Goal: Task Accomplishment & Management: Use online tool/utility

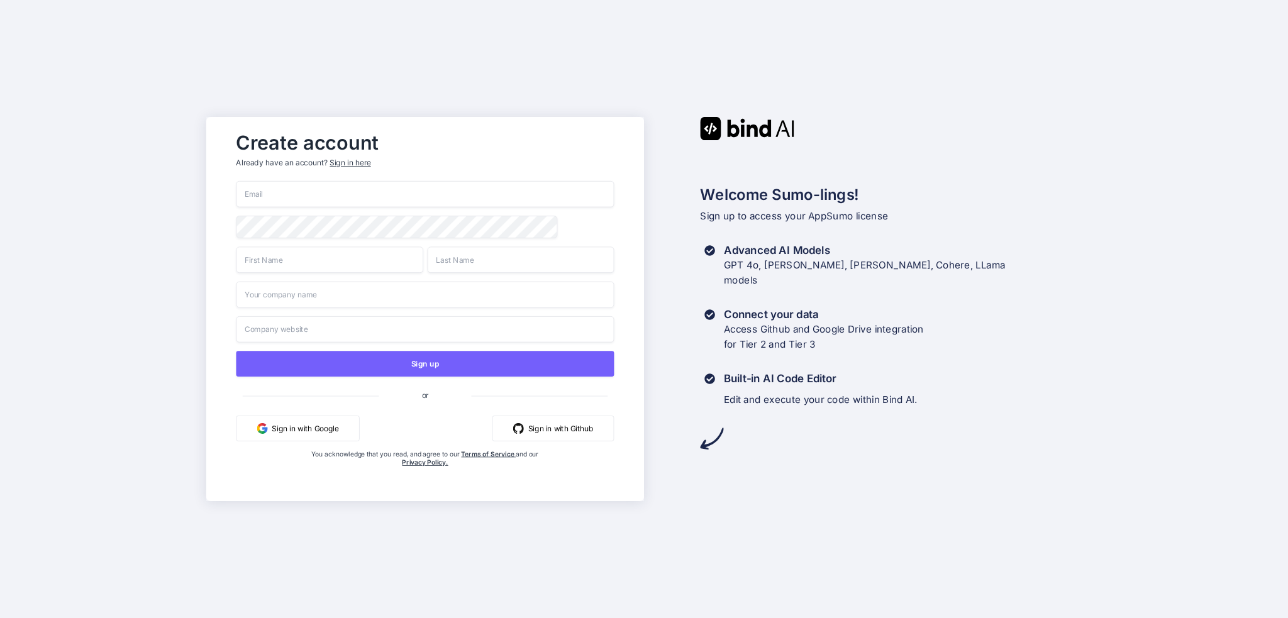
click at [288, 193] on input "email" at bounding box center [425, 194] width 378 height 26
type input "[EMAIL_ADDRESS][DOMAIN_NAME]"
click at [317, 264] on input "text" at bounding box center [329, 260] width 187 height 26
type input "Josef"
type input "Michalčík"
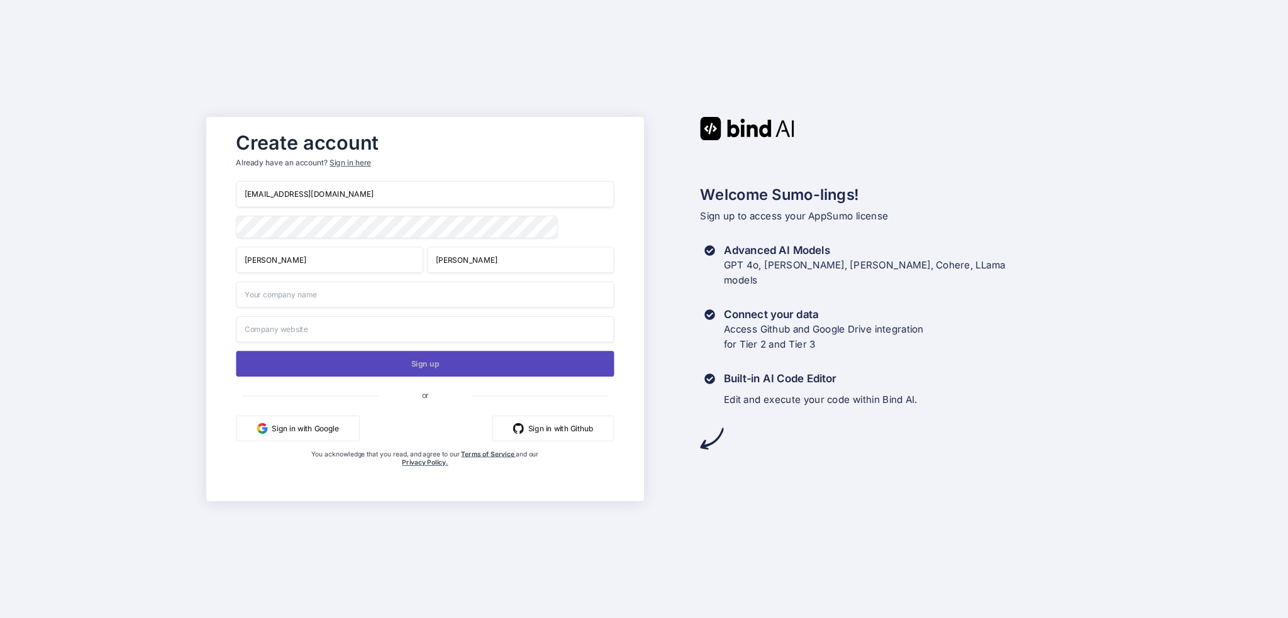
click at [407, 369] on button "Sign up" at bounding box center [425, 364] width 378 height 26
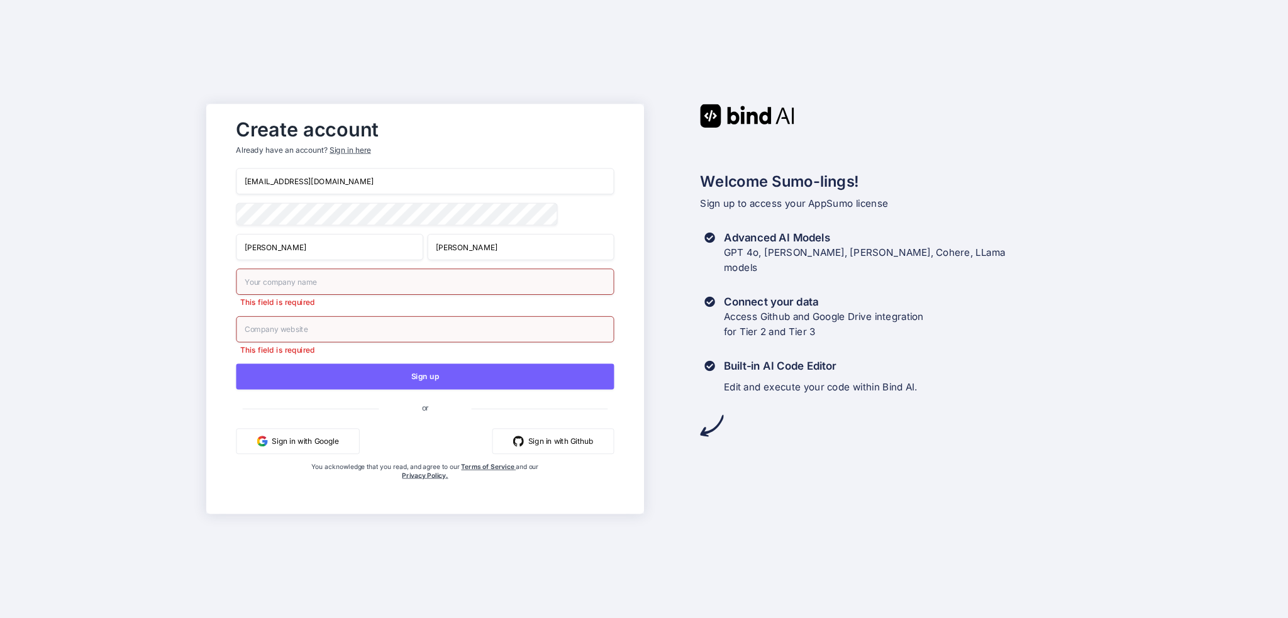
click at [321, 282] on input "text" at bounding box center [425, 282] width 378 height 26
type input "Webmisie"
click at [309, 330] on input "text" at bounding box center [425, 329] width 378 height 26
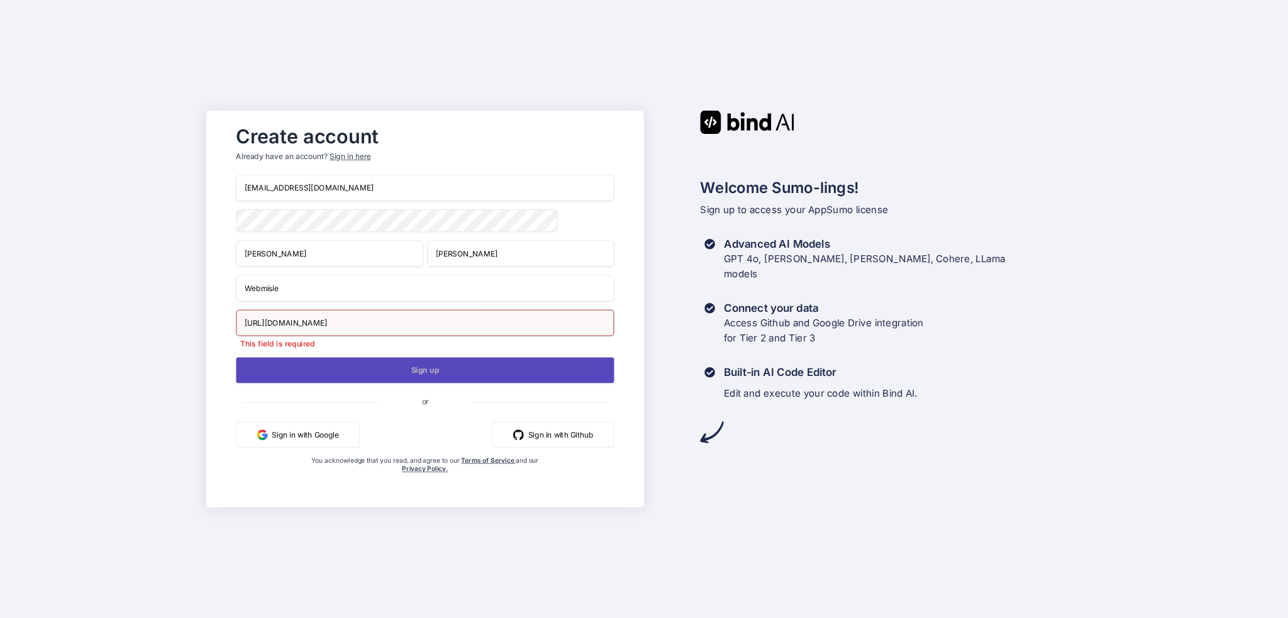
type input "https://webmisie.com"
click at [440, 367] on button "Sign up" at bounding box center [425, 370] width 378 height 26
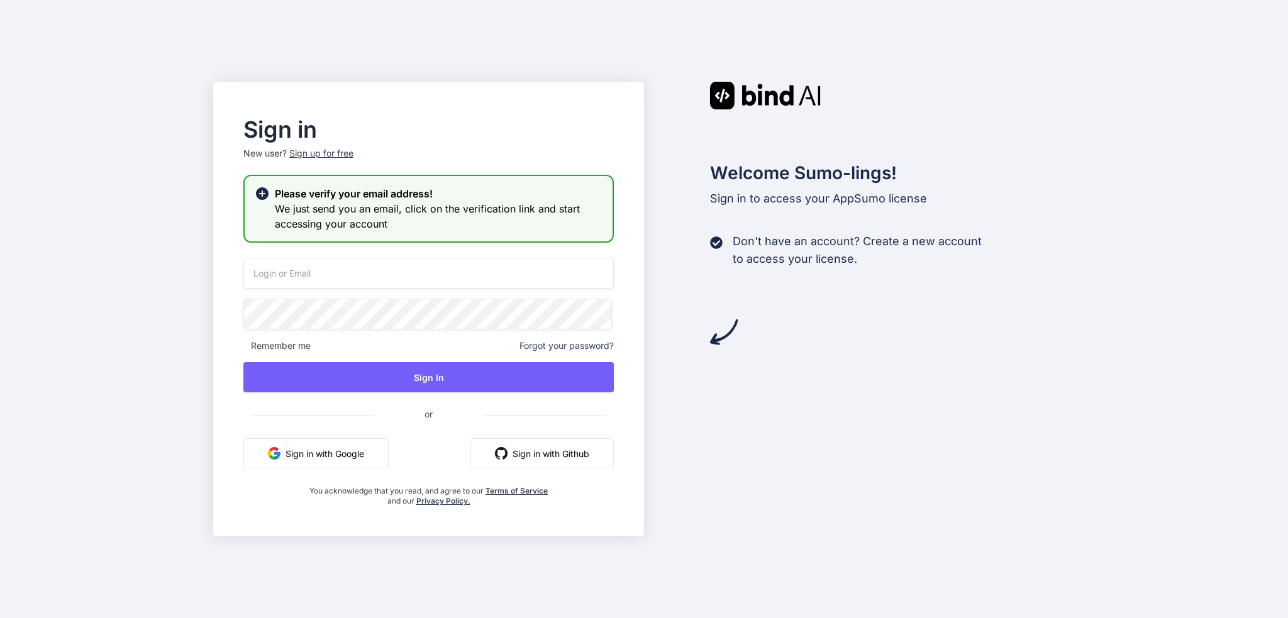
click at [761, 90] on img at bounding box center [765, 96] width 111 height 28
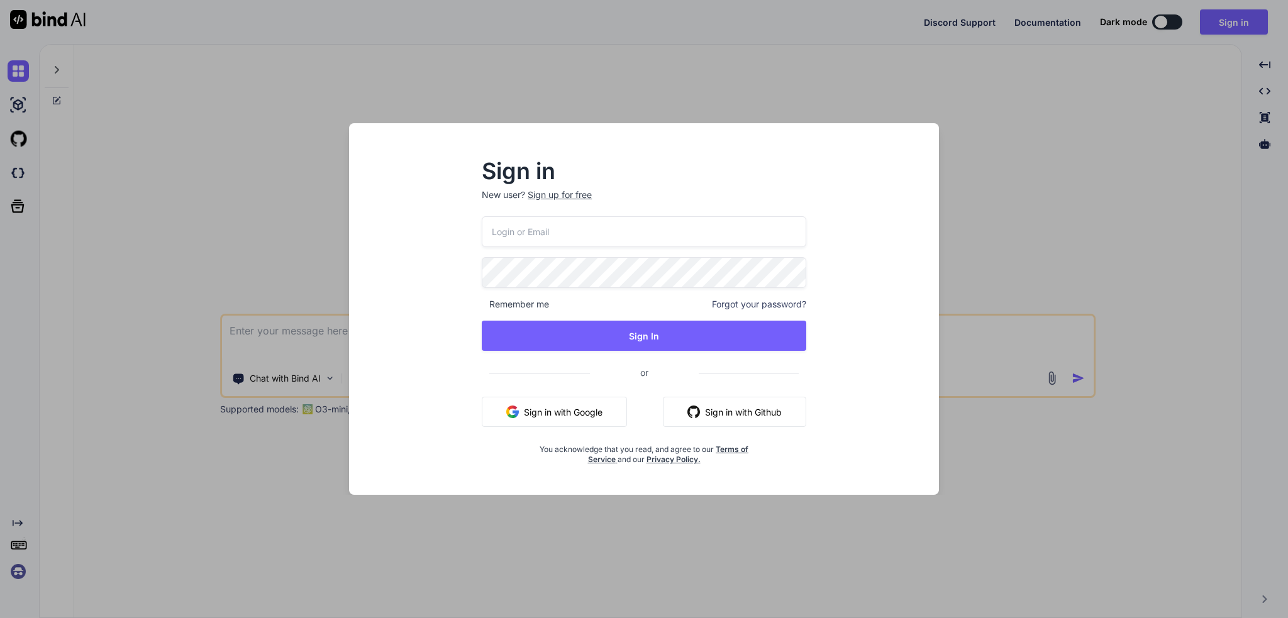
click at [513, 237] on input "email" at bounding box center [644, 231] width 325 height 31
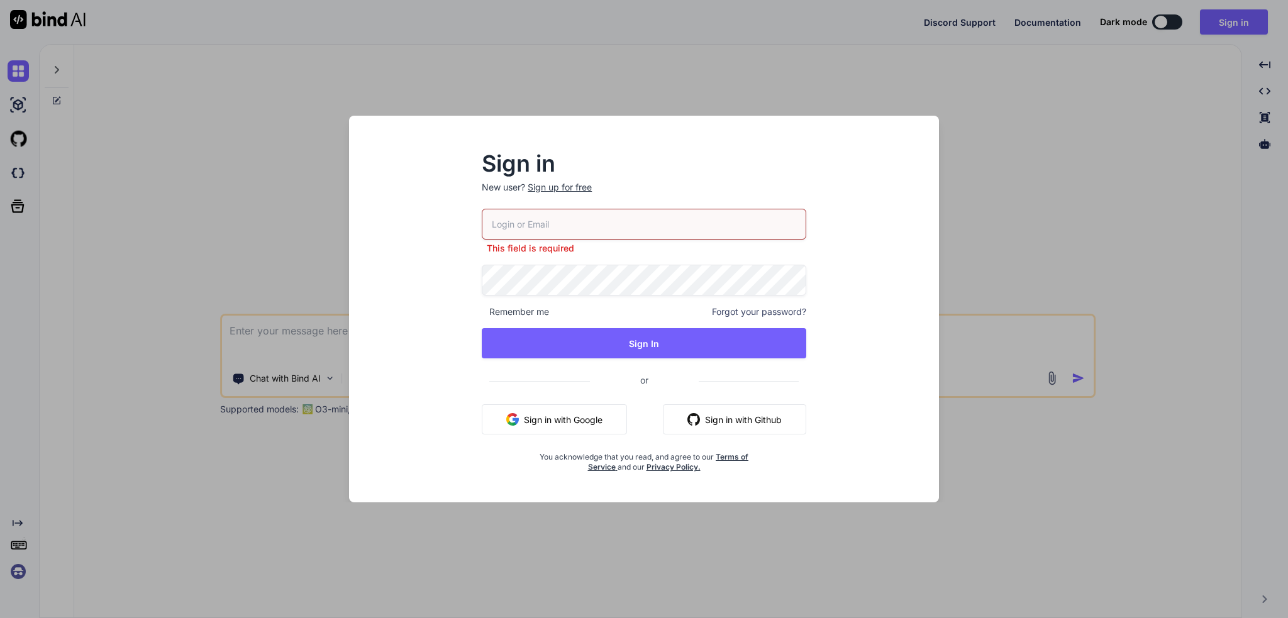
click at [518, 225] on input "email" at bounding box center [644, 224] width 325 height 31
type input "[EMAIL_ADDRESS][DOMAIN_NAME]"
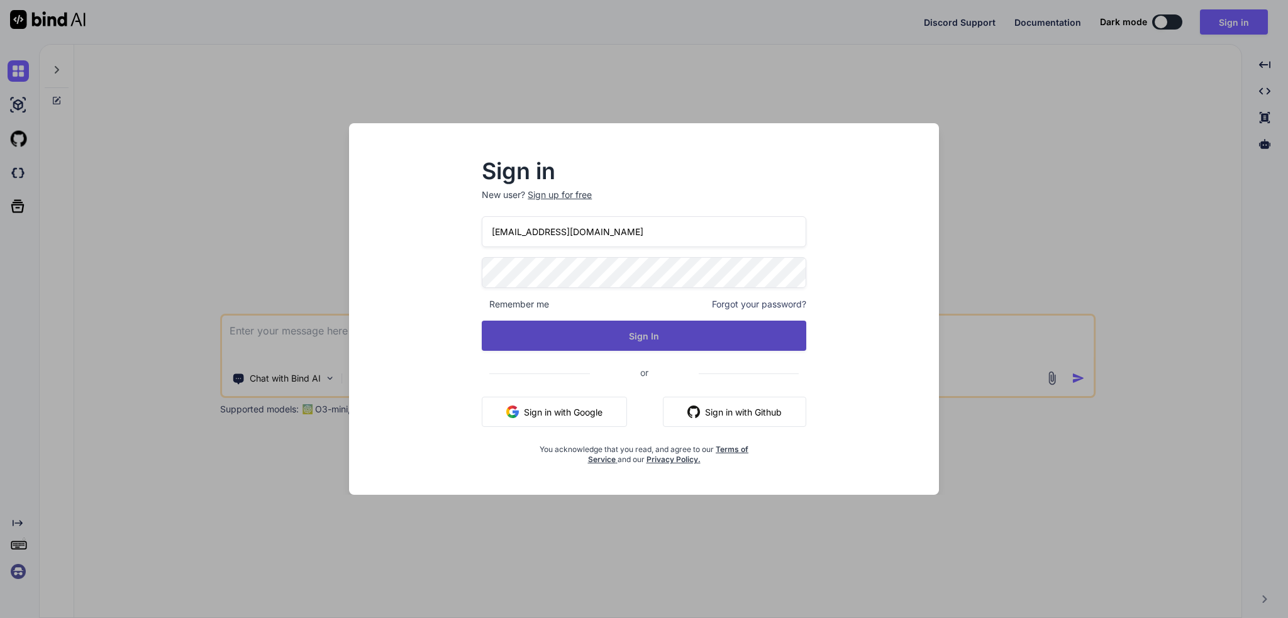
click at [566, 344] on button "Sign In" at bounding box center [644, 336] width 325 height 30
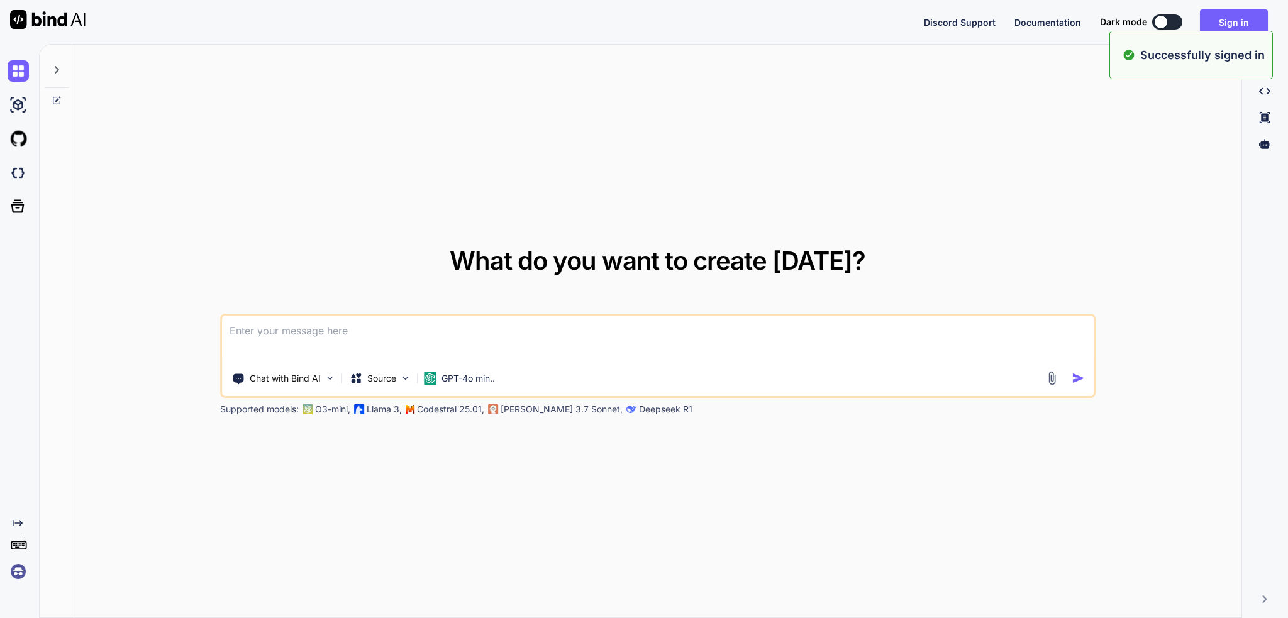
click at [620, 60] on div "What do you want to create today? Chat with Bind AI Source GPT-4o min.. Support…" at bounding box center [658, 332] width 1168 height 574
click at [1057, 19] on span "Documentation" at bounding box center [1048, 22] width 67 height 11
click at [18, 572] on img at bounding box center [18, 571] width 21 height 21
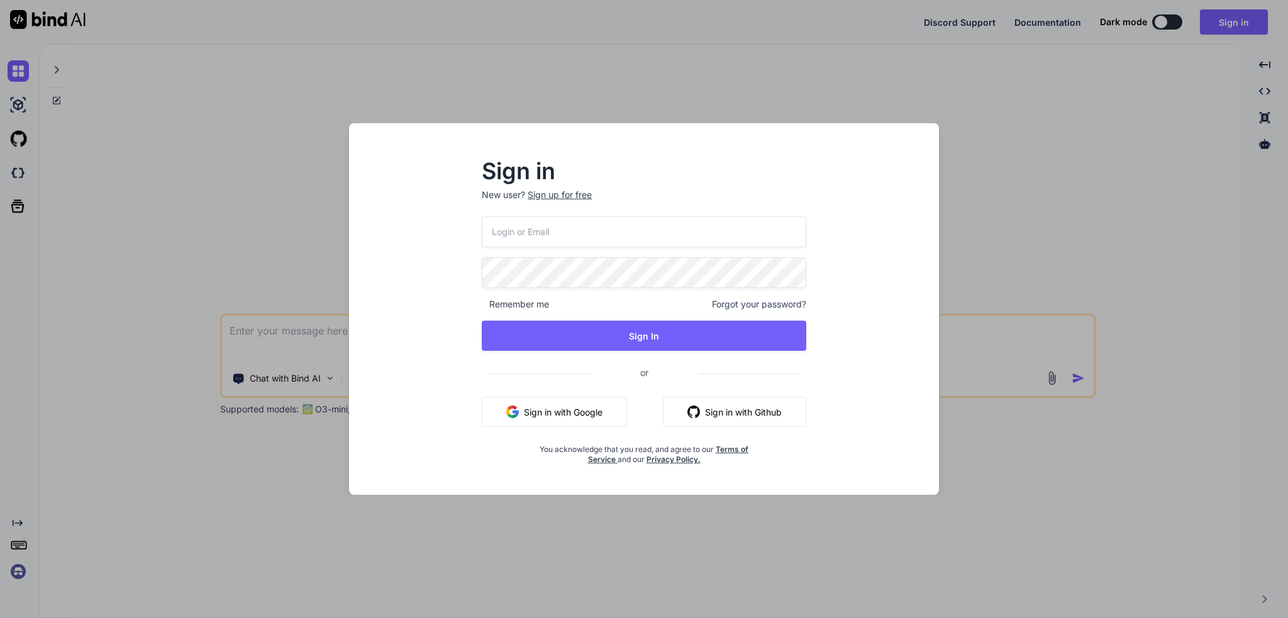
click at [1075, 148] on div "Sign in New user? Sign up for free Remember me Forgot your password? Sign In or…" at bounding box center [644, 309] width 1288 height 618
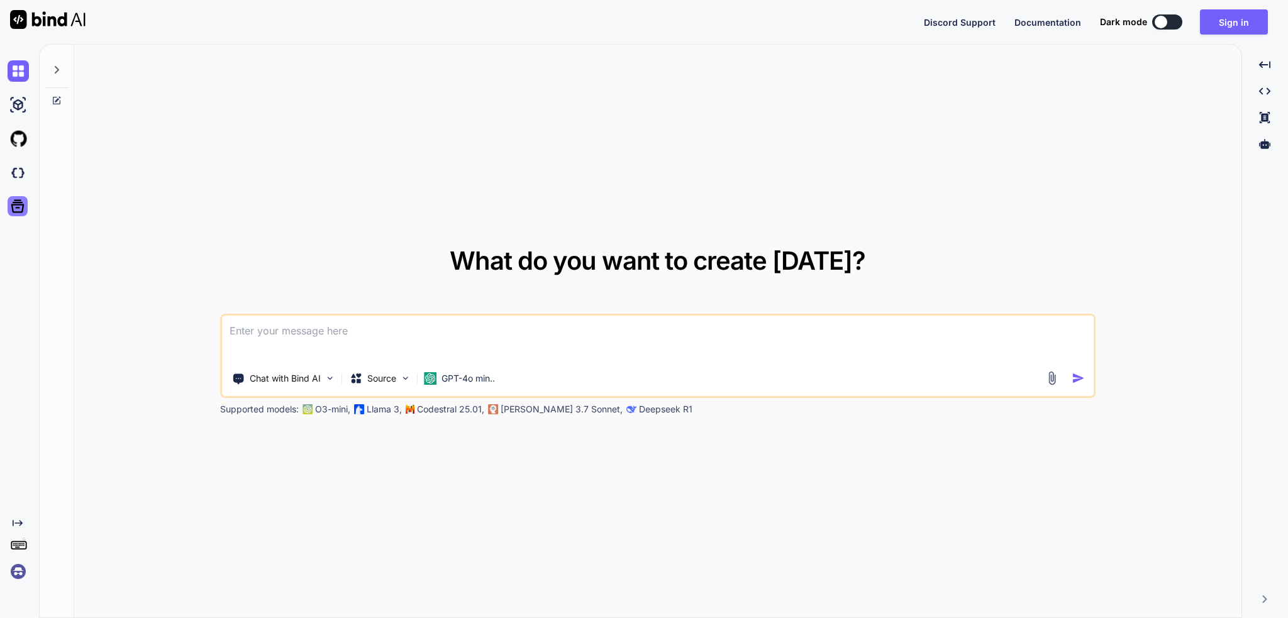
click at [14, 209] on icon at bounding box center [18, 207] width 18 height 18
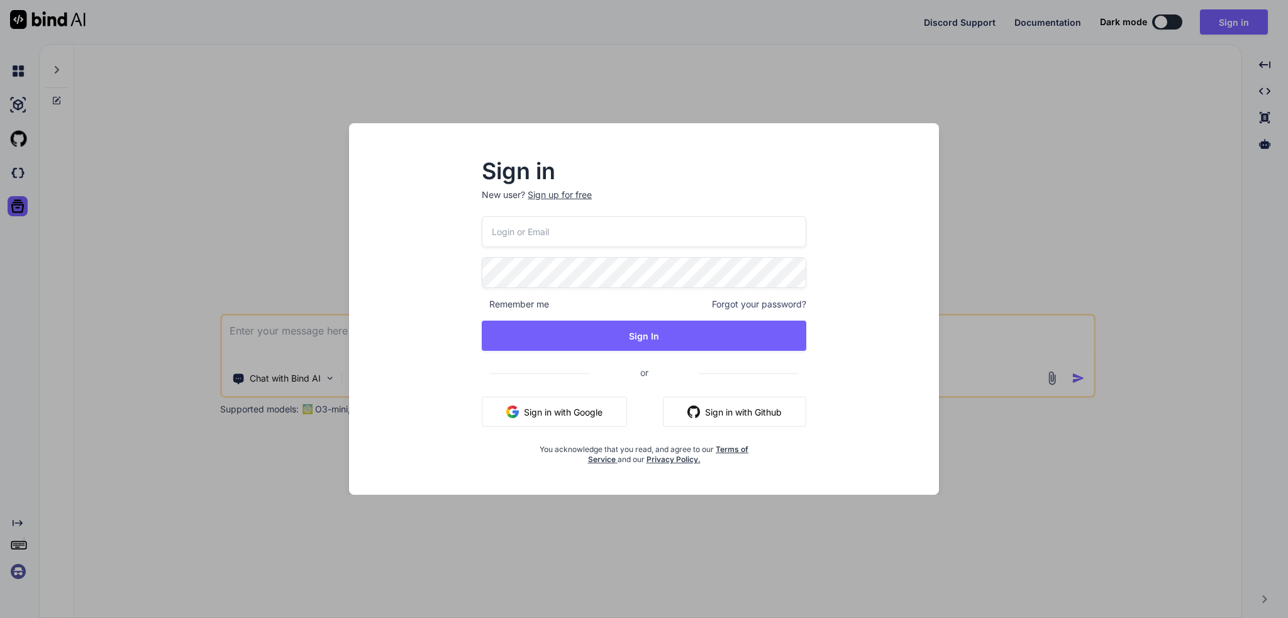
click at [538, 238] on input "email" at bounding box center [644, 231] width 325 height 31
type input "michalcikj@gmail.com"
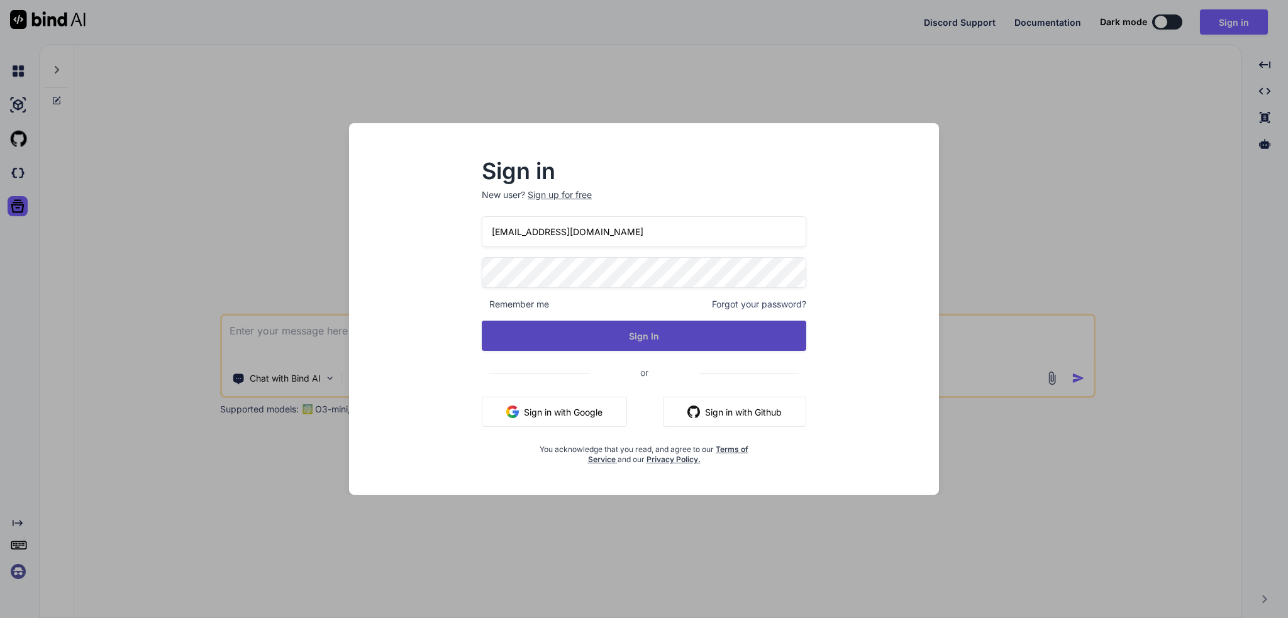
click at [604, 339] on button "Sign In" at bounding box center [644, 336] width 325 height 30
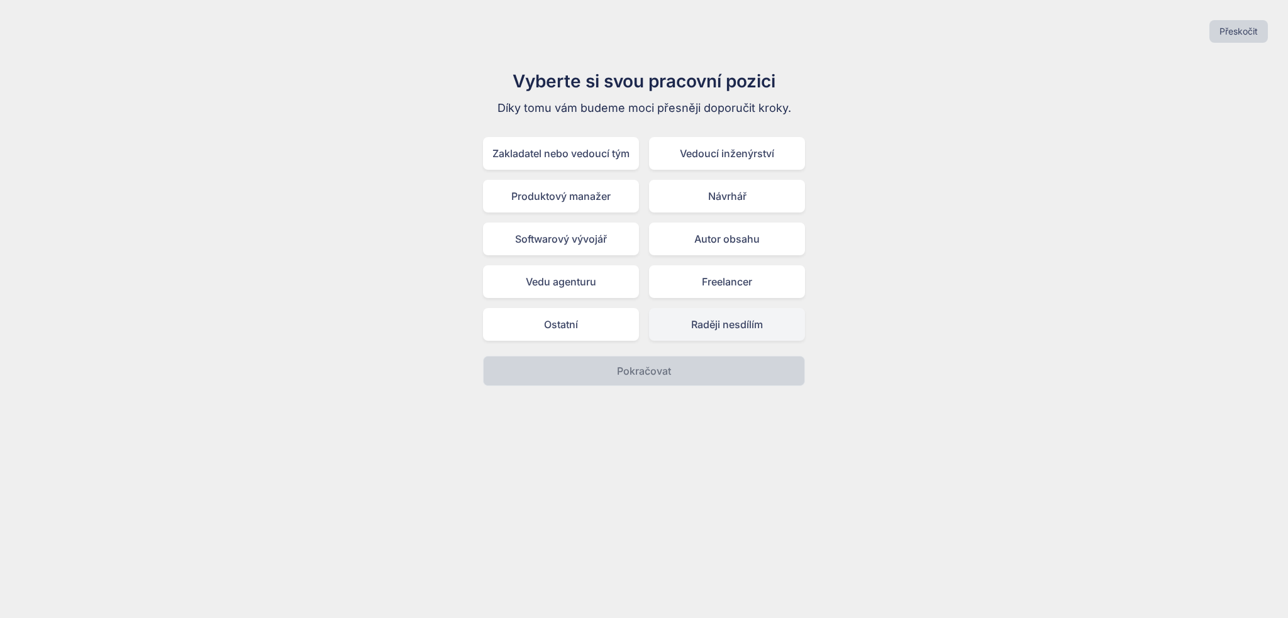
click at [702, 335] on div "Raději nesdílím" at bounding box center [727, 324] width 156 height 33
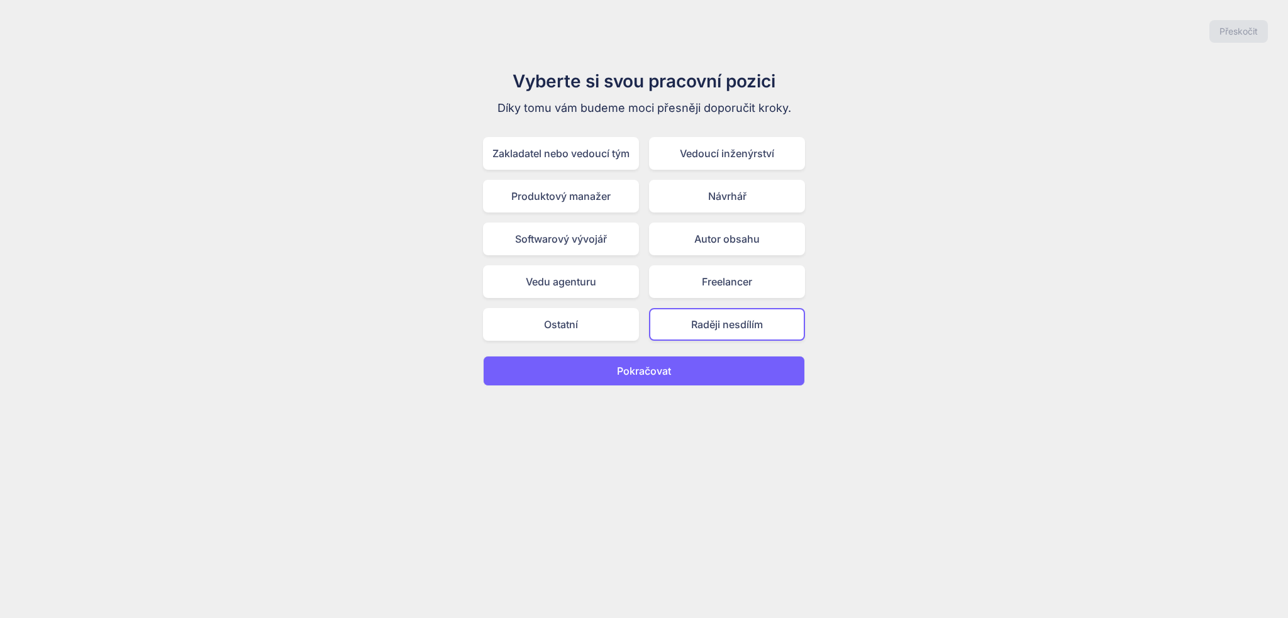
click at [688, 372] on button "Pokračovat" at bounding box center [644, 371] width 322 height 30
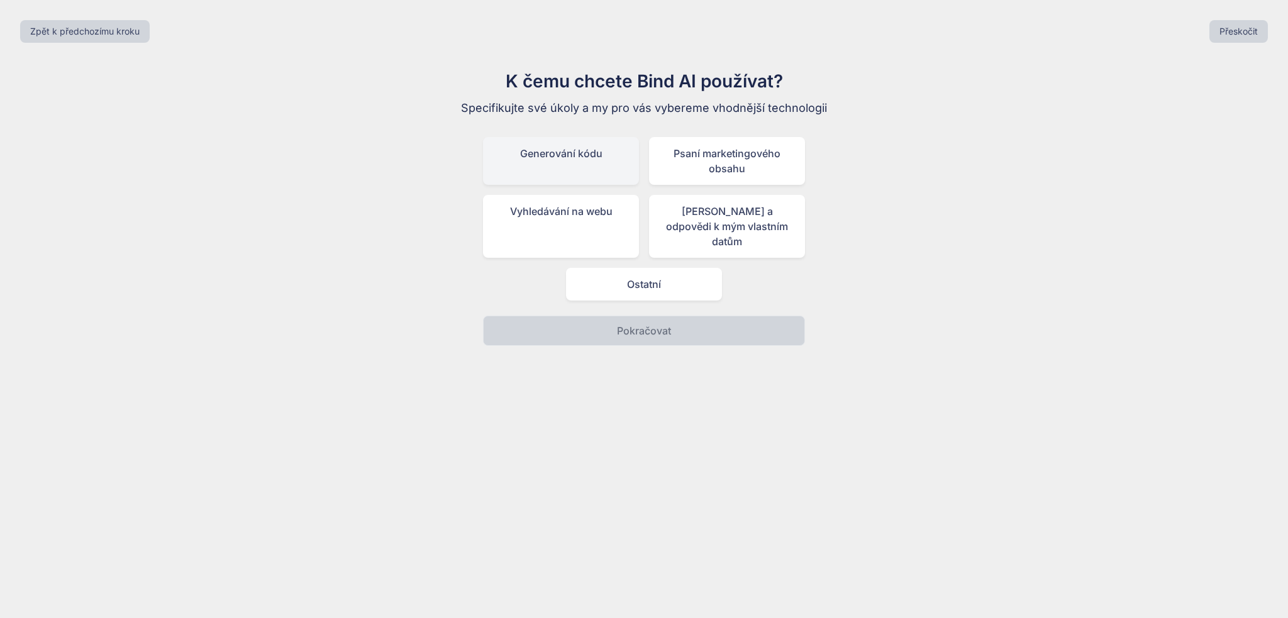
click at [601, 155] on font "Generování kódu" at bounding box center [561, 153] width 82 height 13
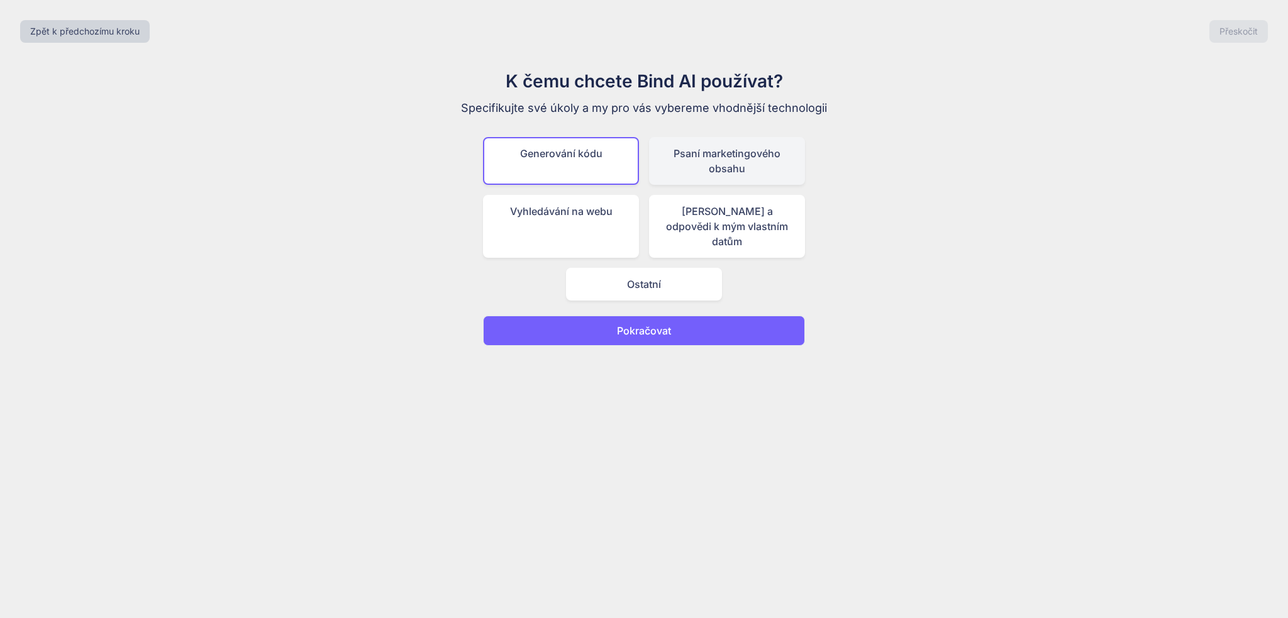
click at [696, 179] on div "Psaní marketingového obsahu" at bounding box center [727, 161] width 156 height 48
click at [604, 168] on div "Generování kódu" at bounding box center [561, 161] width 156 height 48
click at [642, 324] on button "Pokračovat" at bounding box center [644, 331] width 322 height 30
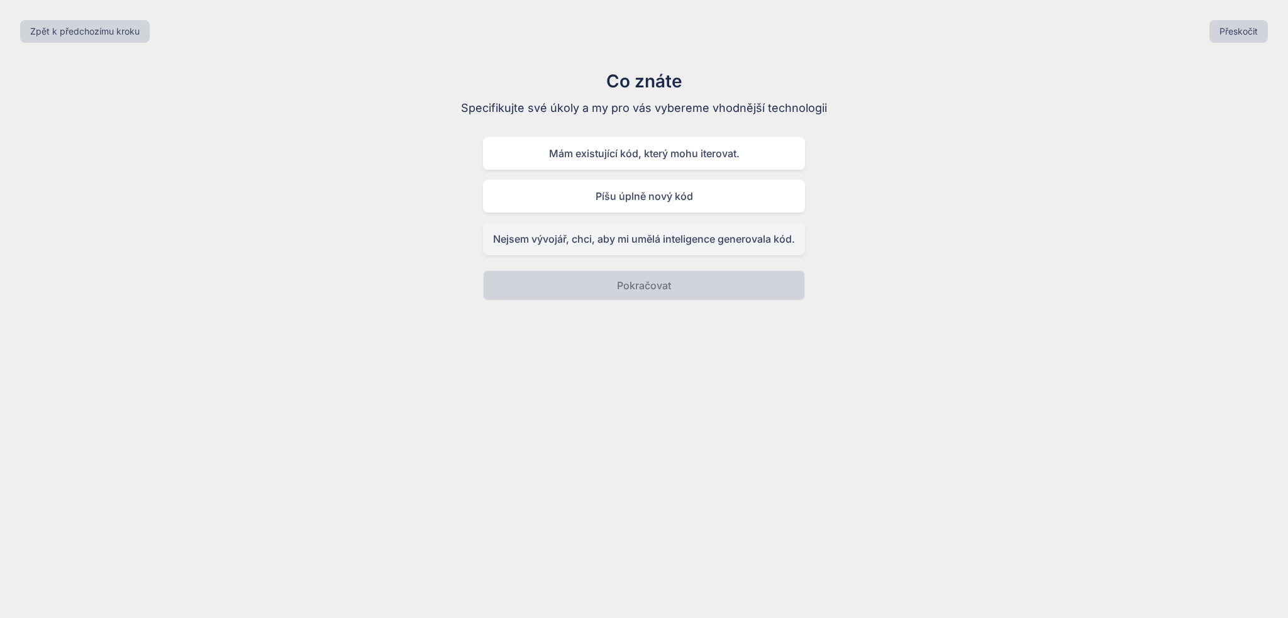
click at [652, 245] on div "Nejsem vývojář, chci, aby mi umělá inteligence generovala kód." at bounding box center [644, 239] width 322 height 33
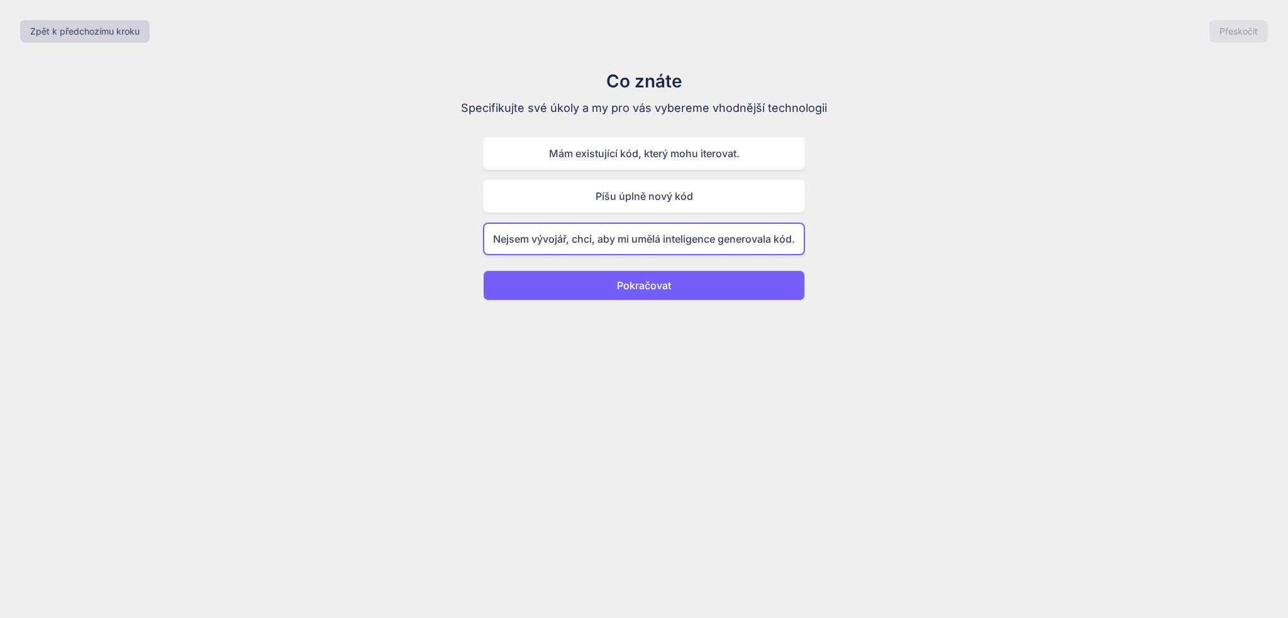
click at [649, 284] on font "Pokračovat" at bounding box center [644, 285] width 54 height 13
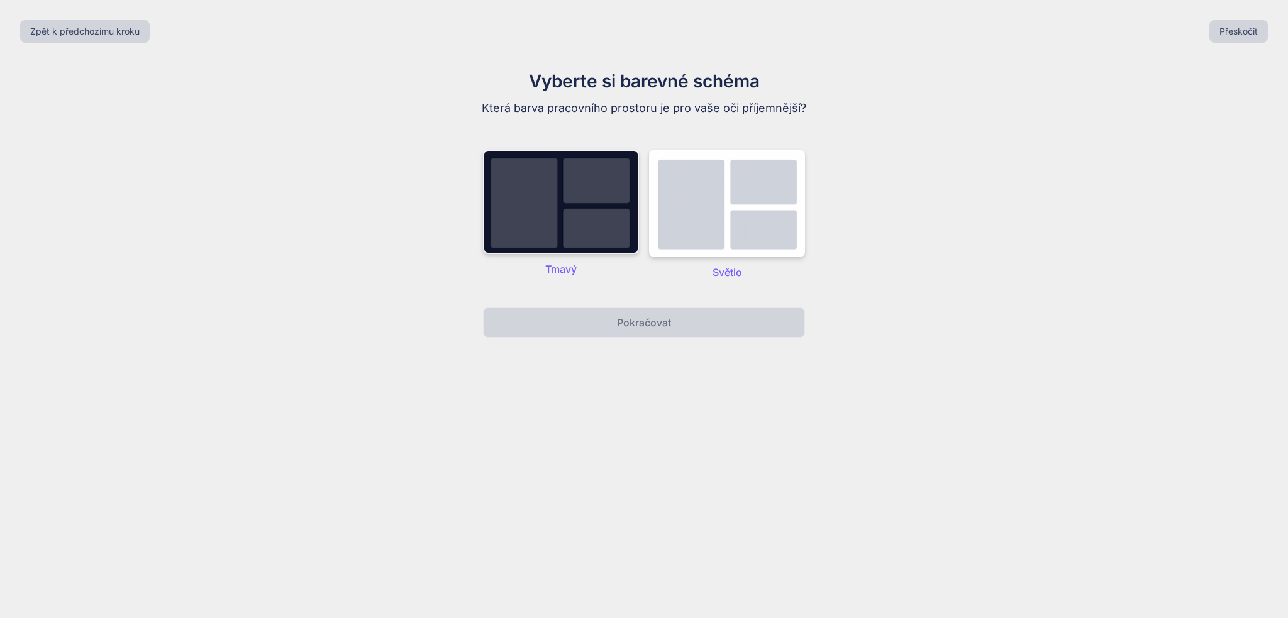
click at [596, 231] on img at bounding box center [561, 202] width 156 height 104
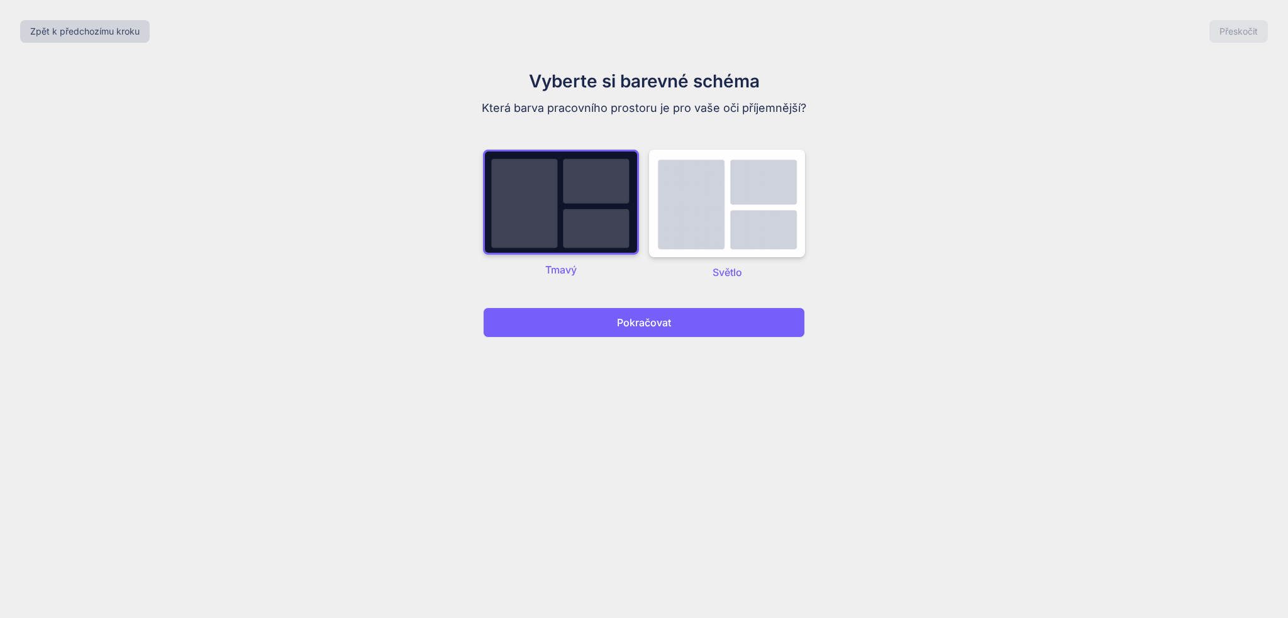
click at [621, 333] on button "Pokračovat" at bounding box center [644, 323] width 322 height 30
click at [647, 321] on font "Pokračovat" at bounding box center [644, 322] width 54 height 13
click at [654, 333] on button "Pokračovat" at bounding box center [644, 323] width 322 height 30
click at [674, 322] on button "Continue" at bounding box center [644, 323] width 322 height 30
click at [86, 30] on button "Back to previous step" at bounding box center [75, 31] width 110 height 23
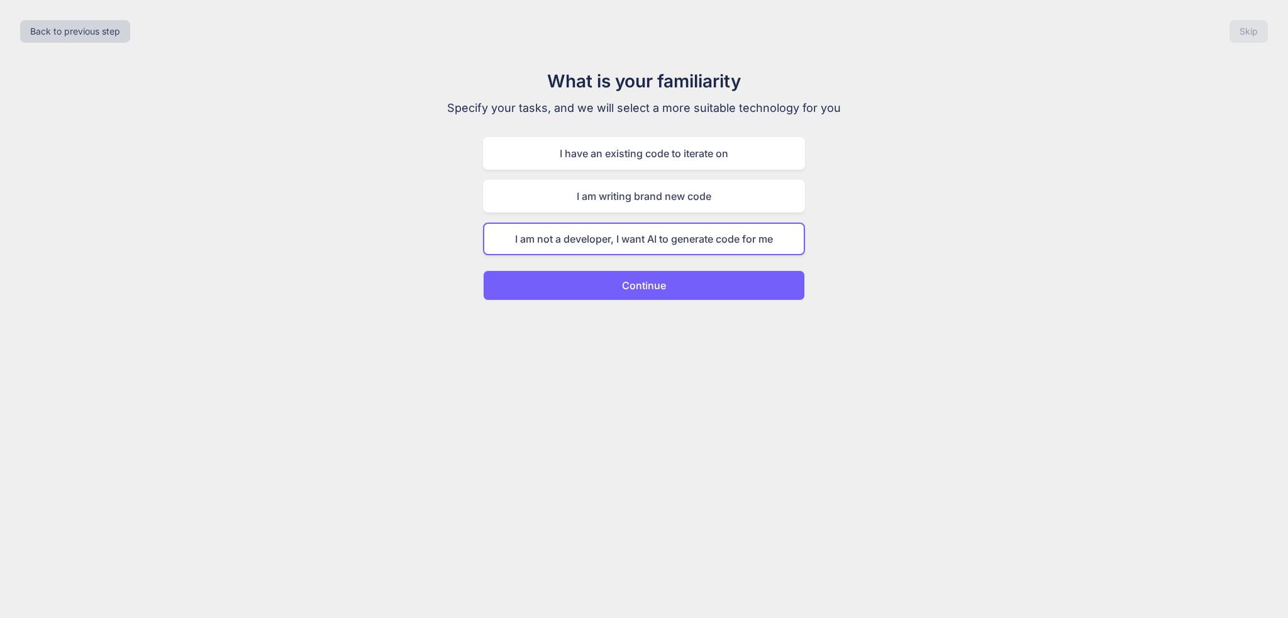
click at [1271, 31] on div "Back to previous step Skip" at bounding box center [644, 31] width 1268 height 43
click at [574, 242] on div "I am not a developer, I want AI to generate code for me" at bounding box center [644, 239] width 322 height 33
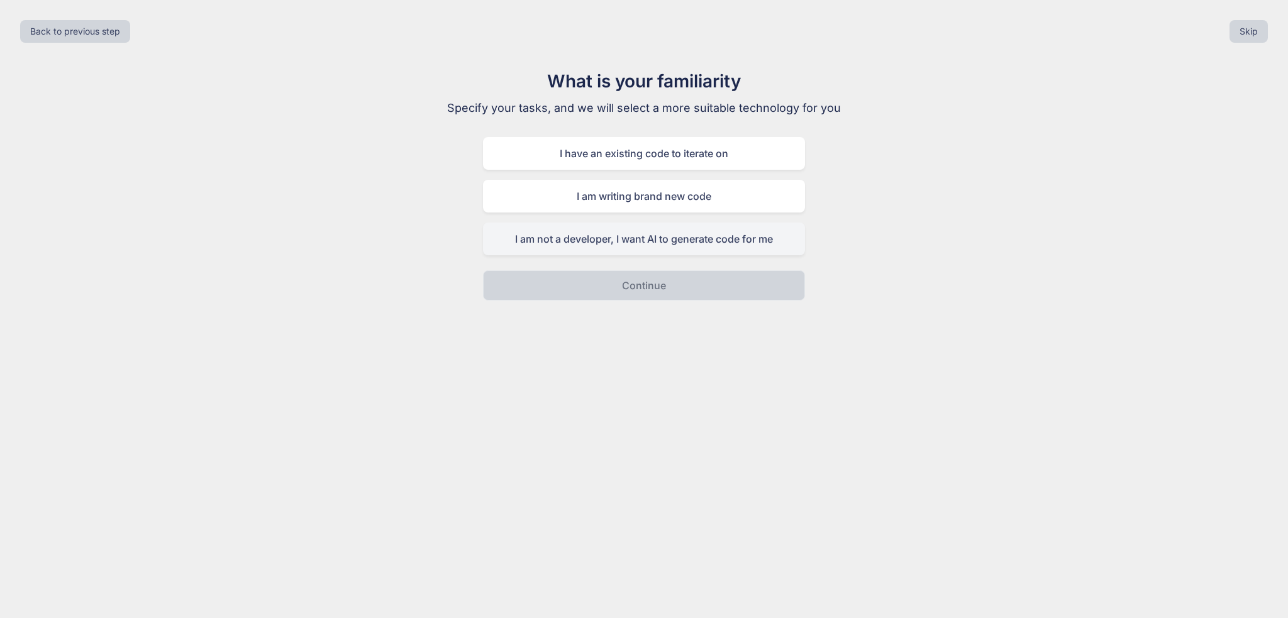
click at [604, 233] on div "I am not a developer, I want AI to generate code for me" at bounding box center [644, 239] width 322 height 33
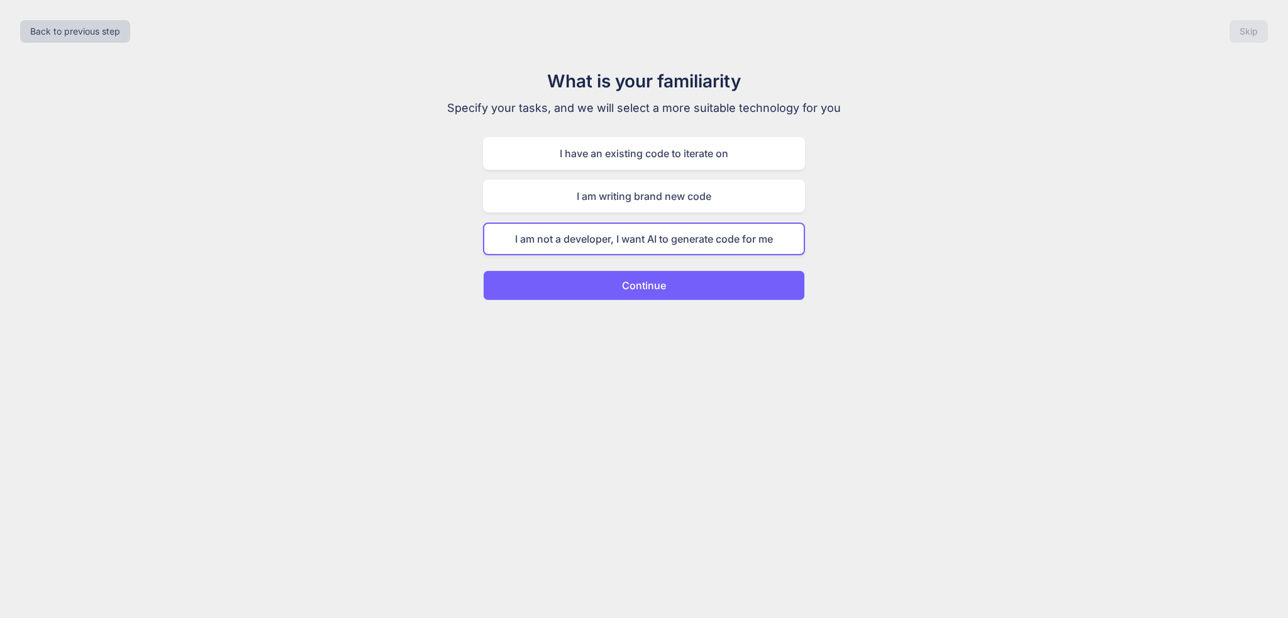
click at [637, 282] on p "Continue" at bounding box center [644, 285] width 44 height 15
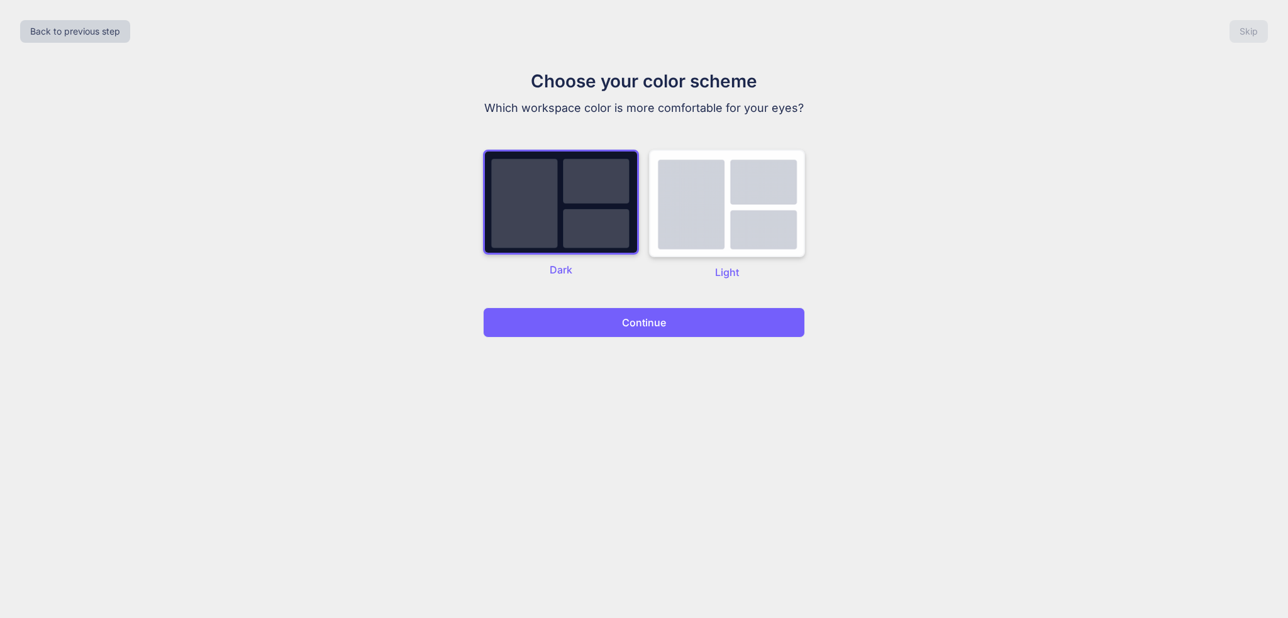
click at [737, 228] on img at bounding box center [727, 204] width 156 height 108
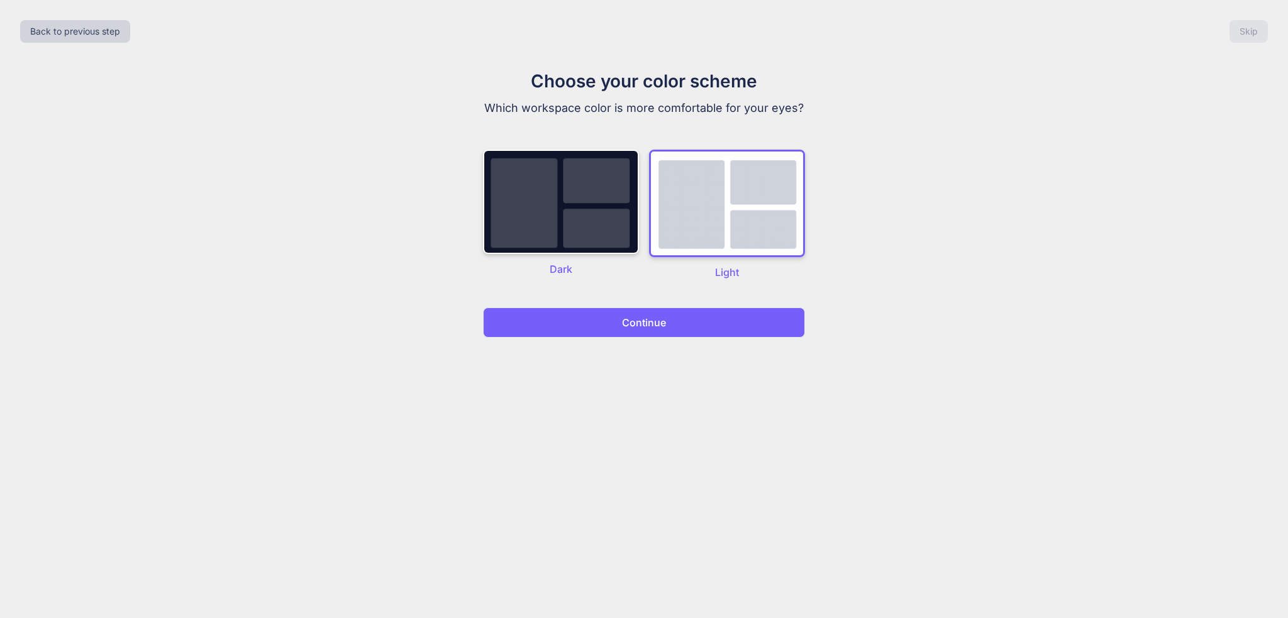
click at [707, 320] on button "Continue" at bounding box center [644, 323] width 322 height 30
click at [700, 324] on button "Continue" at bounding box center [644, 323] width 322 height 30
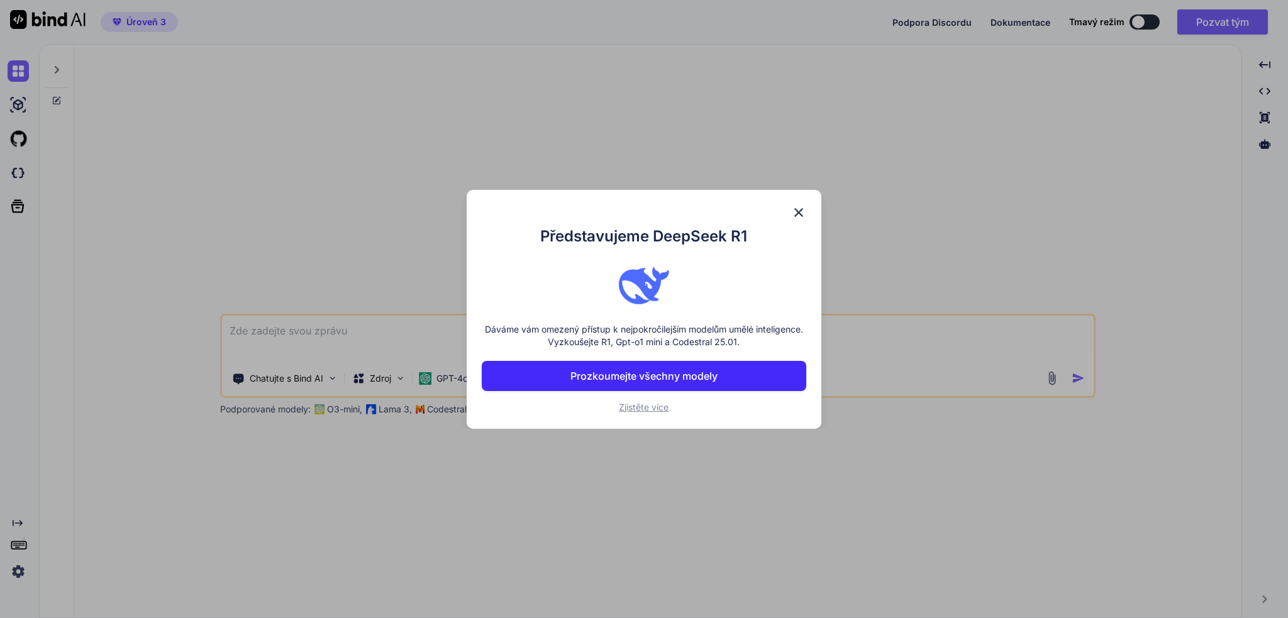
click at [803, 214] on img at bounding box center [798, 212] width 15 height 15
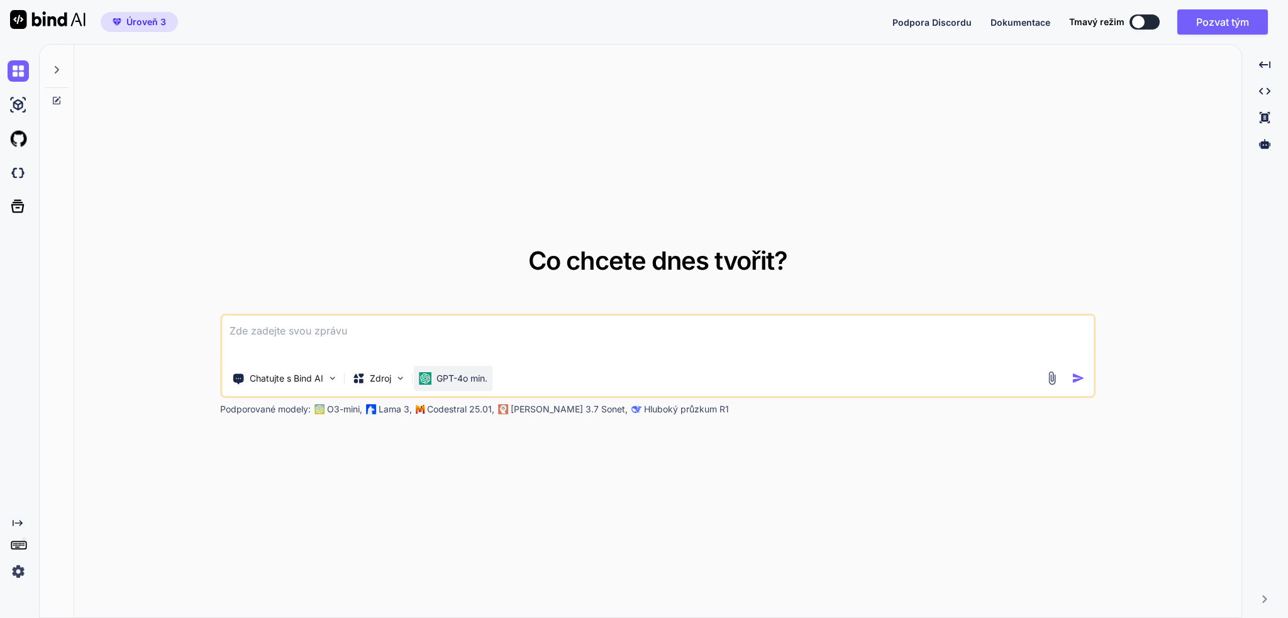
click at [467, 384] on p "GPT-4o min." at bounding box center [462, 378] width 51 height 13
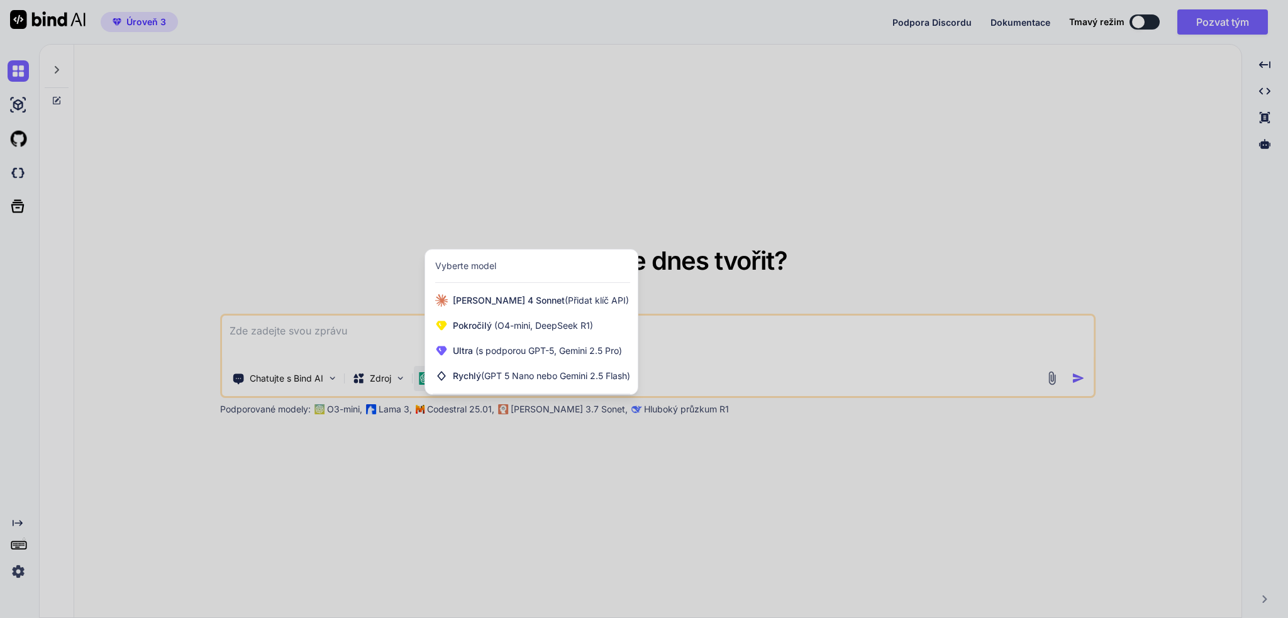
click at [579, 201] on div at bounding box center [644, 309] width 1288 height 618
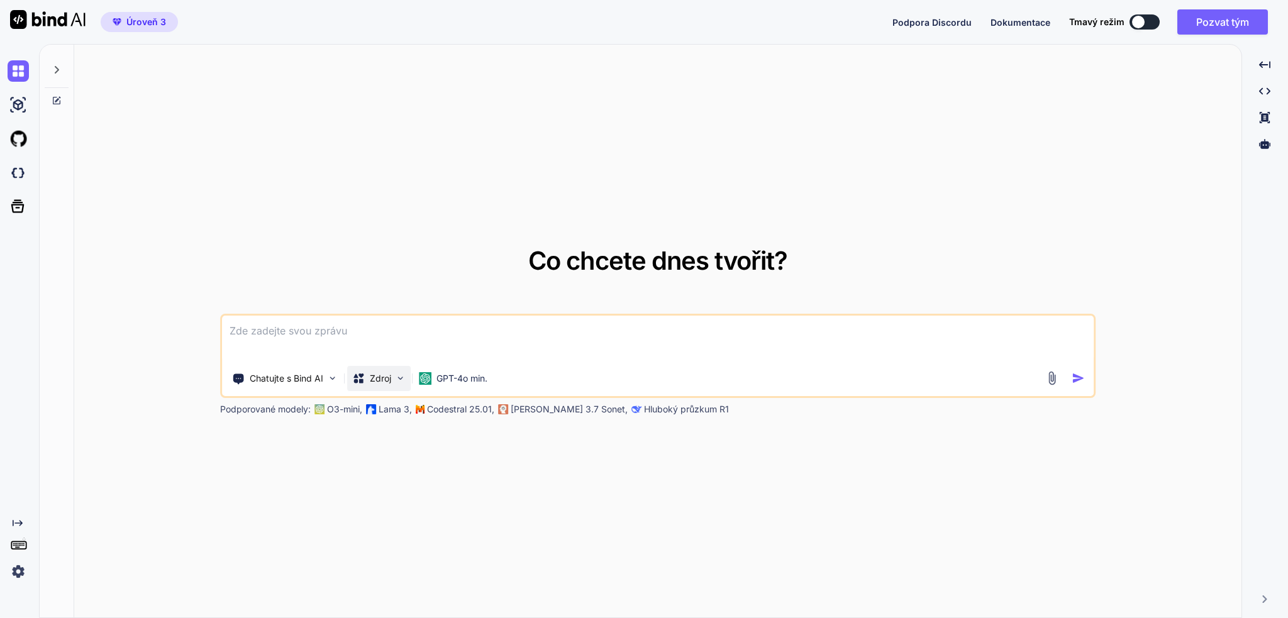
click at [395, 379] on img at bounding box center [400, 378] width 11 height 11
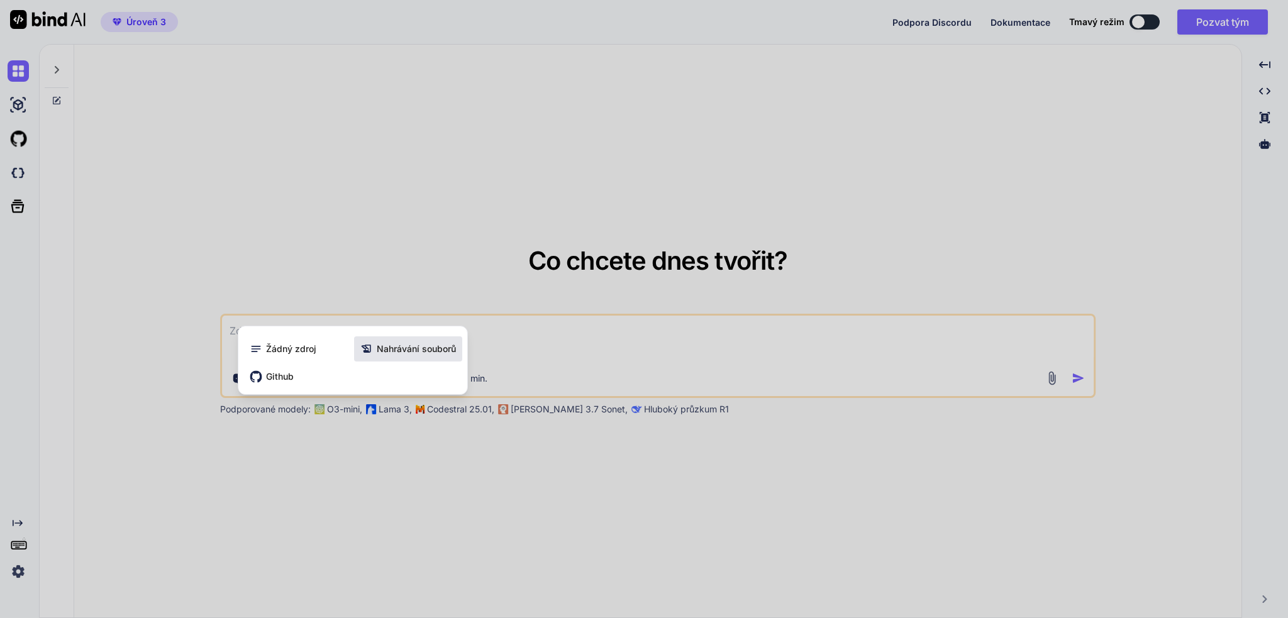
click at [393, 344] on font "Nahrávání souborů" at bounding box center [416, 348] width 79 height 11
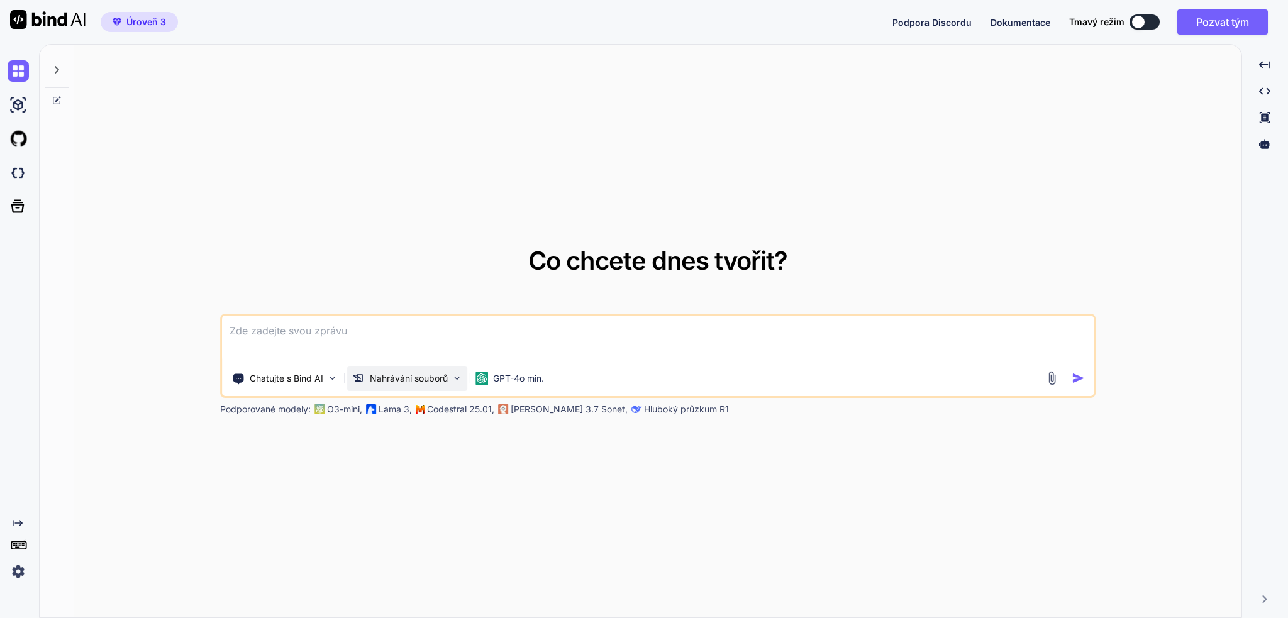
click at [457, 376] on img at bounding box center [457, 378] width 11 height 11
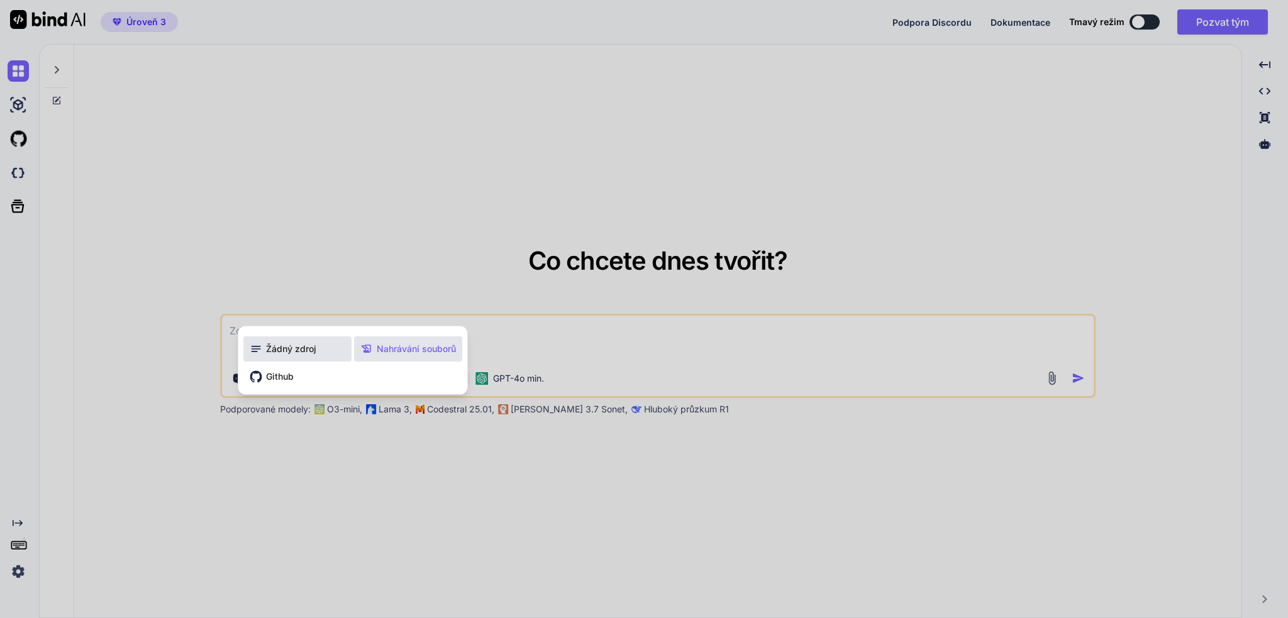
click at [320, 357] on div "Žádný zdroj" at bounding box center [297, 349] width 108 height 25
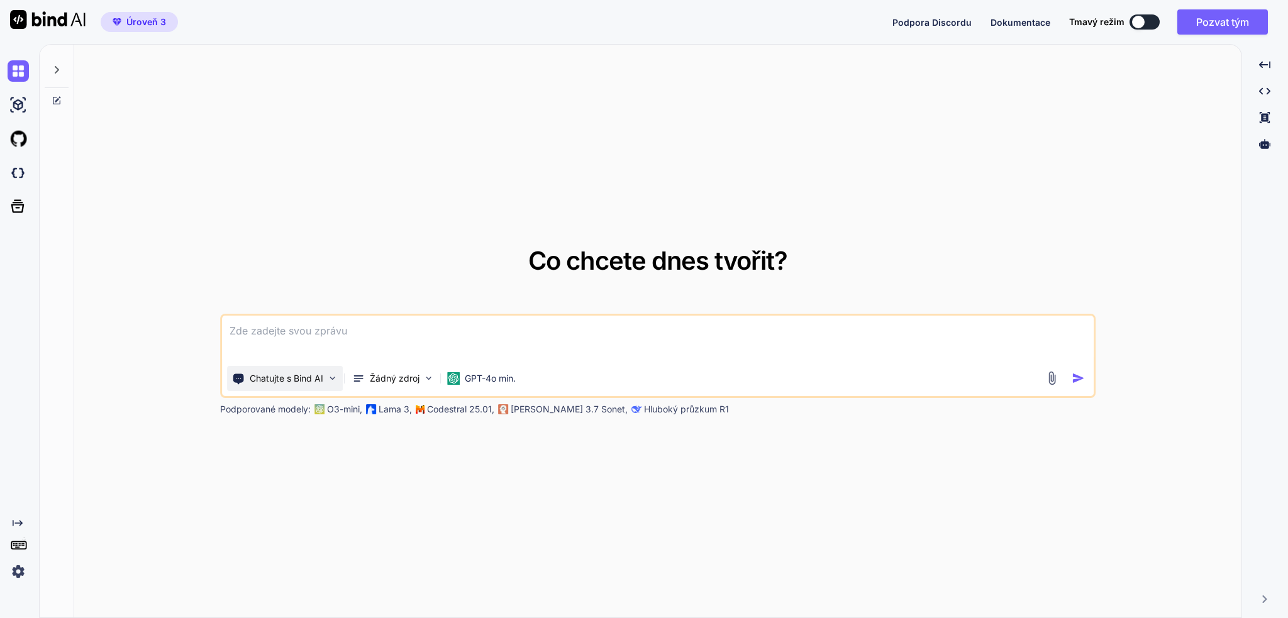
click at [327, 379] on img at bounding box center [332, 378] width 11 height 11
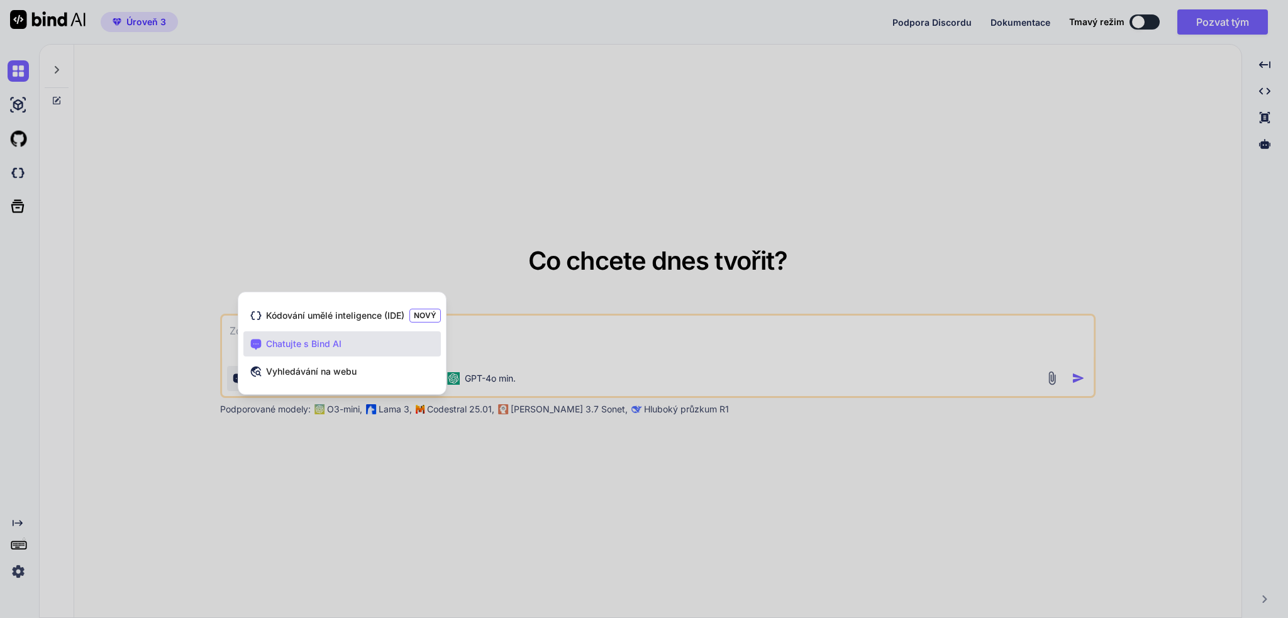
click at [460, 196] on div at bounding box center [644, 309] width 1288 height 618
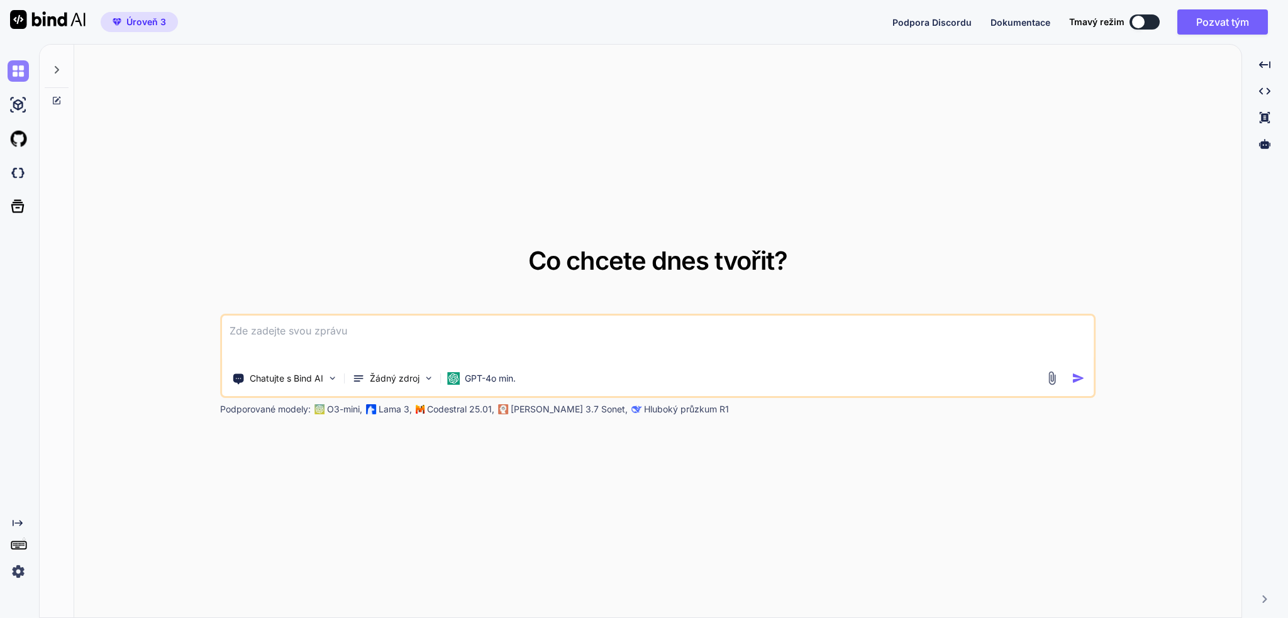
click at [21, 66] on img at bounding box center [18, 70] width 21 height 21
click at [19, 108] on img at bounding box center [18, 104] width 21 height 21
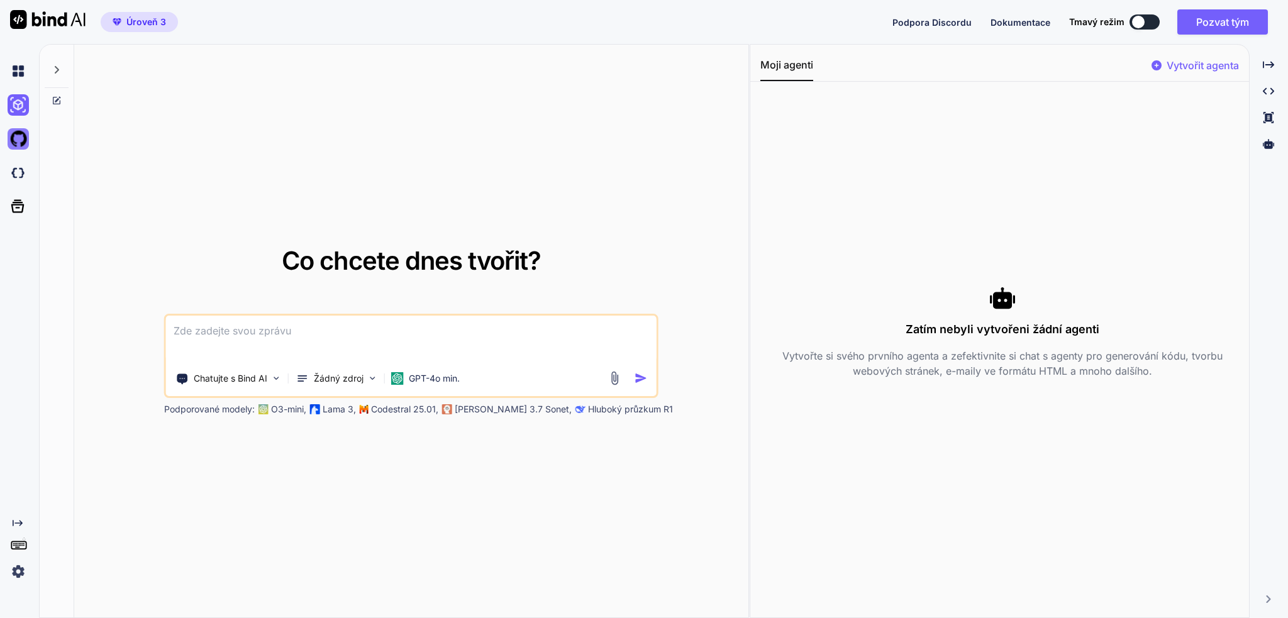
click at [18, 138] on img at bounding box center [18, 138] width 21 height 21
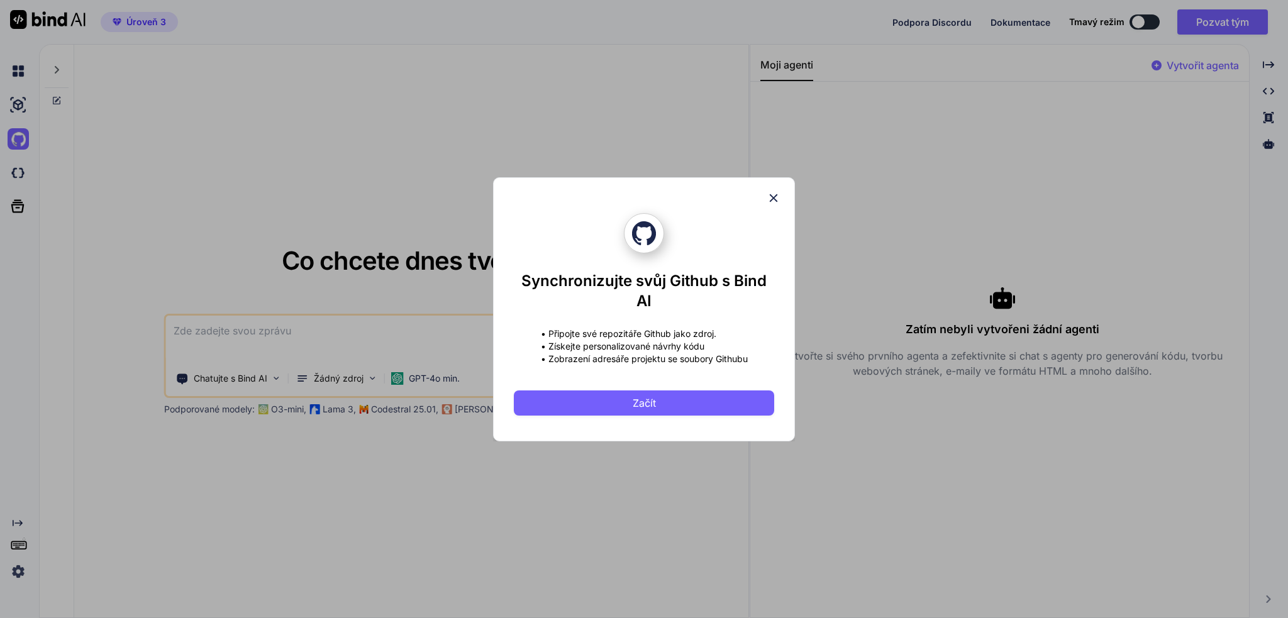
click at [775, 194] on icon at bounding box center [774, 198] width 14 height 14
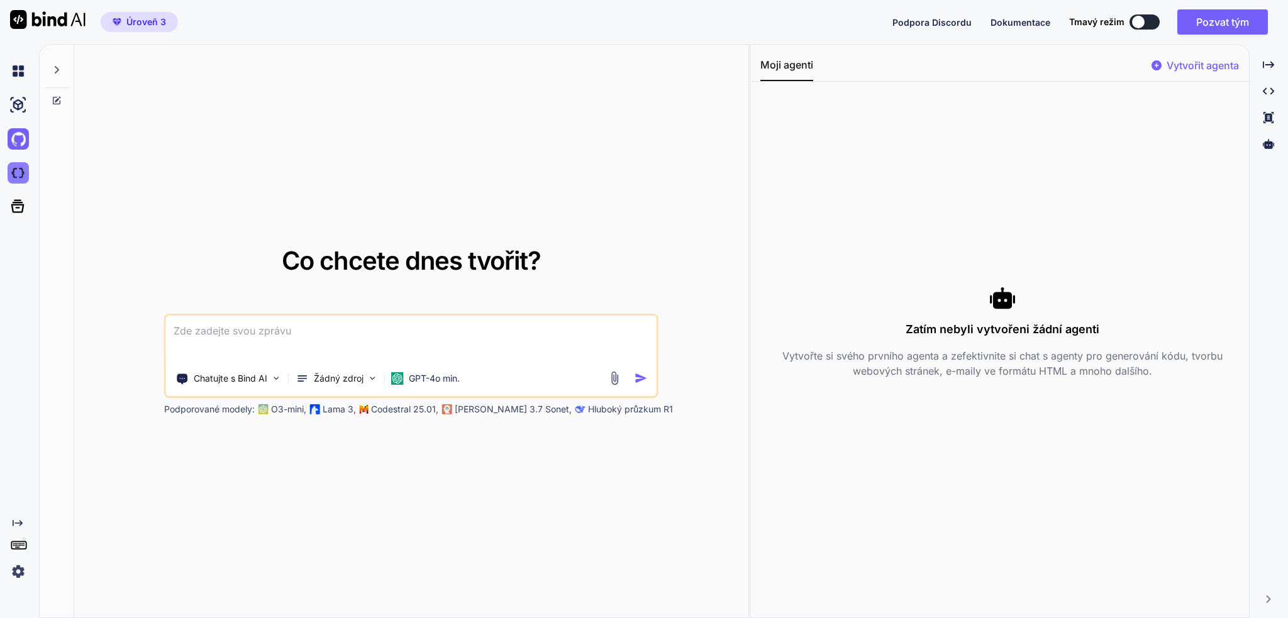
click at [12, 175] on img at bounding box center [18, 172] width 21 height 21
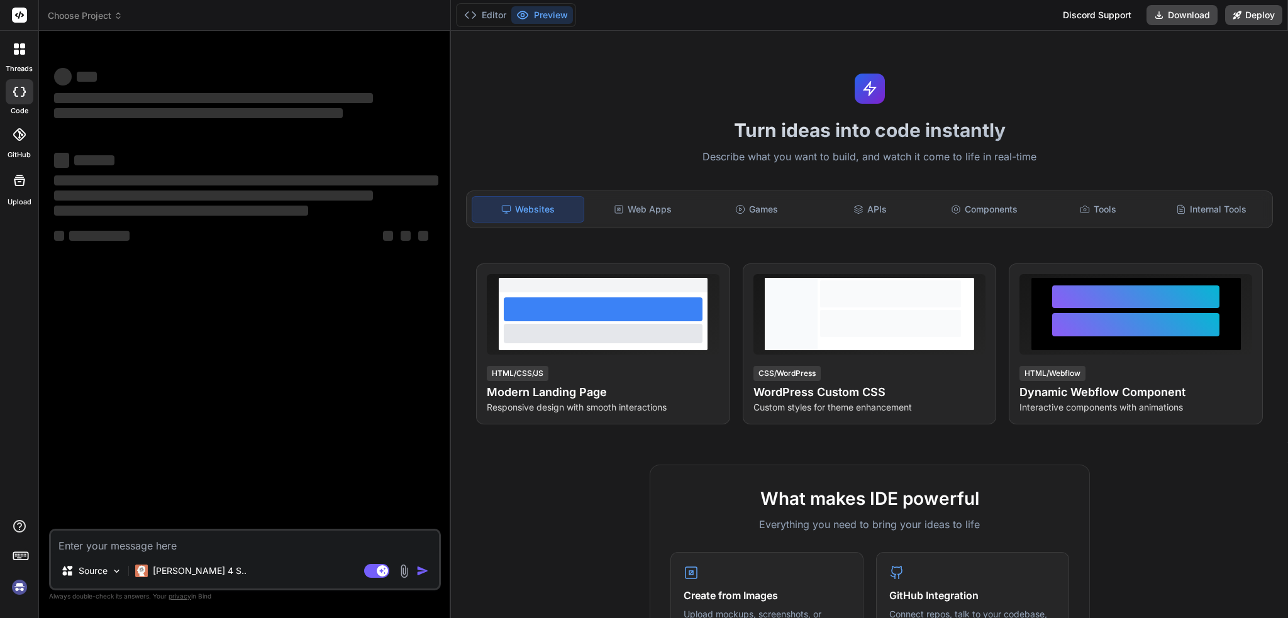
type textarea "x"
click at [638, 211] on div "Web Apps" at bounding box center [642, 209] width 111 height 26
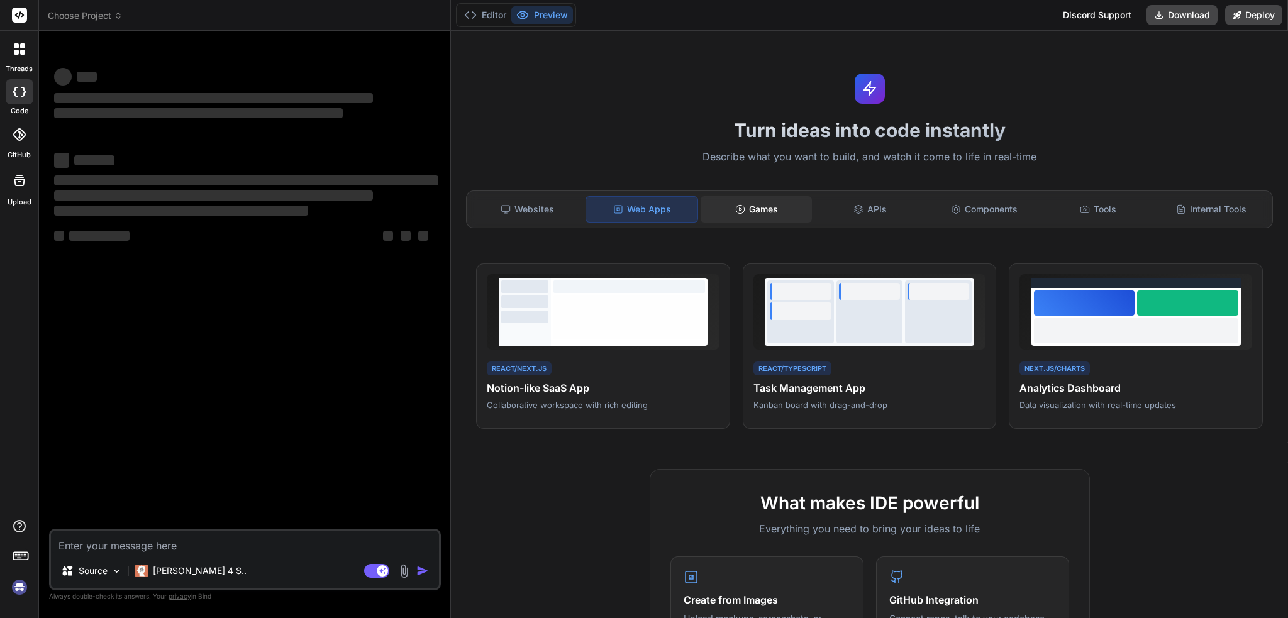
click at [759, 216] on div "Games" at bounding box center [756, 209] width 111 height 26
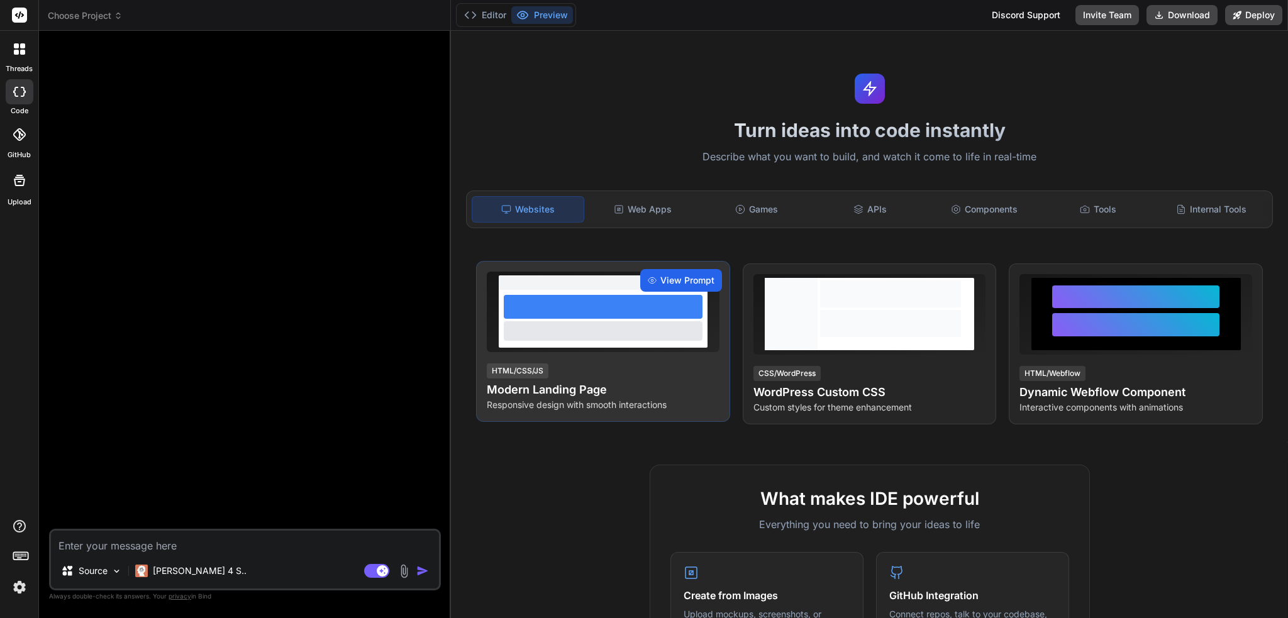
click at [672, 284] on span "View Prompt" at bounding box center [687, 280] width 54 height 13
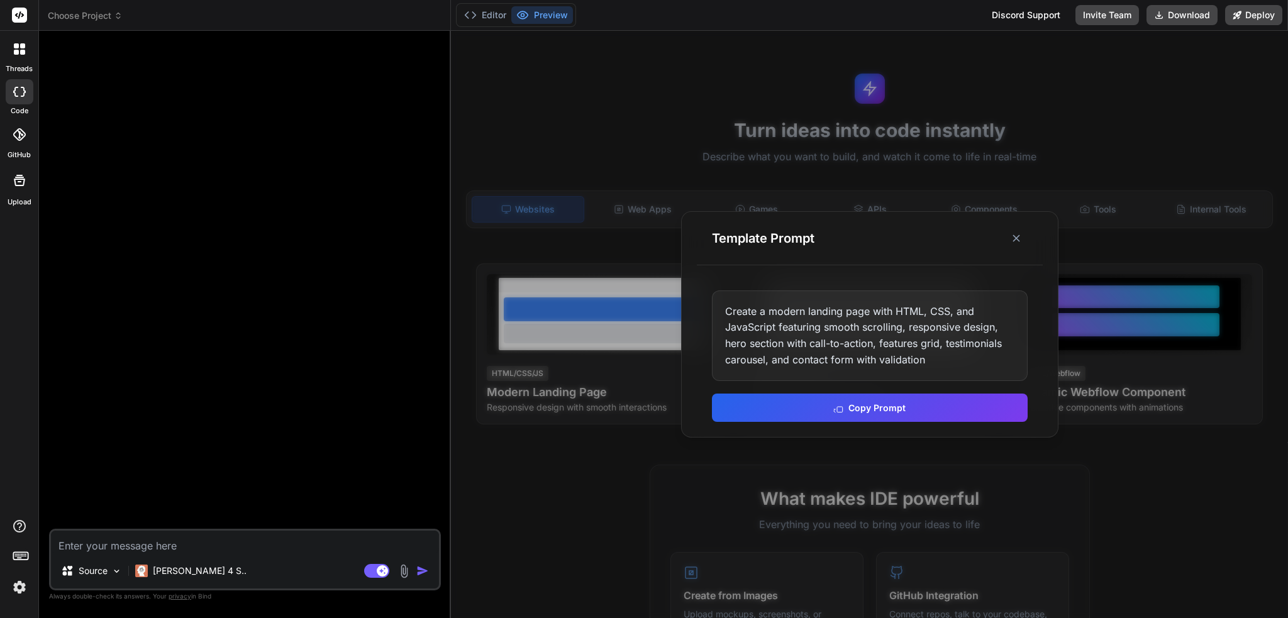
type textarea "x"
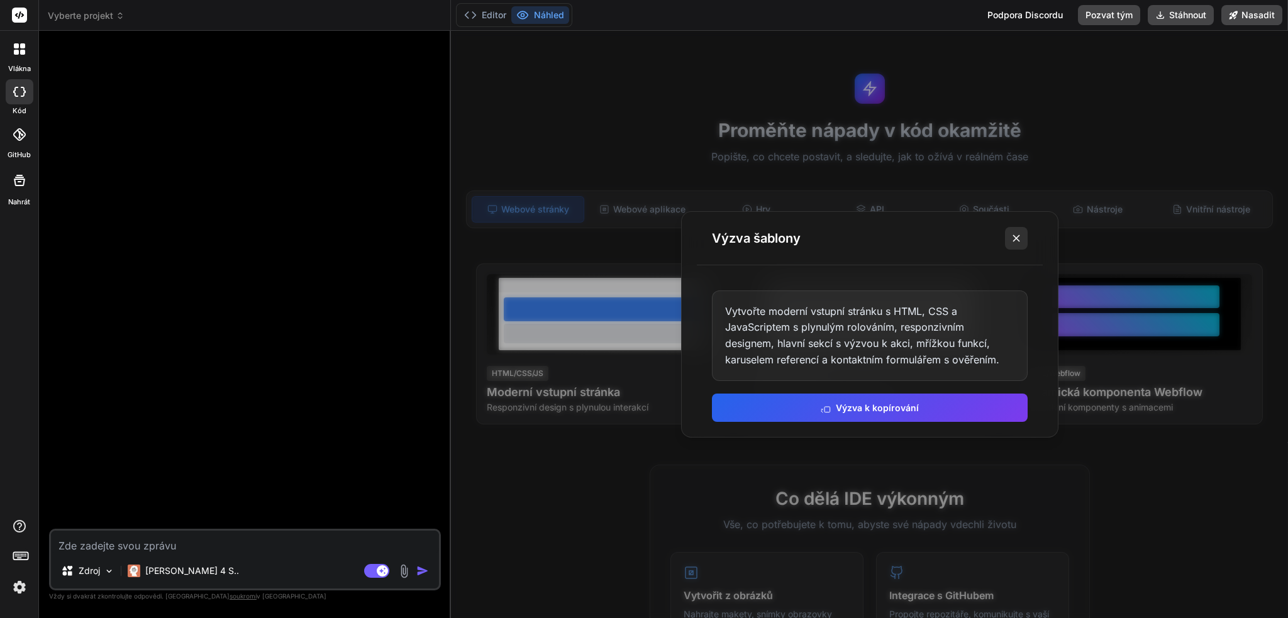
click at [1017, 241] on icon at bounding box center [1016, 238] width 13 height 13
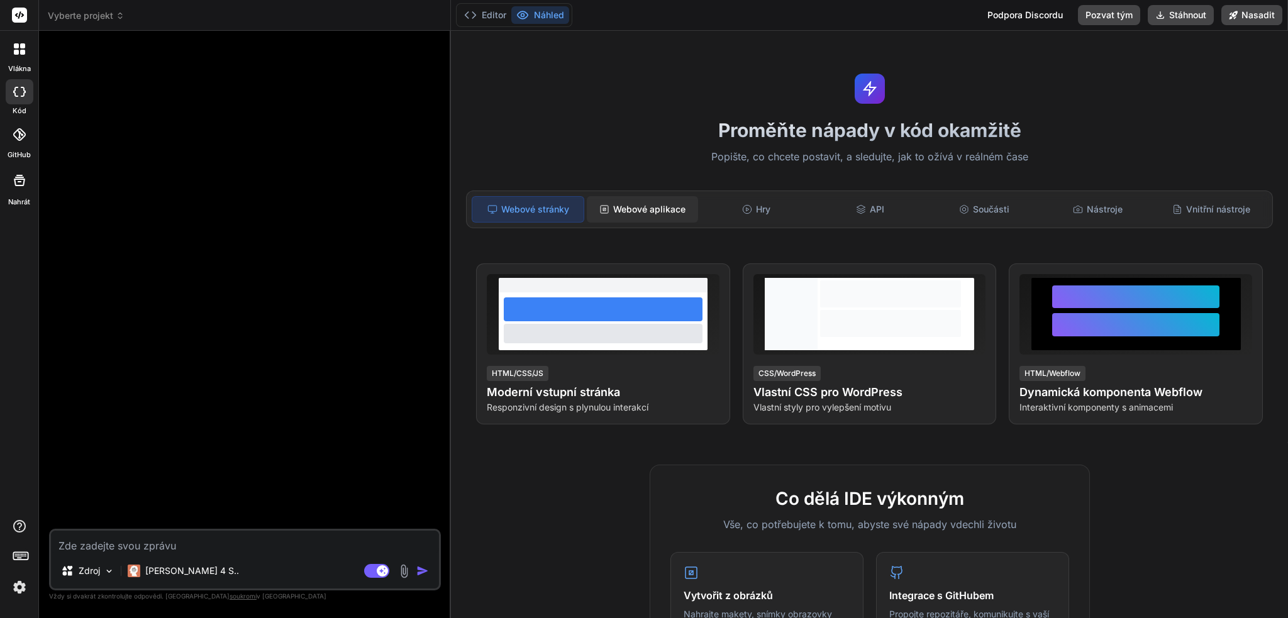
click at [637, 213] on font "Webové aplikace" at bounding box center [649, 209] width 72 height 11
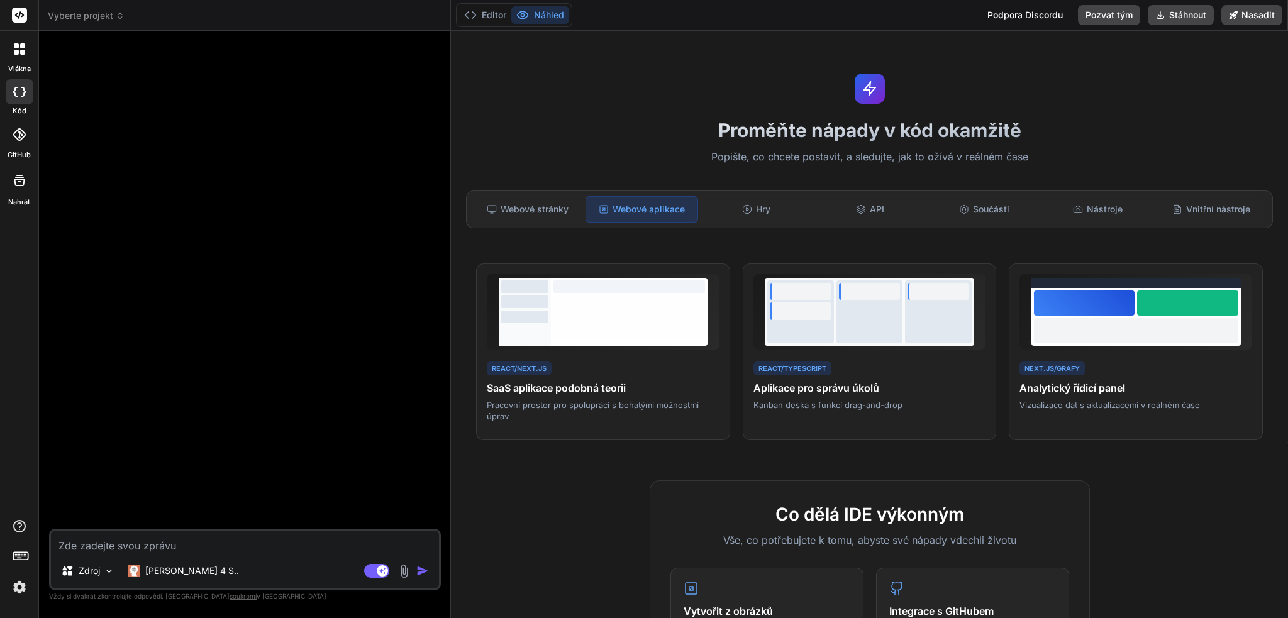
click at [1135, 467] on div "Proměňte nápady v kód okamžitě Popište, co chcete postavit, a sledujte, jak to …" at bounding box center [869, 325] width 837 height 588
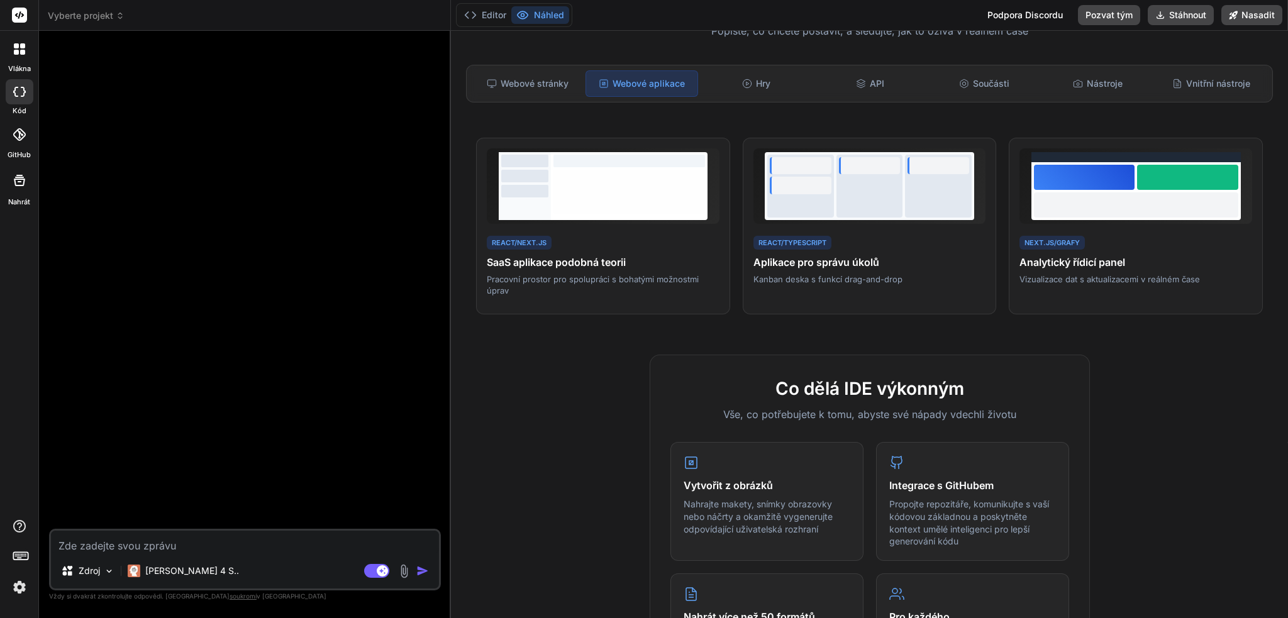
scroll to position [63, 0]
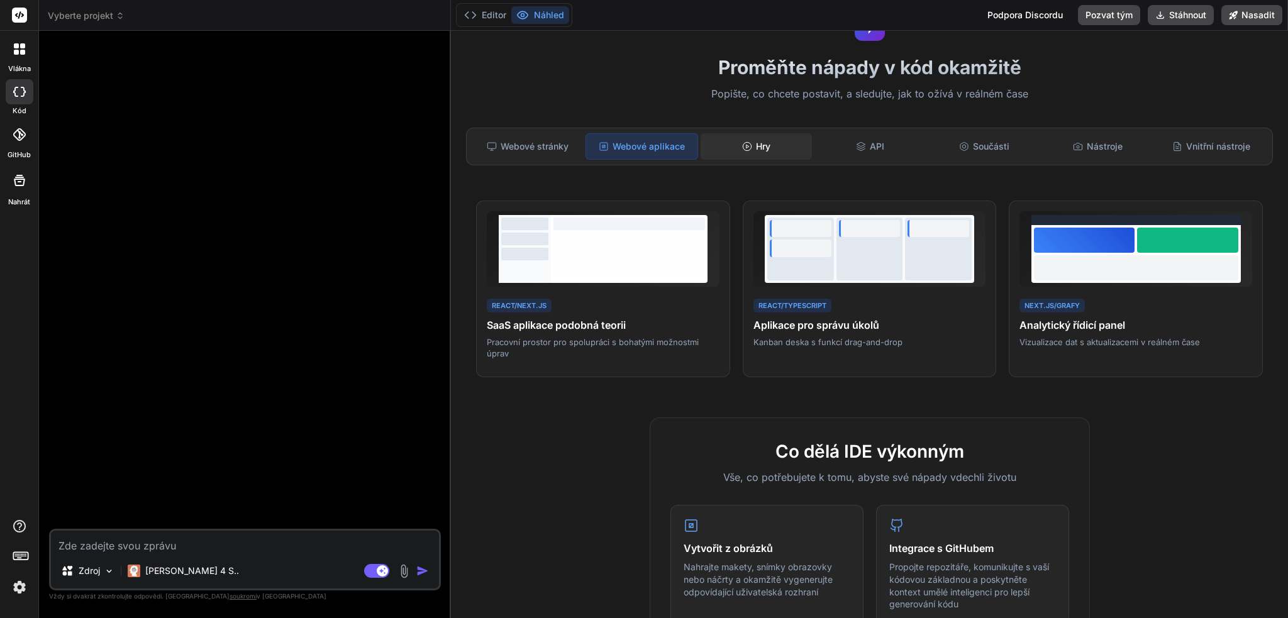
click at [756, 153] on div "Hry" at bounding box center [756, 146] width 111 height 26
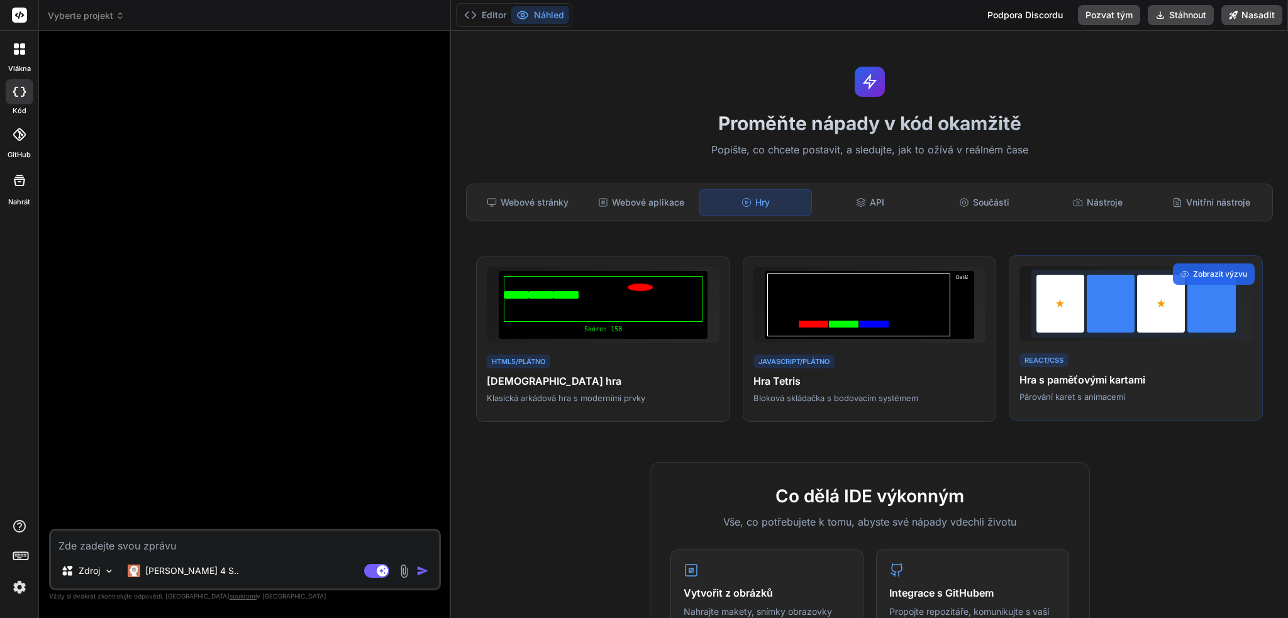
scroll to position [0, 0]
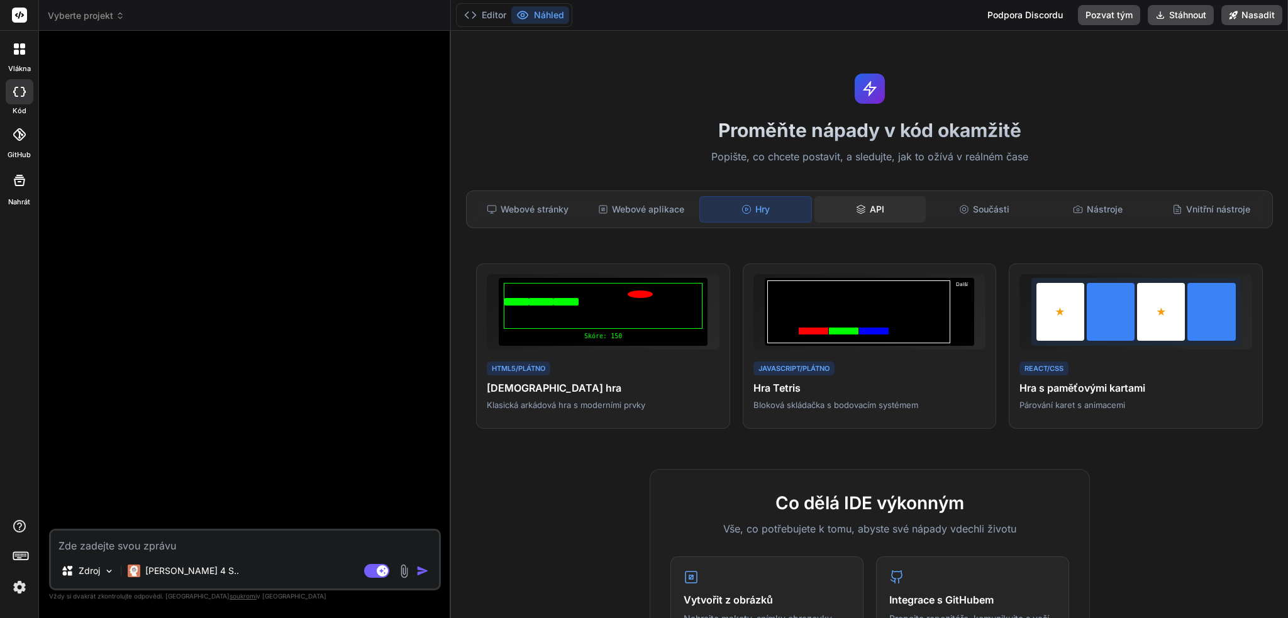
click at [868, 218] on div "API" at bounding box center [870, 209] width 111 height 26
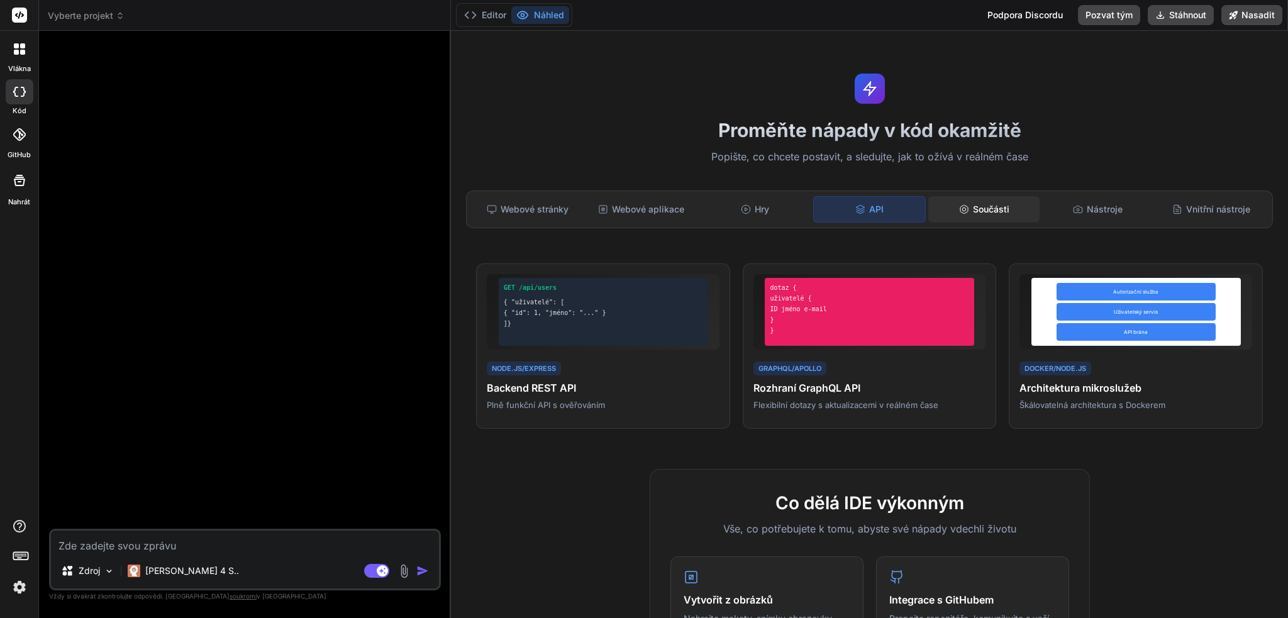
click at [980, 215] on div "Součásti" at bounding box center [983, 209] width 111 height 26
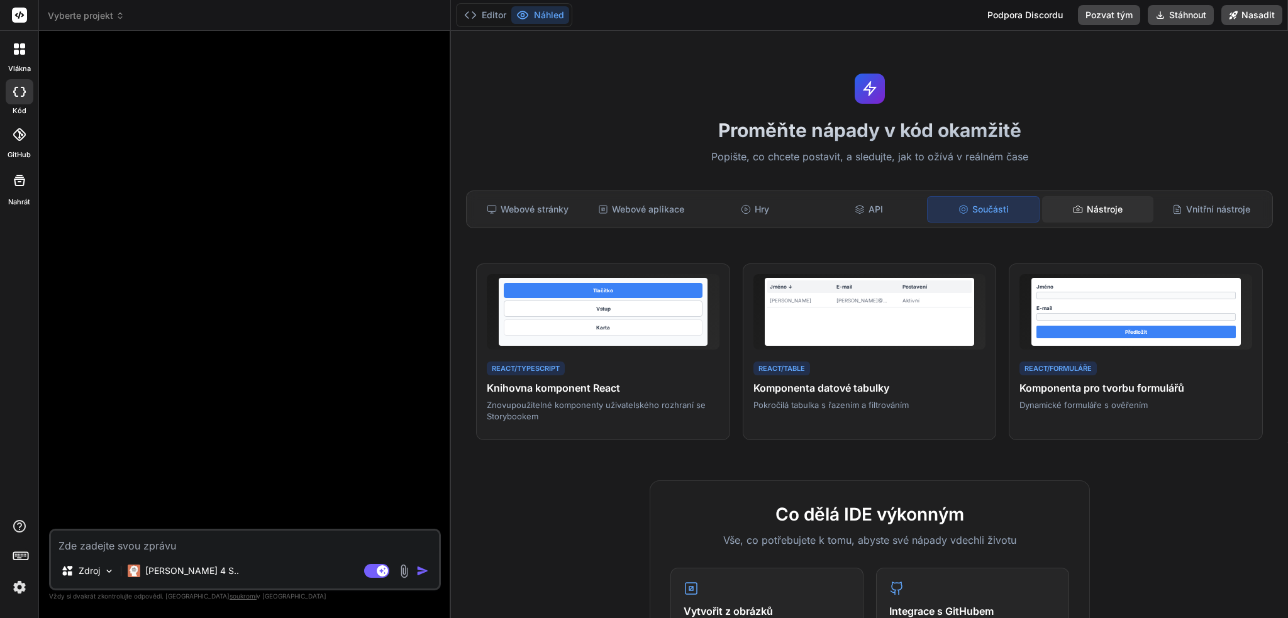
click at [1092, 216] on div "Nástroje" at bounding box center [1097, 209] width 111 height 26
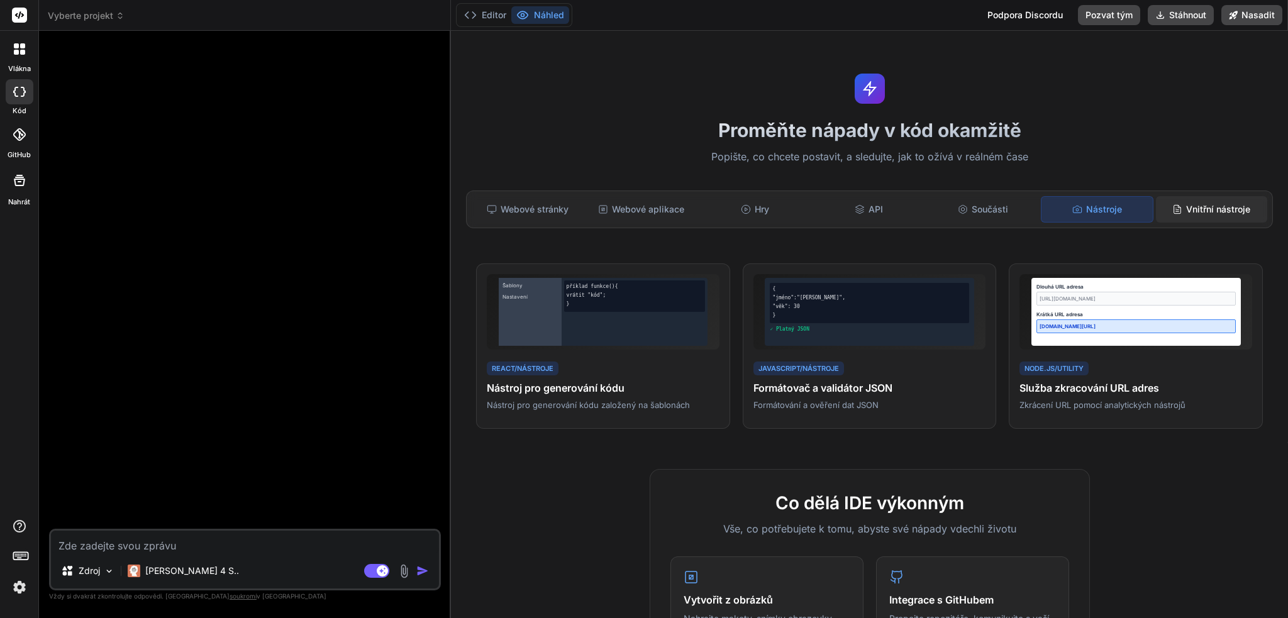
click at [1188, 211] on font "Vnitřní nástroje" at bounding box center [1218, 209] width 64 height 11
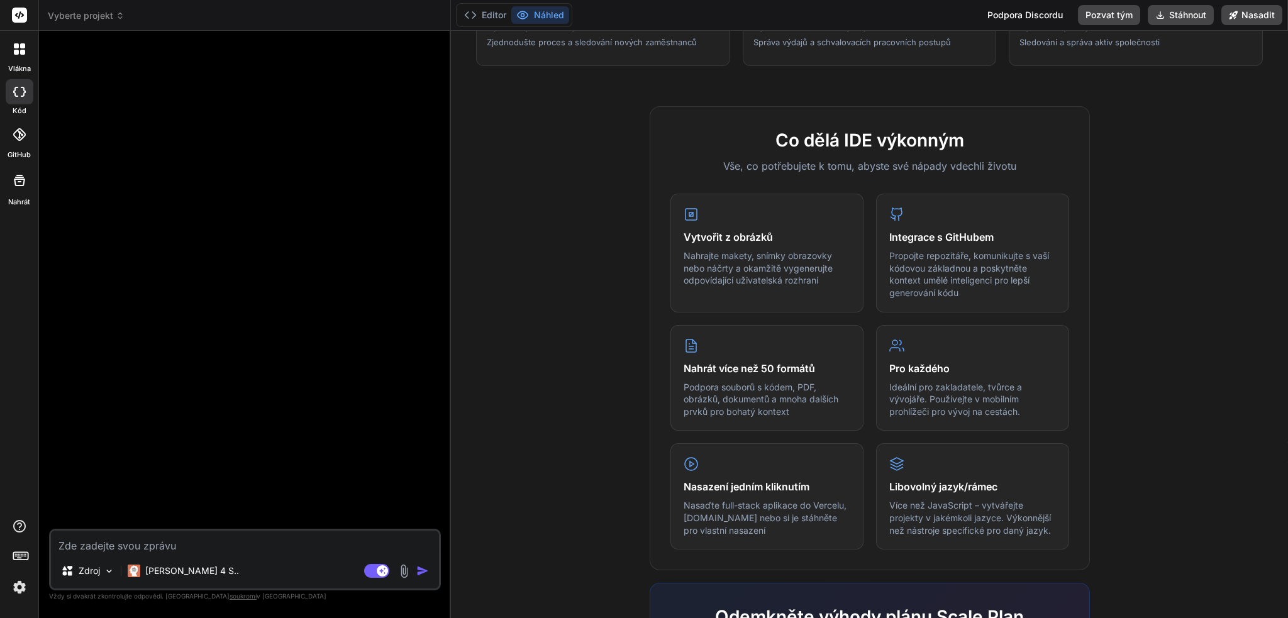
scroll to position [377, 0]
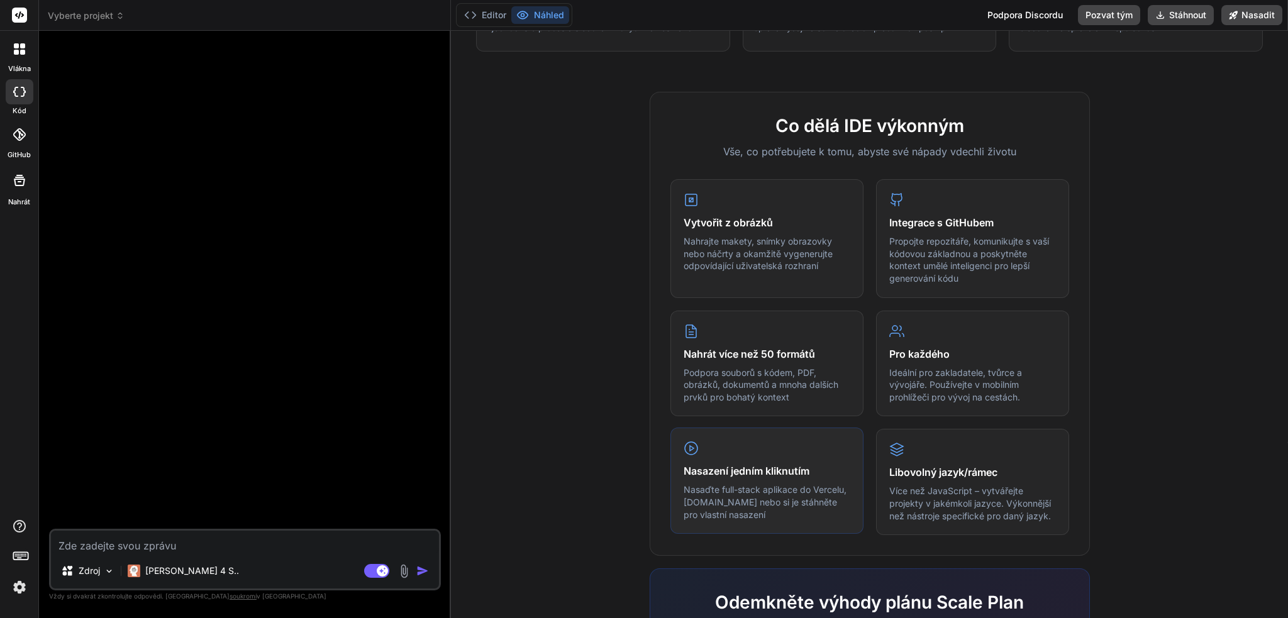
click at [817, 489] on font "Nasaďte full-stack aplikace do Vercelu, Fly.io nebo si je stáhněte pro vlastní …" at bounding box center [765, 501] width 163 height 35
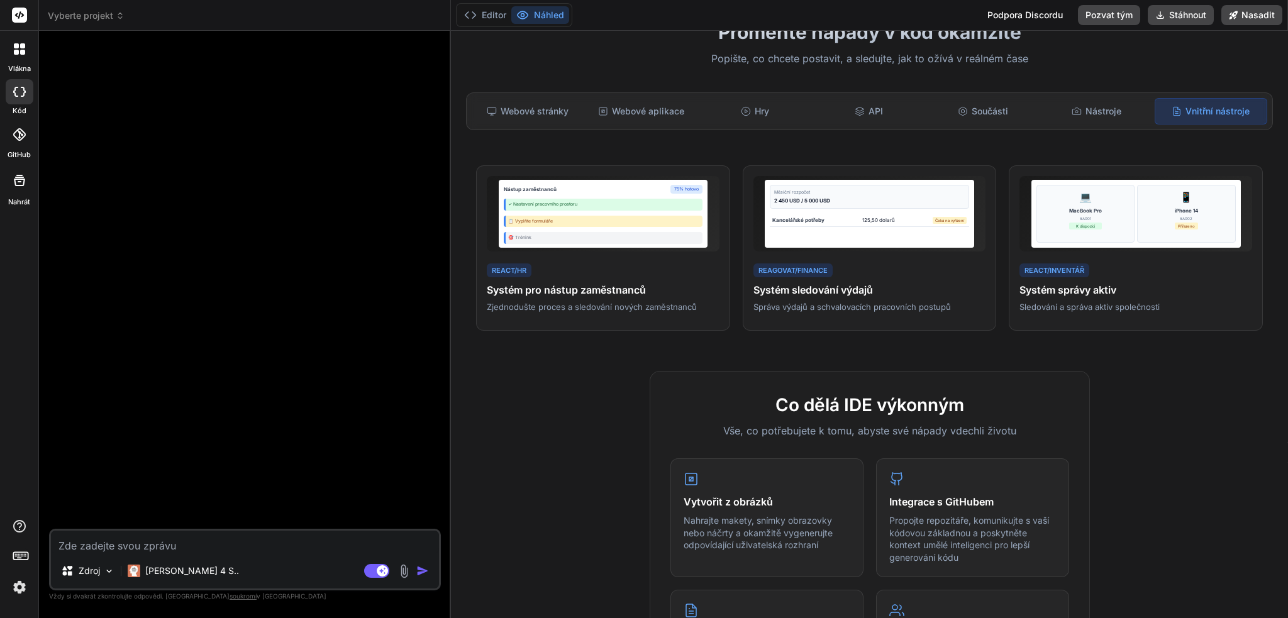
scroll to position [0, 0]
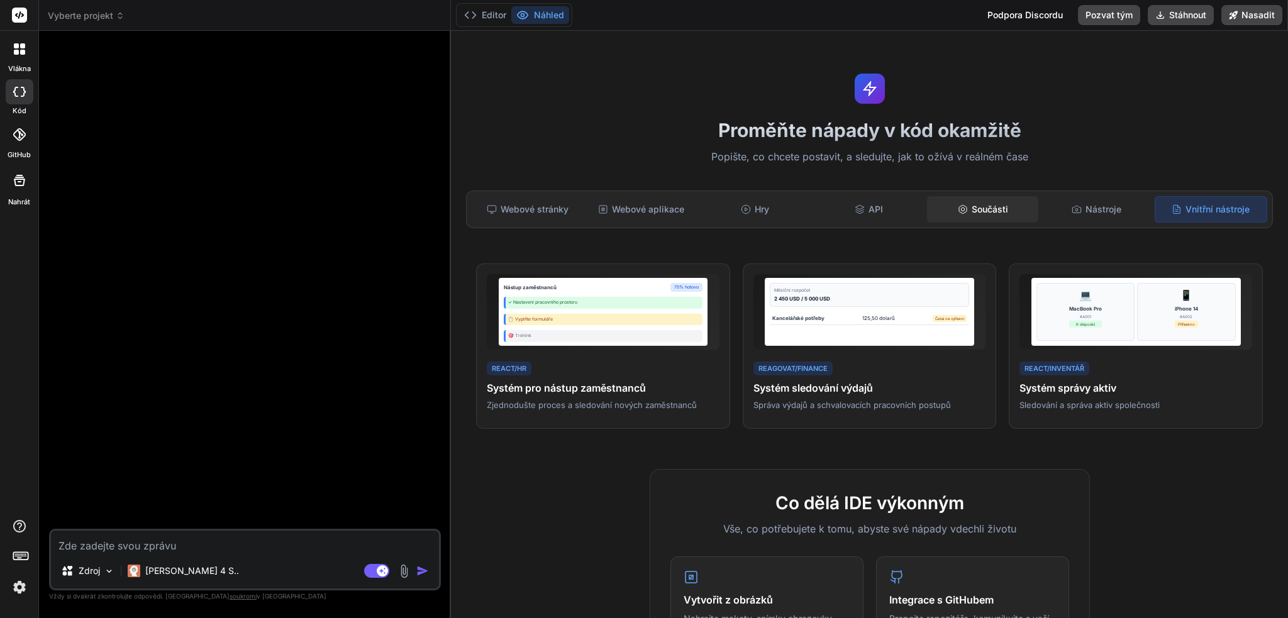
click at [993, 211] on font "Součásti" at bounding box center [990, 209] width 36 height 11
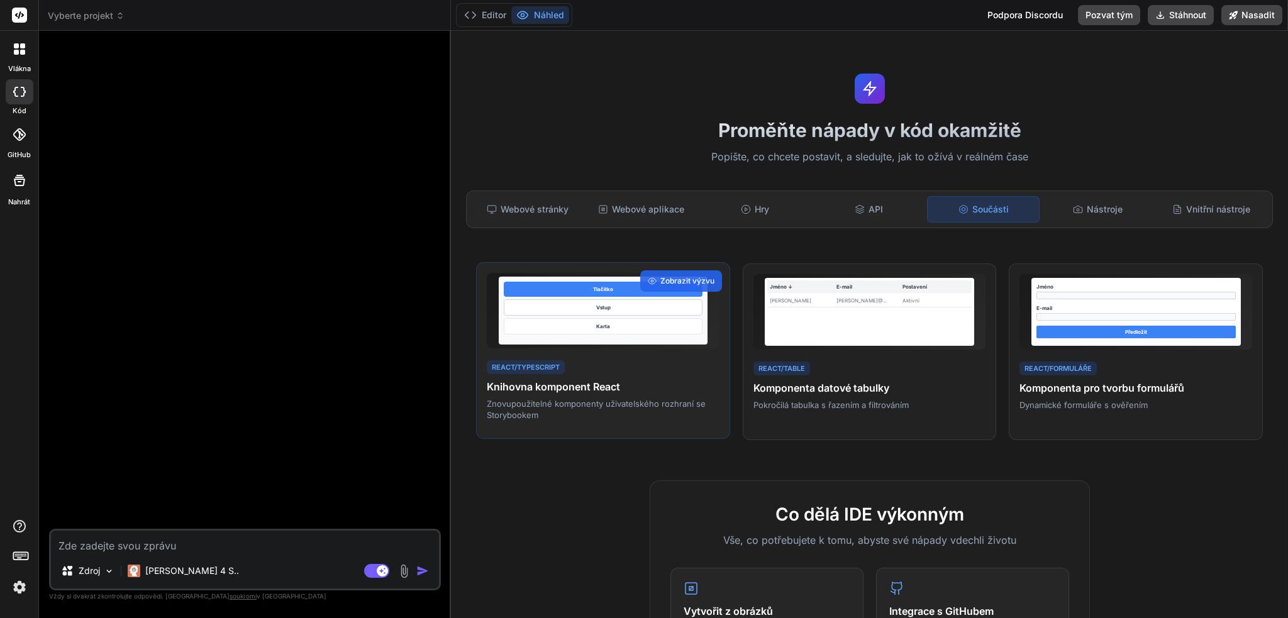
click at [582, 320] on div "Karta" at bounding box center [603, 326] width 199 height 16
click at [648, 277] on icon at bounding box center [652, 281] width 9 height 9
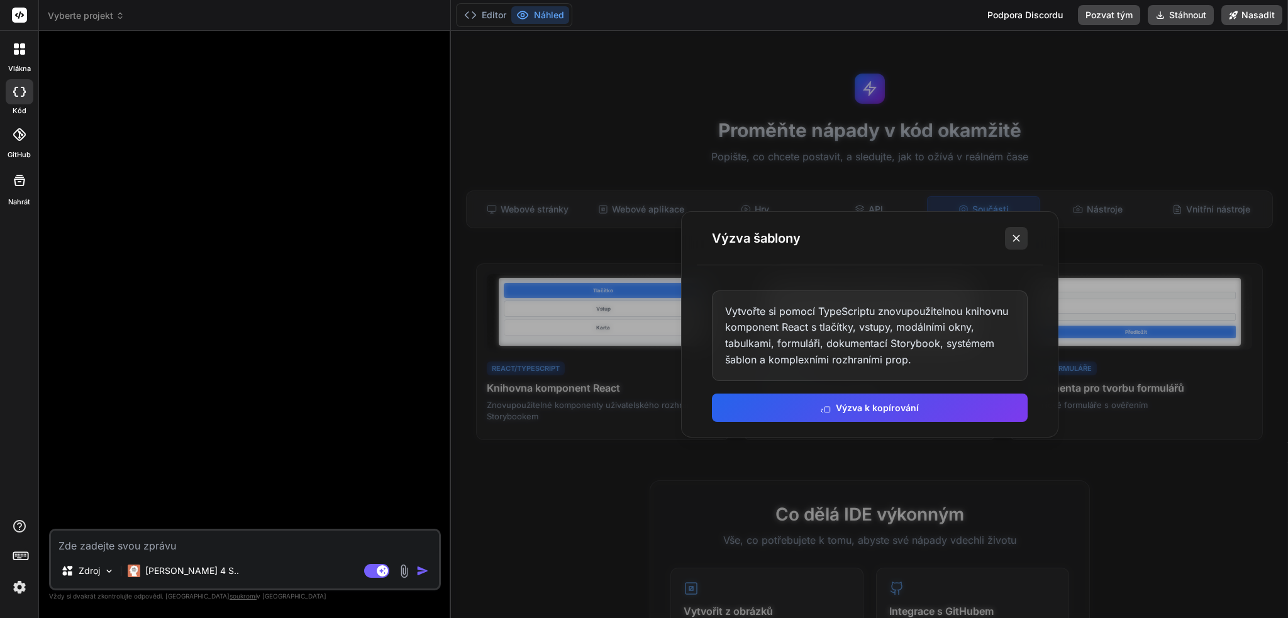
click at [1020, 236] on icon at bounding box center [1016, 238] width 13 height 13
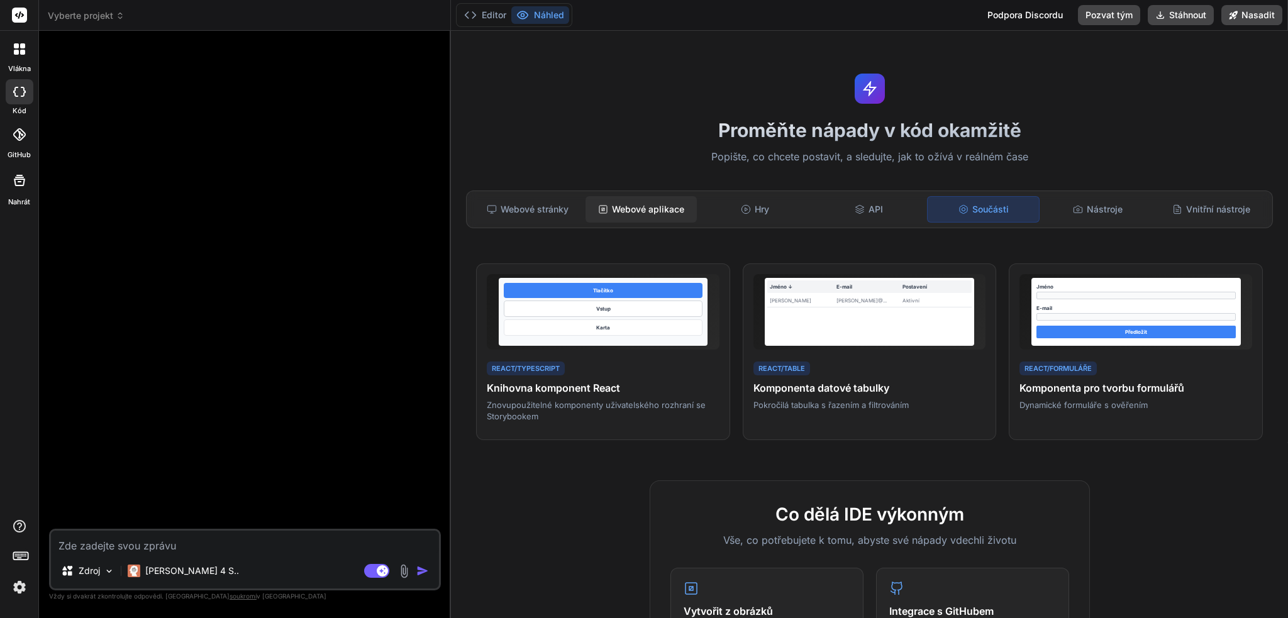
click at [655, 213] on font "Webové aplikace" at bounding box center [648, 209] width 72 height 11
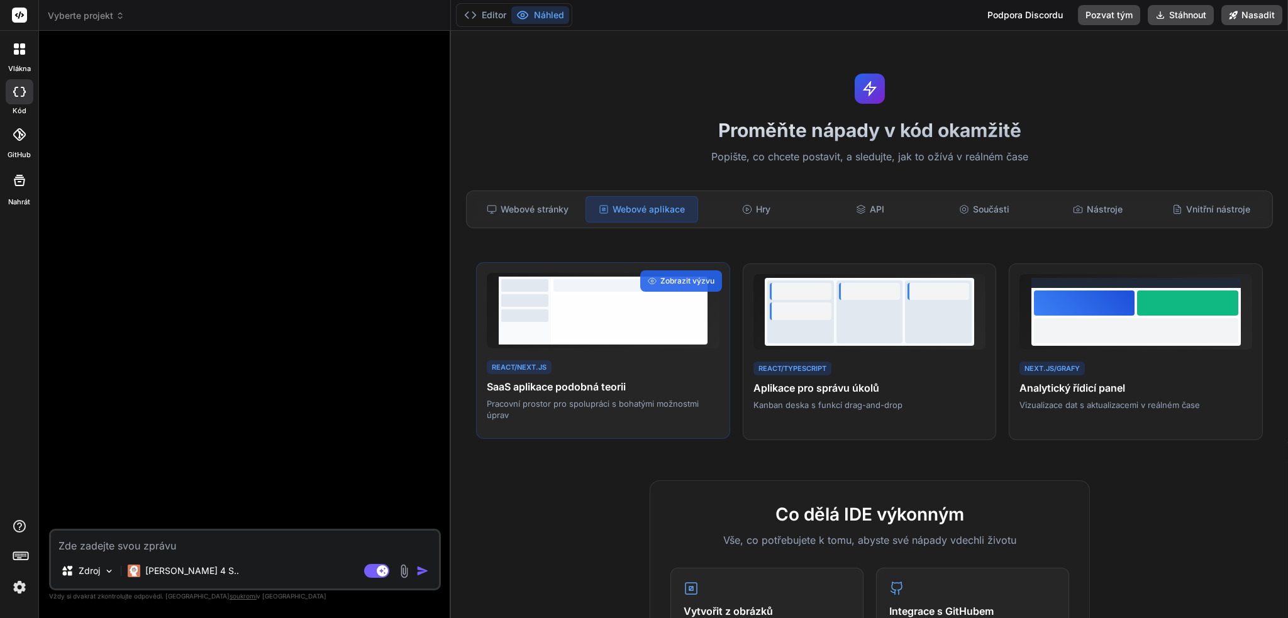
click at [567, 315] on div at bounding box center [630, 316] width 152 height 44
click at [722, 274] on div "React/Next.js SaaS aplikace podobná teorii Pracovní prostor pro spolupráci s bo…" at bounding box center [603, 350] width 254 height 177
click at [715, 276] on div "Zobrazit výzvu" at bounding box center [681, 280] width 82 height 21
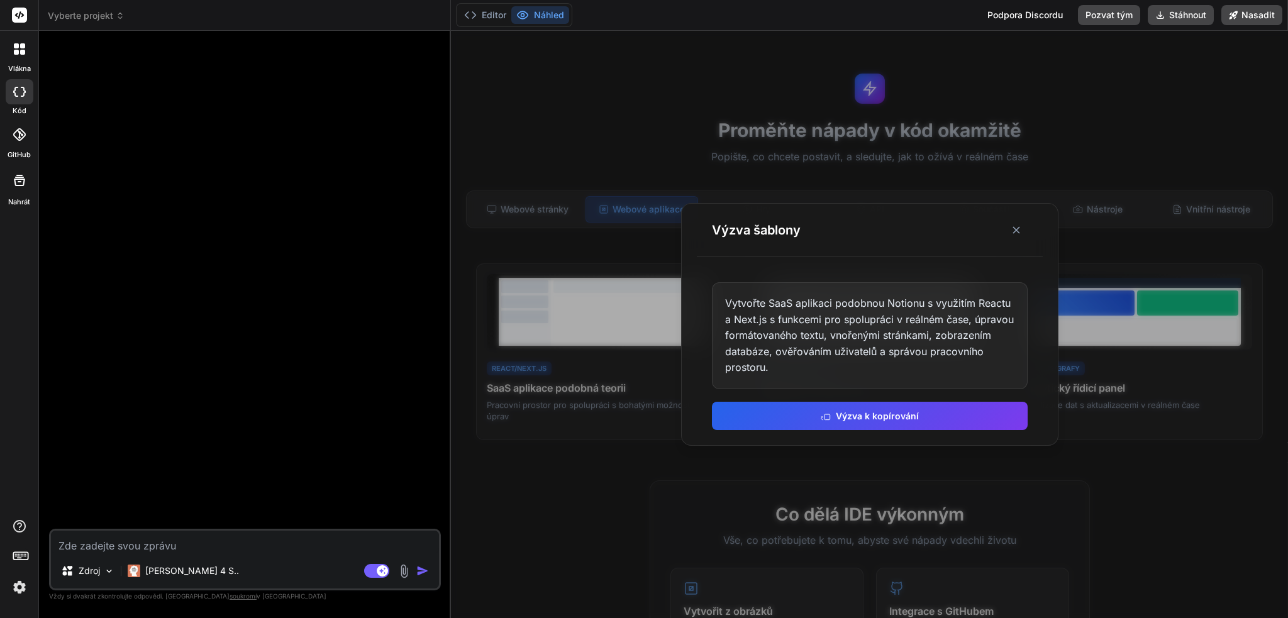
click at [19, 586] on img at bounding box center [19, 587] width 21 height 21
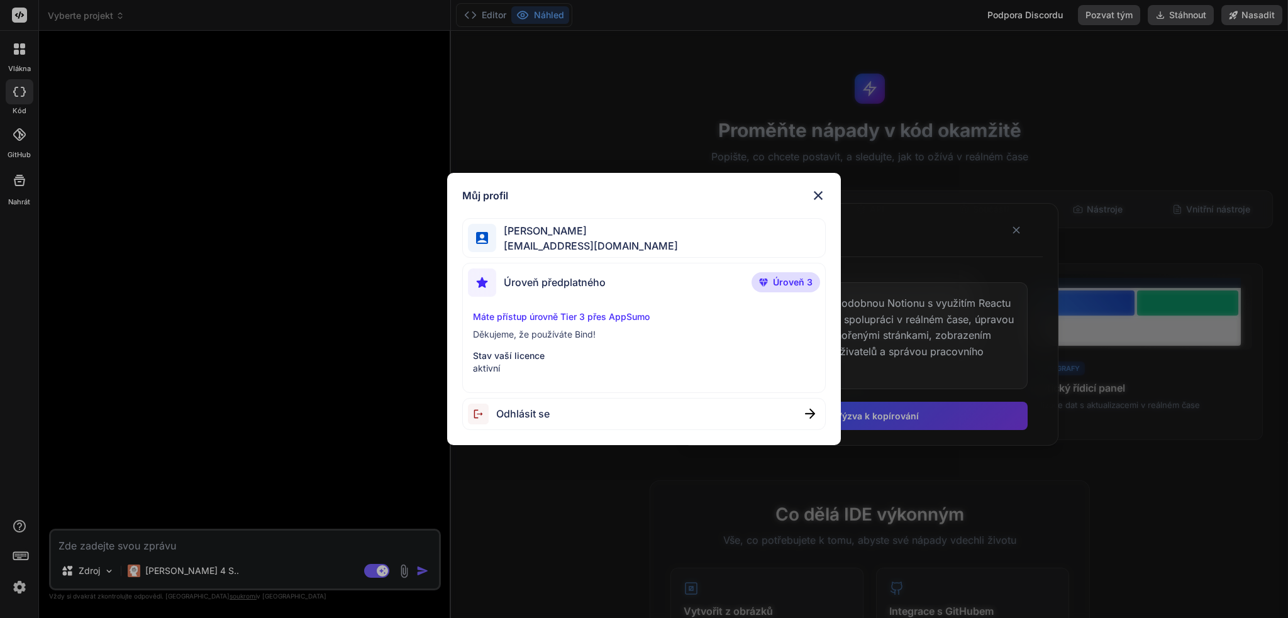
click at [815, 194] on img at bounding box center [818, 195] width 15 height 15
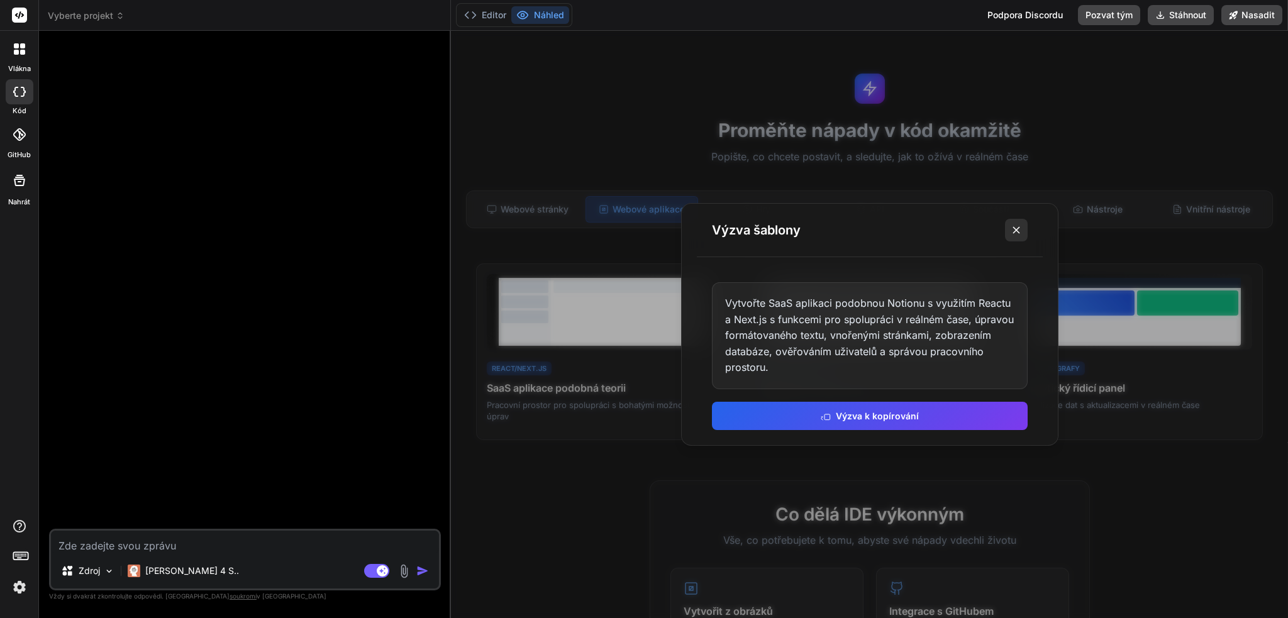
click at [1016, 229] on line at bounding box center [1016, 230] width 6 height 6
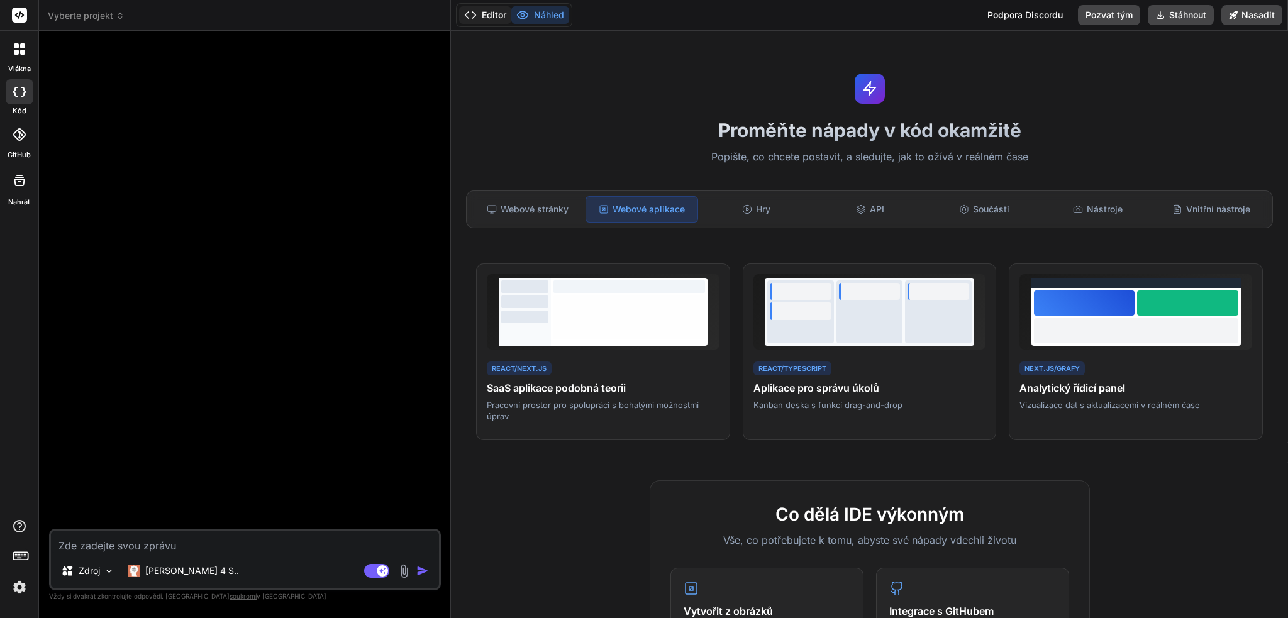
click at [488, 16] on font "Editor" at bounding box center [494, 14] width 25 height 11
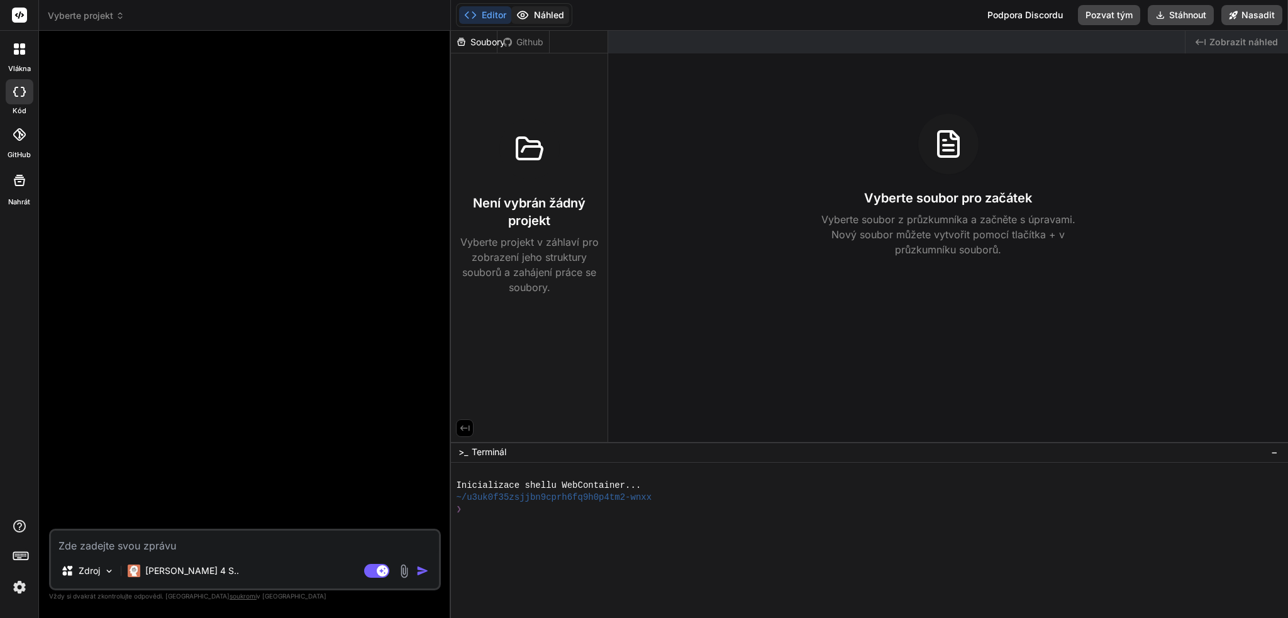
click at [535, 14] on font "Náhled" at bounding box center [549, 14] width 30 height 11
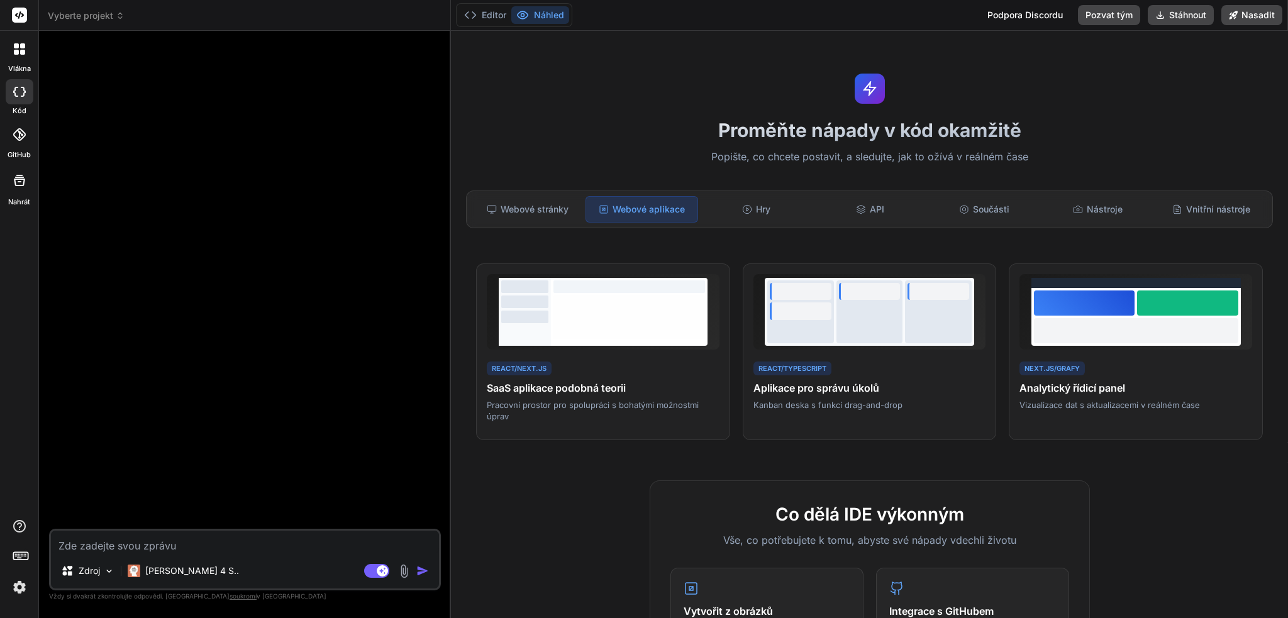
click at [263, 155] on div at bounding box center [246, 285] width 389 height 488
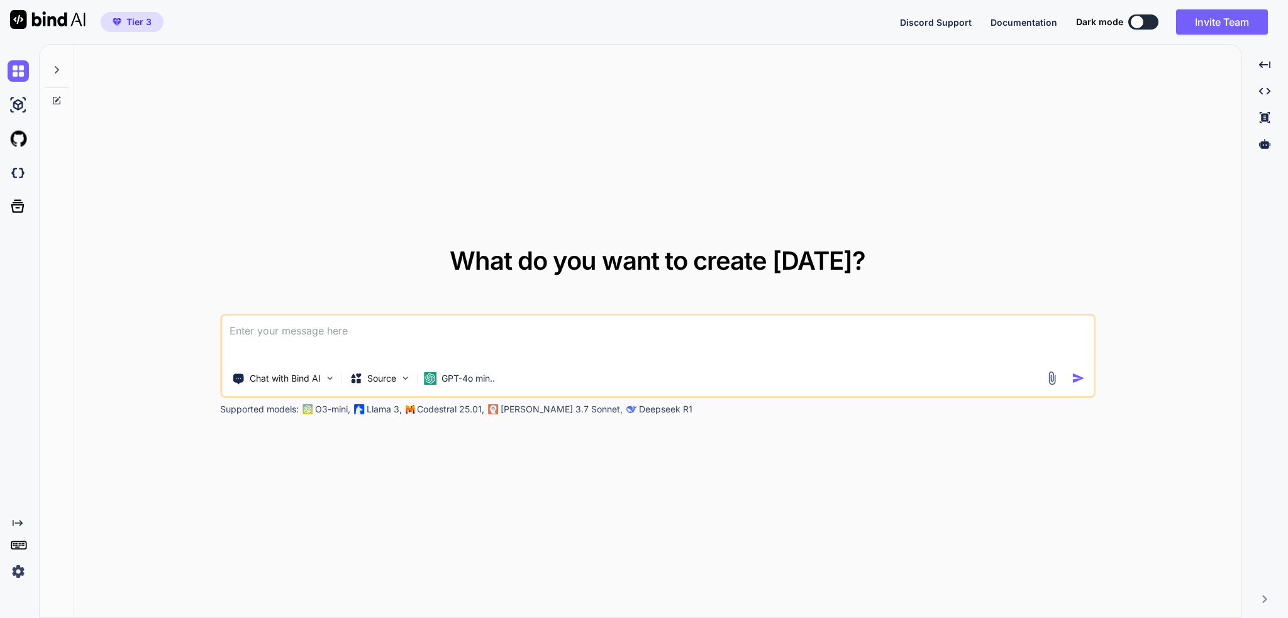
type textarea "x"
click at [471, 82] on div "What do you want to create today? Chat with Bind AI Source GPT-4o min.. Support…" at bounding box center [658, 332] width 1168 height 574
click at [21, 106] on img at bounding box center [18, 104] width 21 height 21
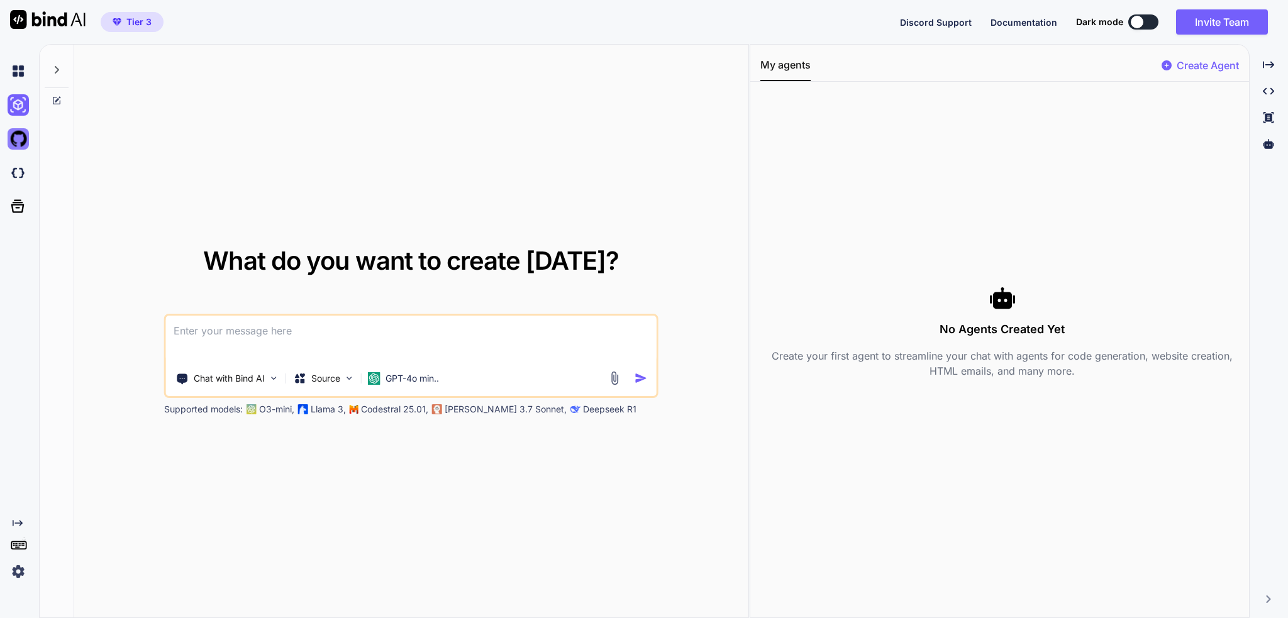
click at [17, 138] on img at bounding box center [18, 138] width 21 height 21
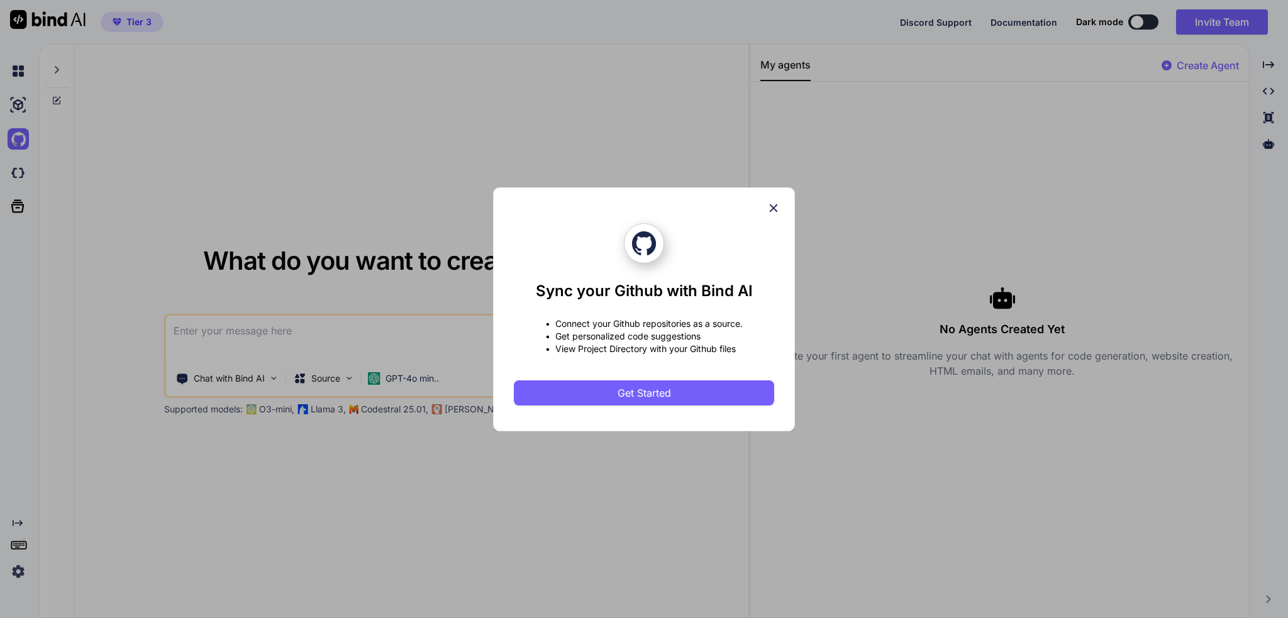
click at [777, 206] on icon at bounding box center [774, 208] width 14 height 14
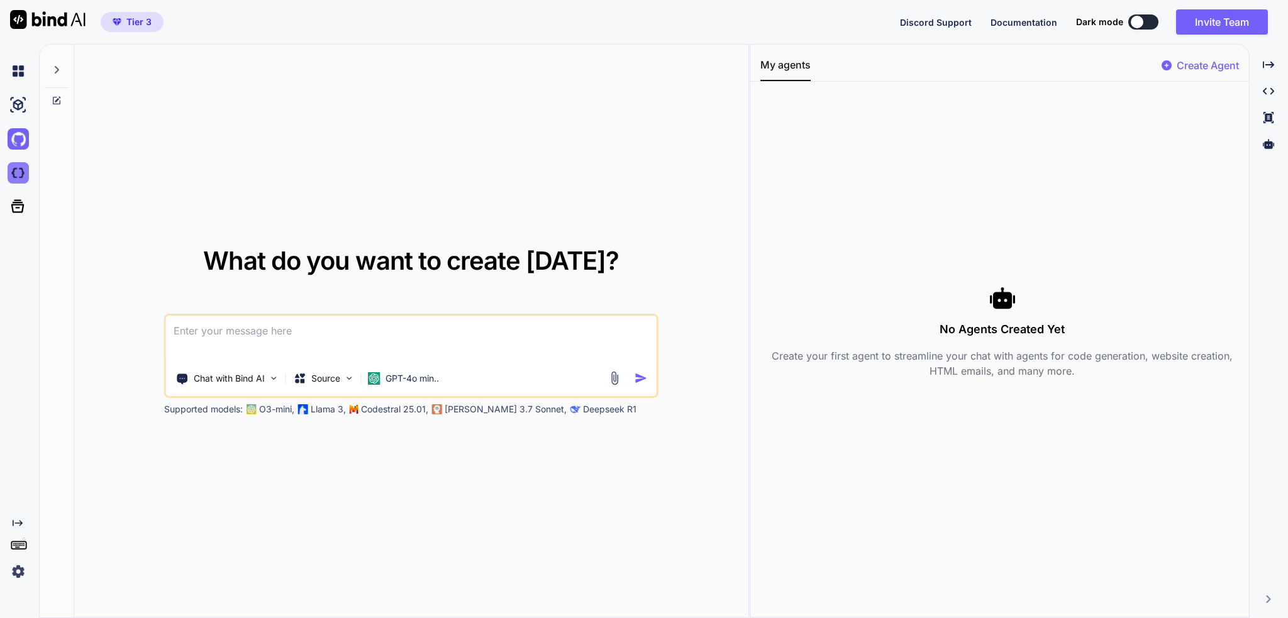
click at [21, 177] on img at bounding box center [18, 172] width 21 height 21
click at [1268, 120] on icon at bounding box center [1269, 117] width 10 height 11
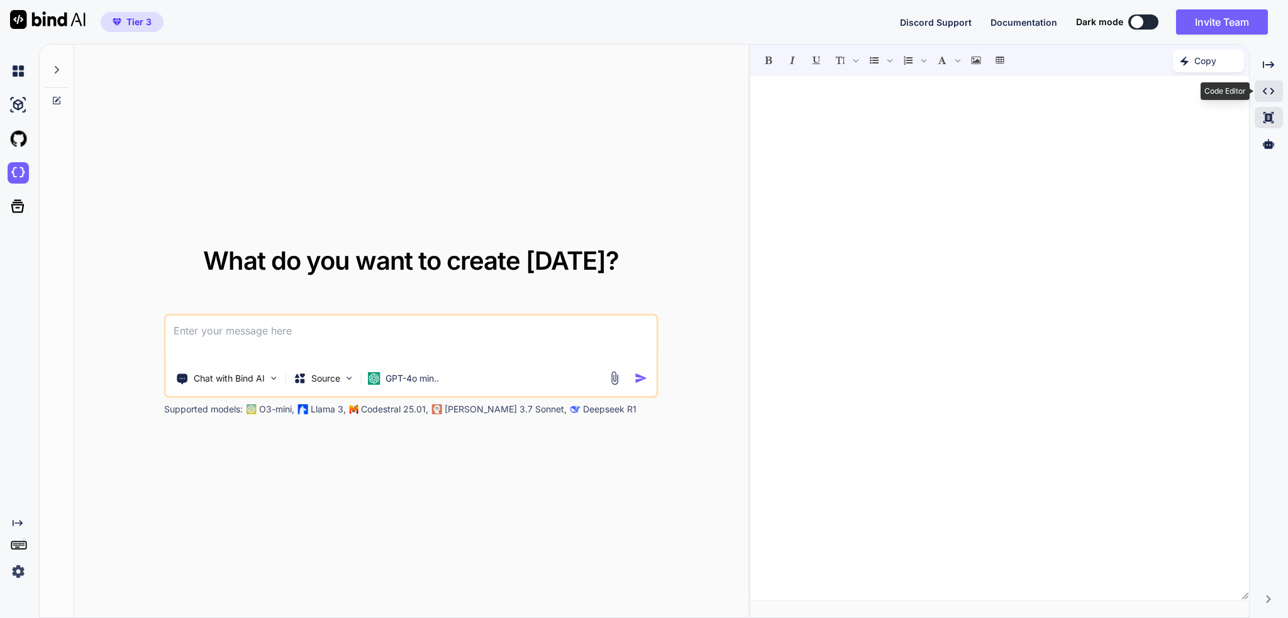
click at [1264, 94] on icon "Created with Pixso." at bounding box center [1268, 91] width 11 height 11
click at [1264, 90] on icon at bounding box center [1268, 91] width 11 height 7
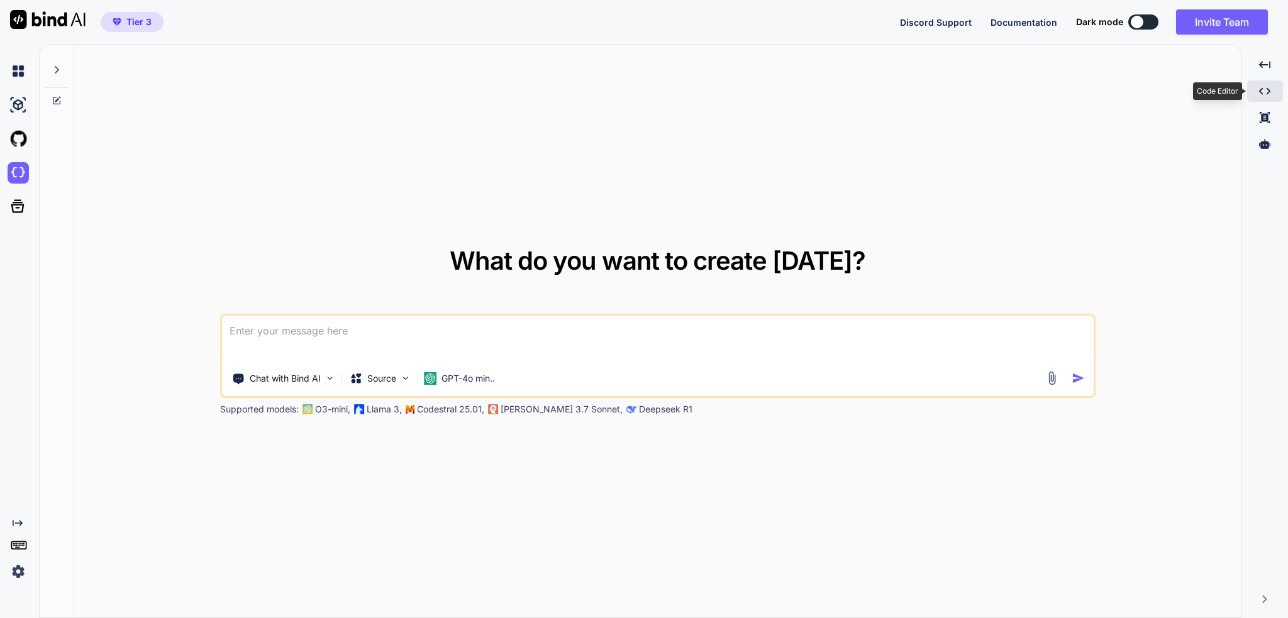
click at [1264, 90] on icon "Created with Pixso." at bounding box center [1264, 91] width 11 height 11
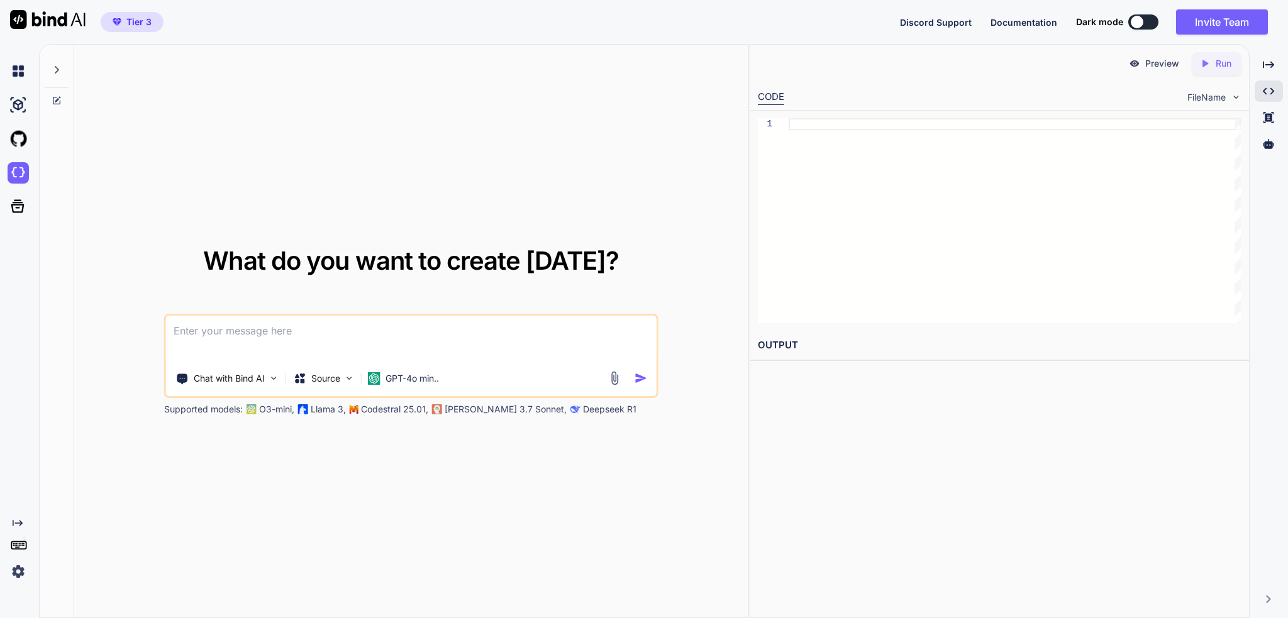
click at [626, 150] on div "What do you want to create today? Chat with Bind AI Source GPT-4o min.. Support…" at bounding box center [411, 332] width 674 height 574
click at [295, 339] on textarea at bounding box center [411, 339] width 491 height 47
click at [403, 378] on p "GPT-4o min.." at bounding box center [412, 378] width 53 height 13
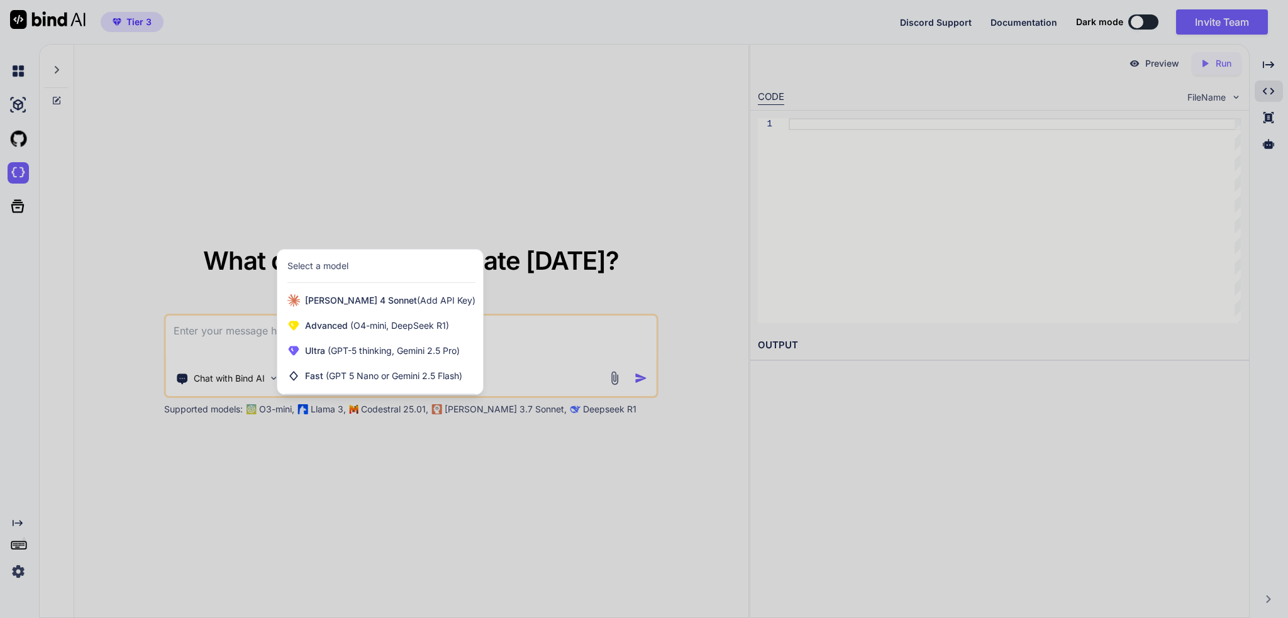
click at [347, 267] on div "Select a model" at bounding box center [317, 266] width 61 height 13
click at [246, 345] on div at bounding box center [644, 309] width 1288 height 618
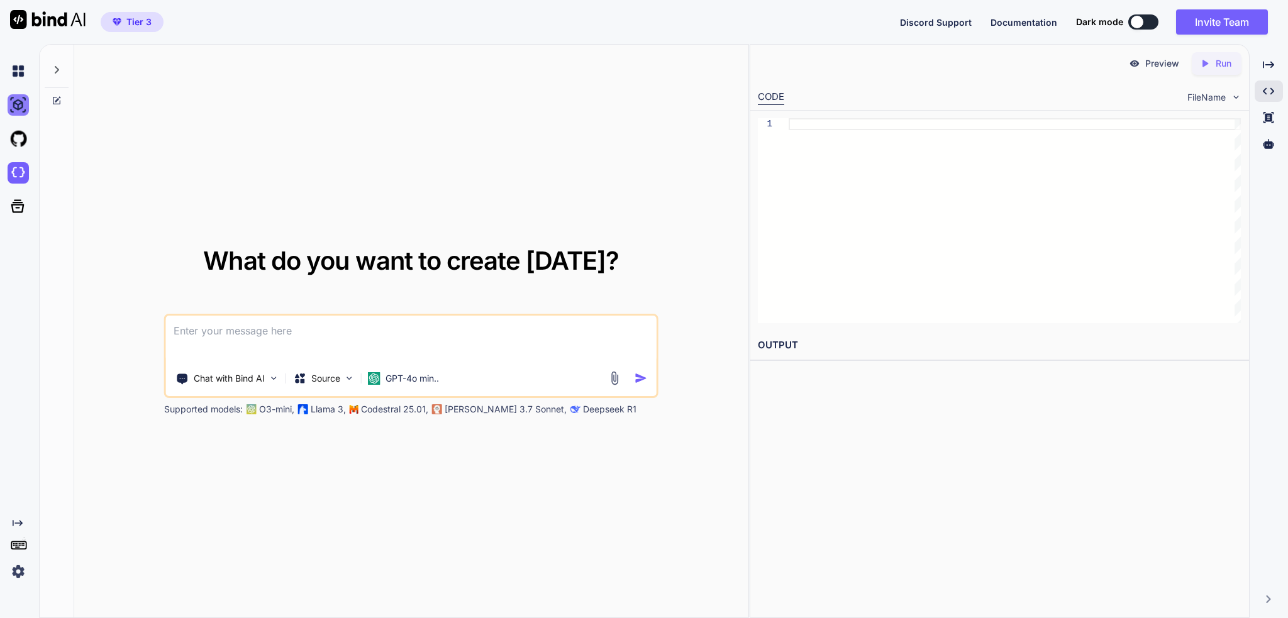
click at [23, 103] on img at bounding box center [18, 104] width 21 height 21
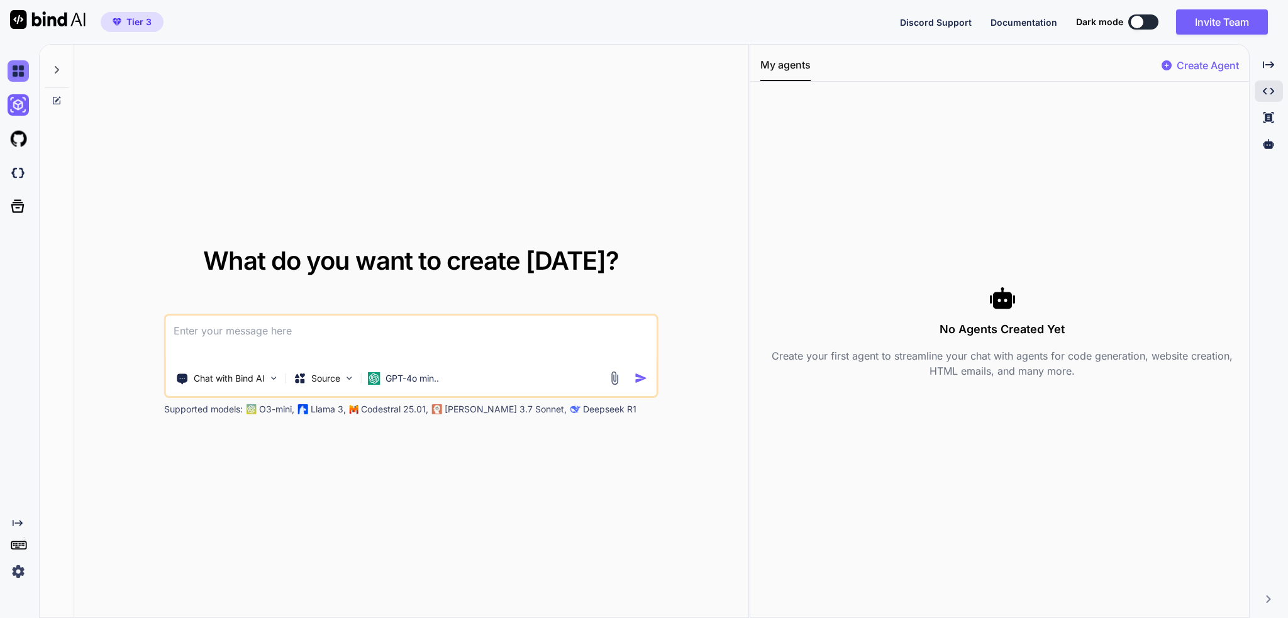
click at [18, 79] on img at bounding box center [18, 70] width 21 height 21
click at [21, 72] on img at bounding box center [18, 70] width 21 height 21
click at [57, 75] on div at bounding box center [57, 66] width 24 height 43
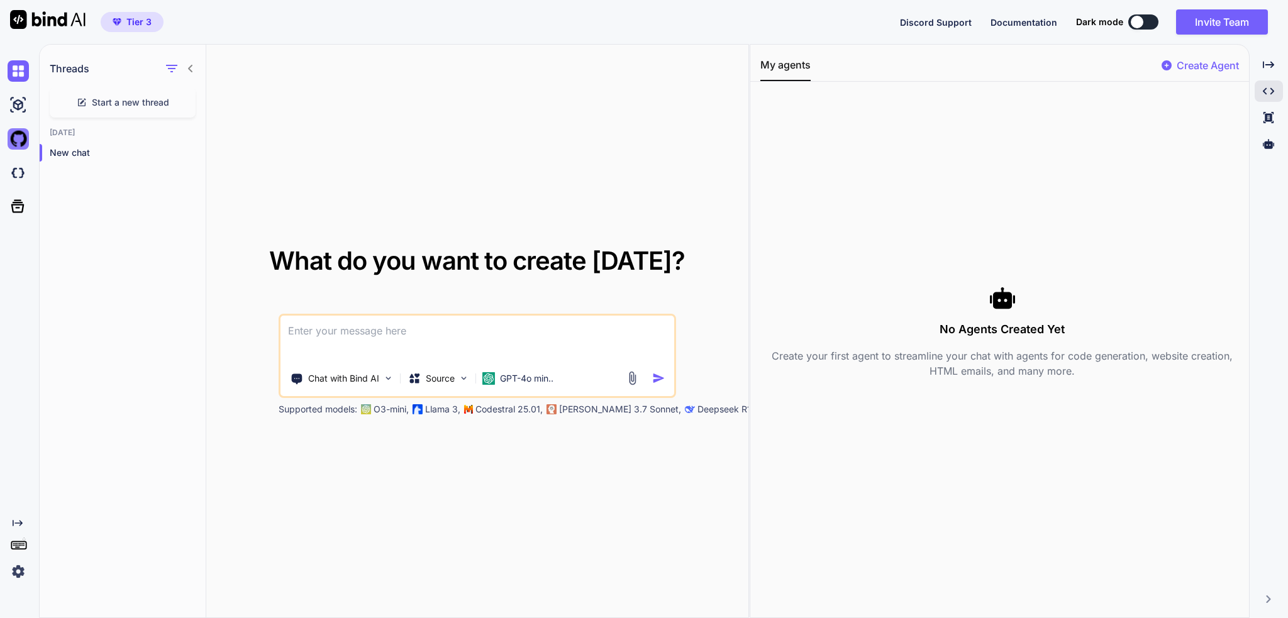
click at [20, 138] on img at bounding box center [18, 138] width 21 height 21
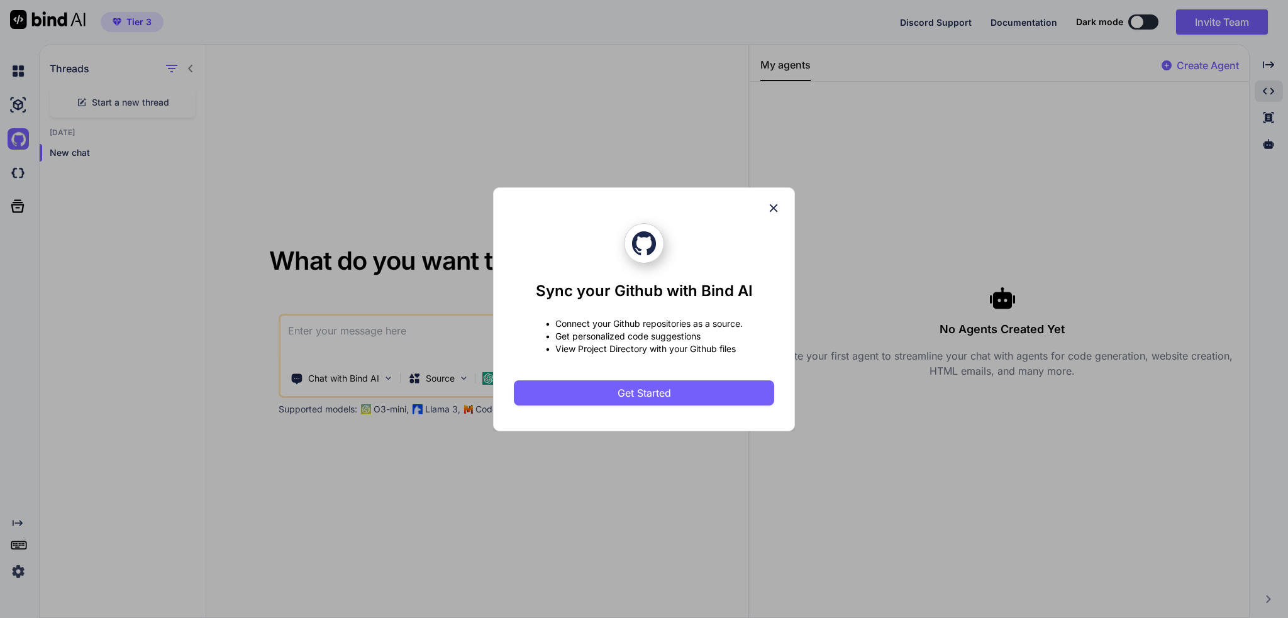
click at [771, 208] on icon at bounding box center [774, 208] width 14 height 14
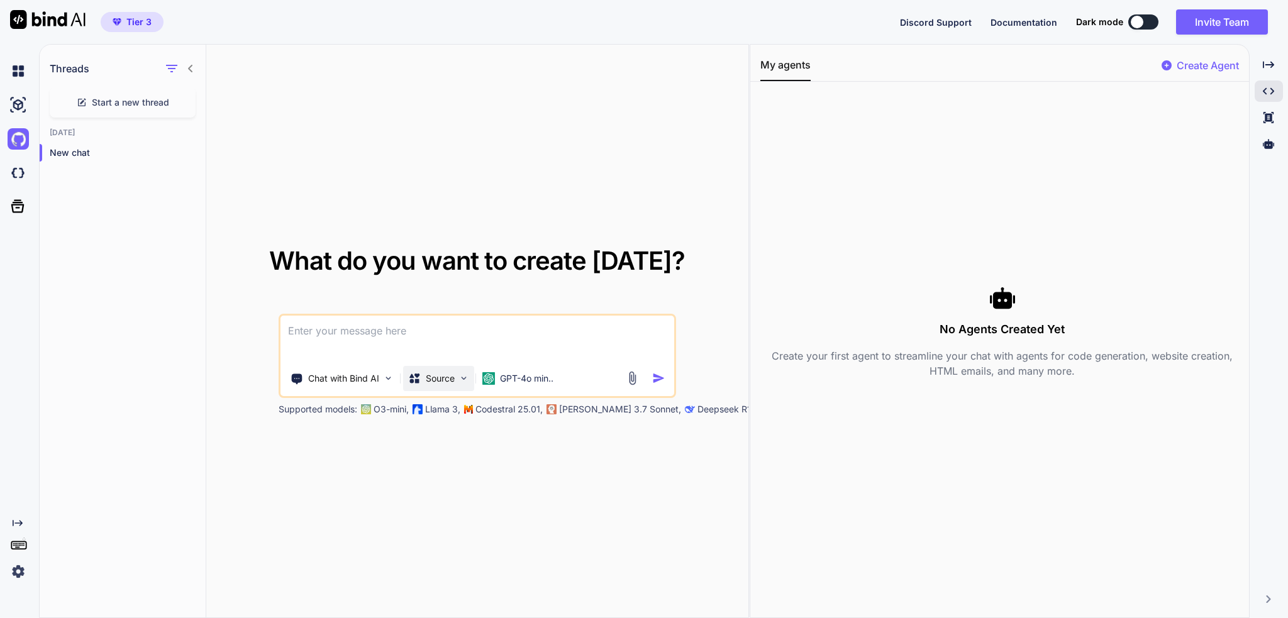
click at [440, 377] on p "Source" at bounding box center [440, 378] width 29 height 13
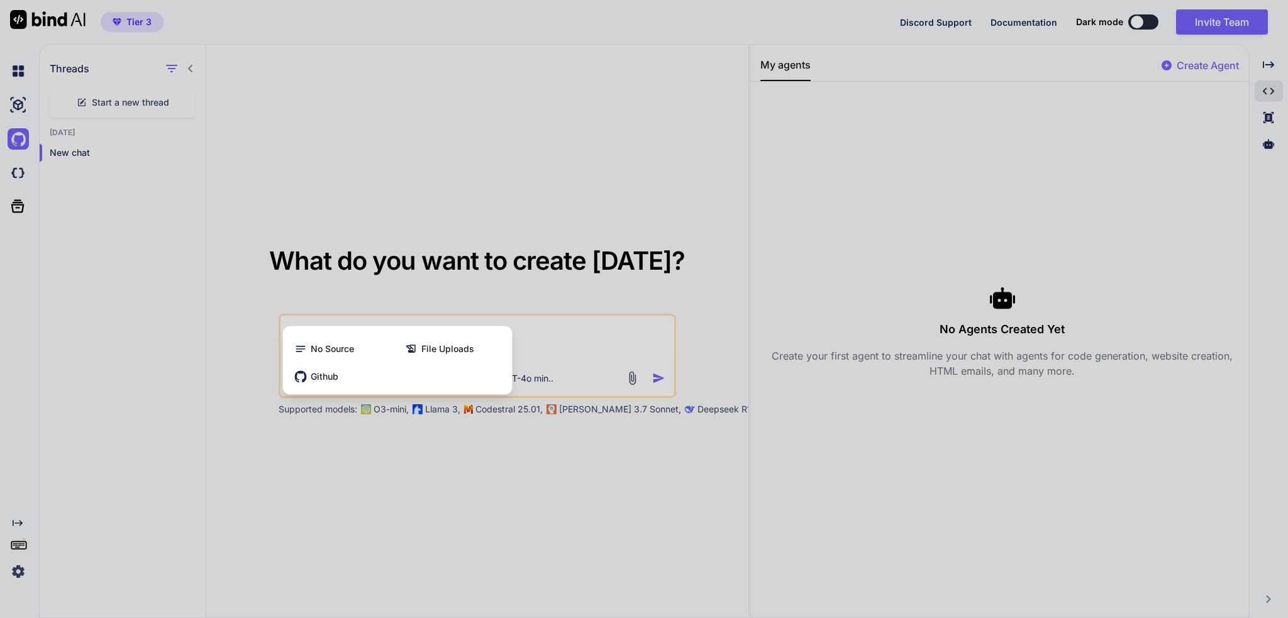
click at [462, 201] on div at bounding box center [644, 309] width 1288 height 618
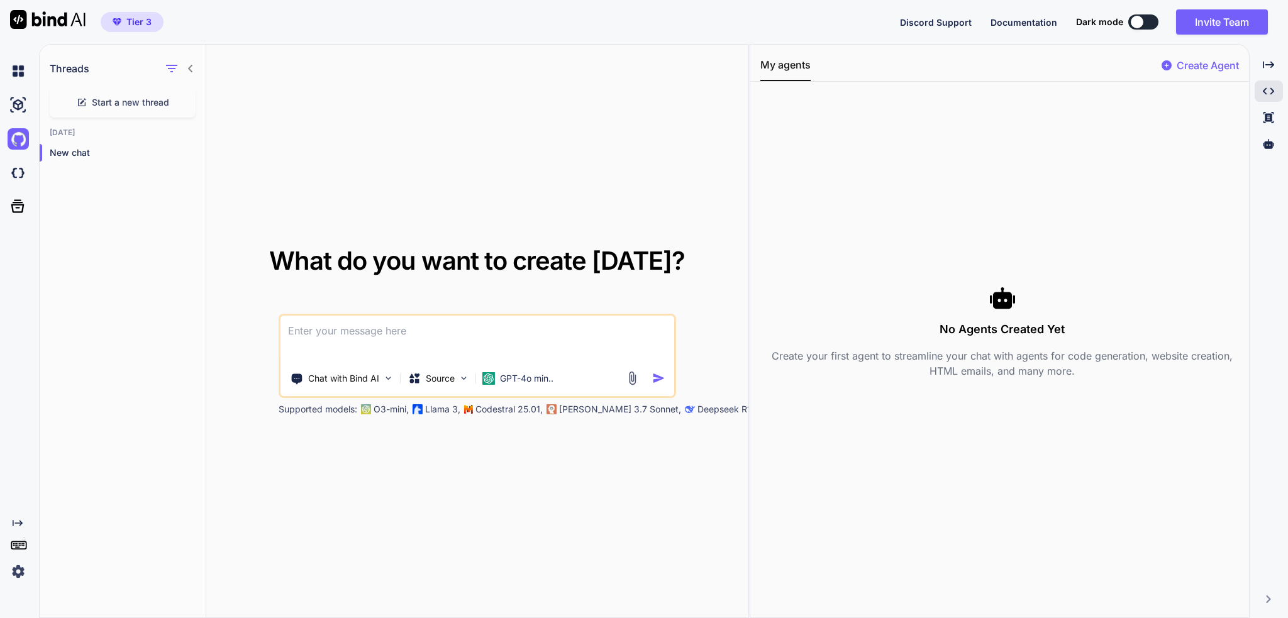
click at [377, 345] on textarea at bounding box center [478, 339] width 394 height 47
click at [387, 382] on img at bounding box center [388, 378] width 11 height 11
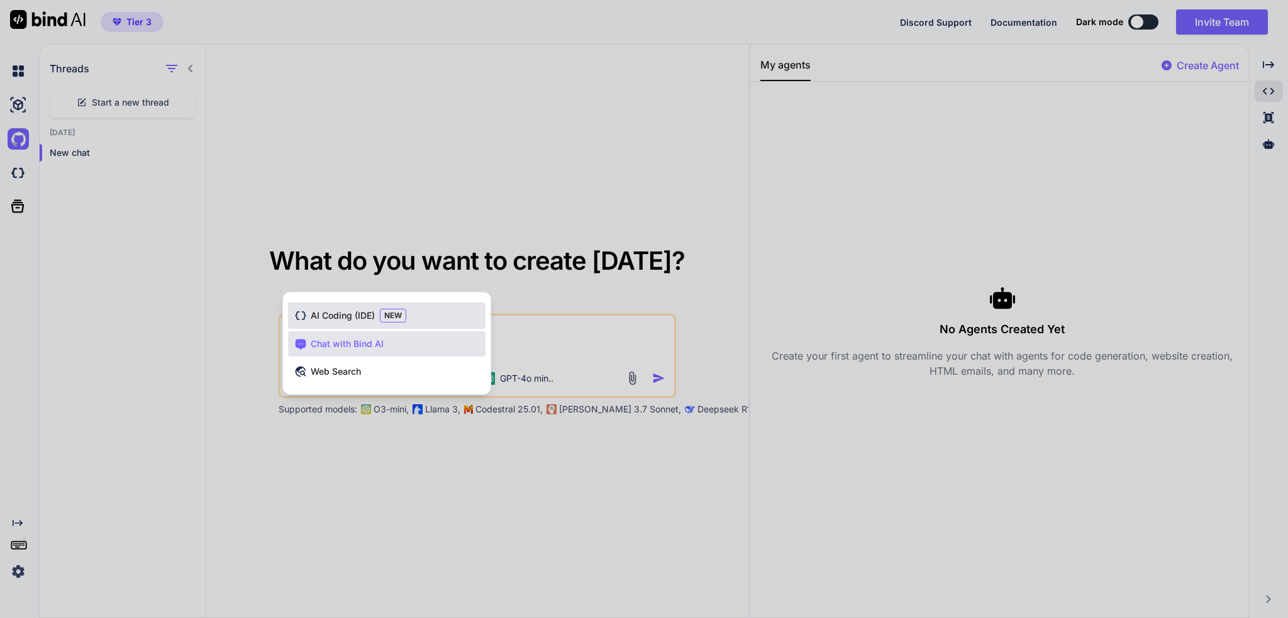
click at [359, 312] on span "AI Coding (IDE)" at bounding box center [343, 315] width 64 height 13
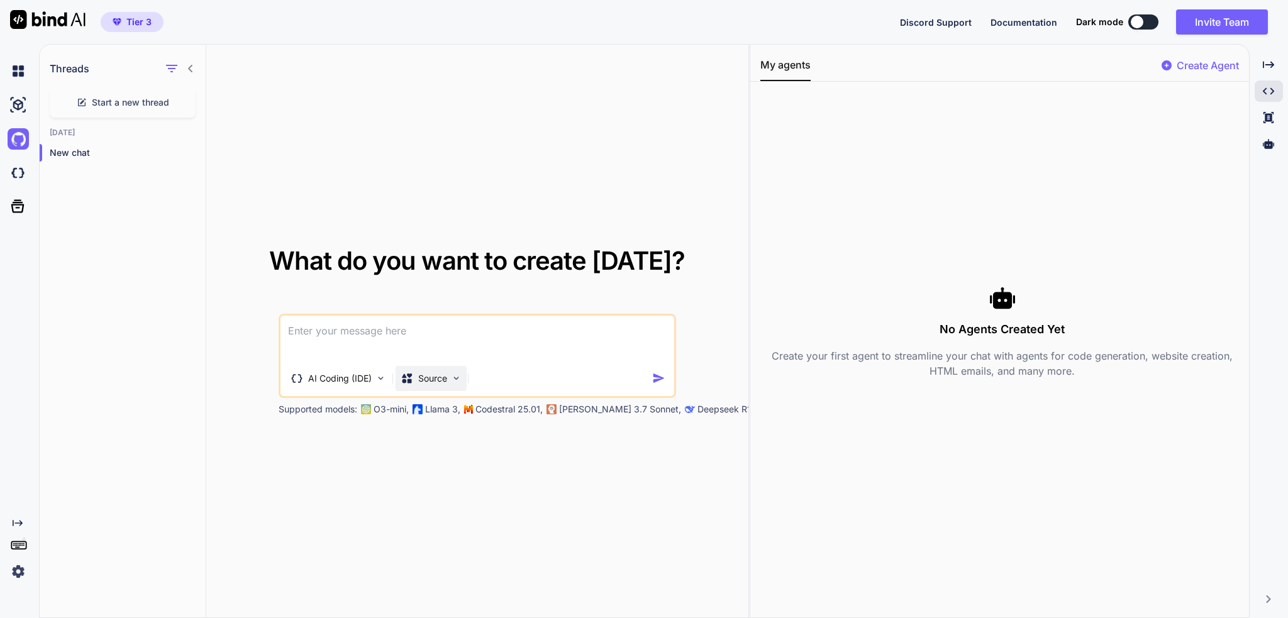
click at [433, 379] on p "Source" at bounding box center [432, 378] width 29 height 13
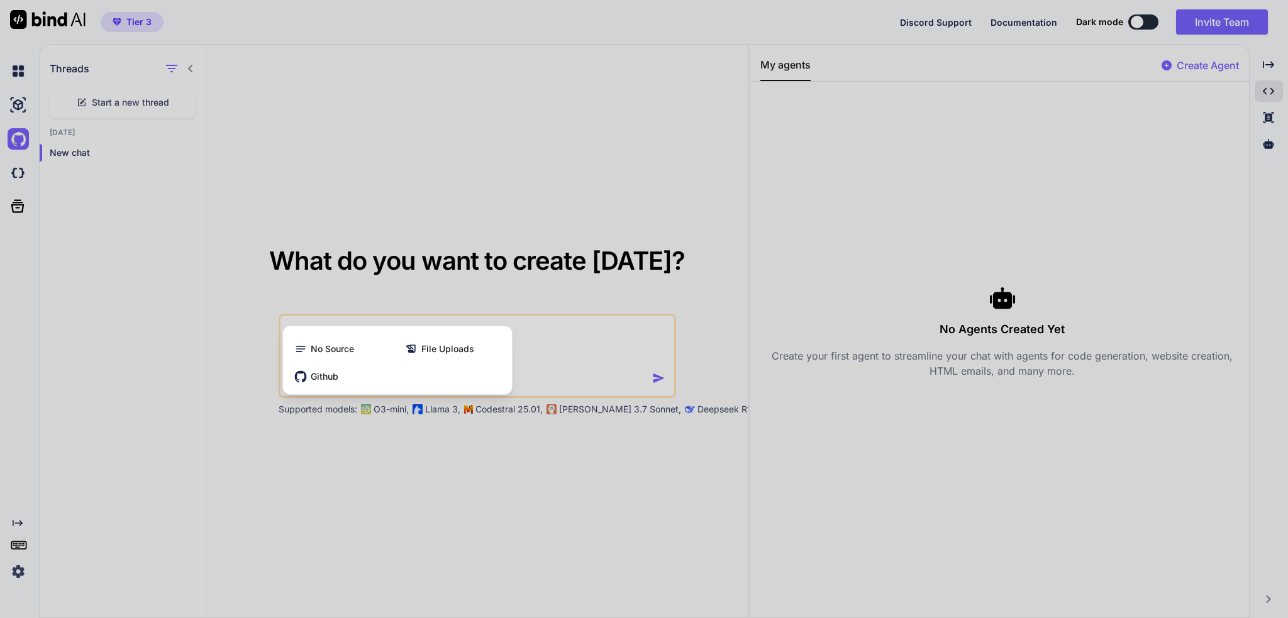
click at [377, 279] on div at bounding box center [644, 309] width 1288 height 618
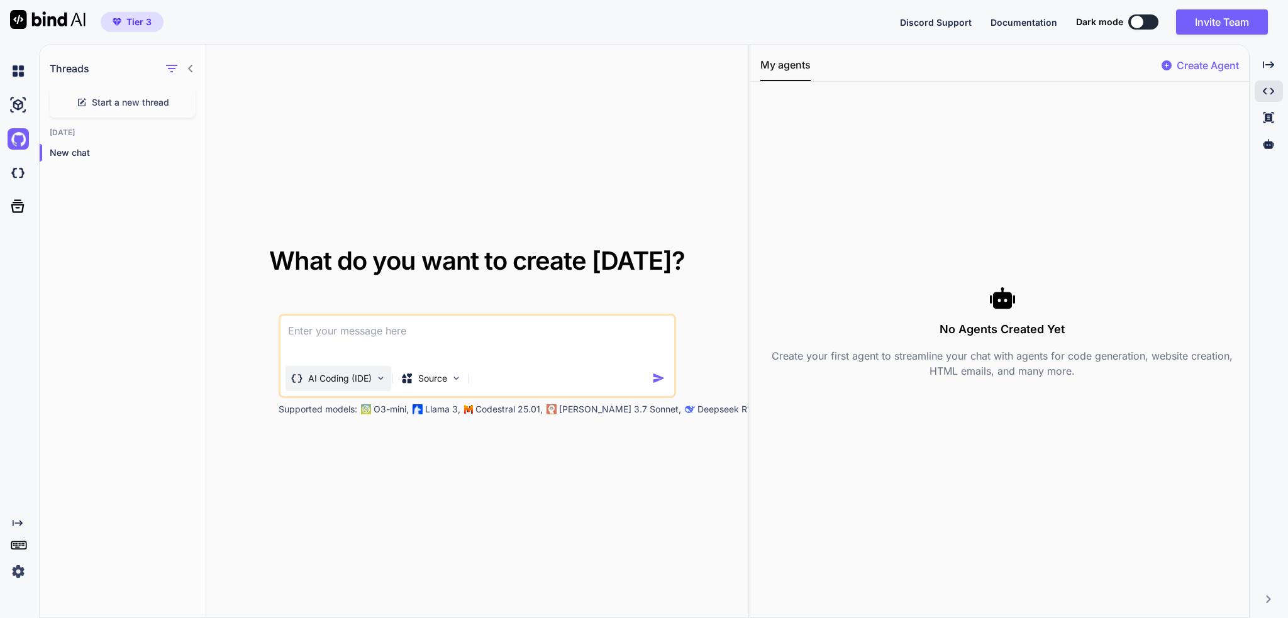
click at [377, 379] on img at bounding box center [381, 378] width 11 height 11
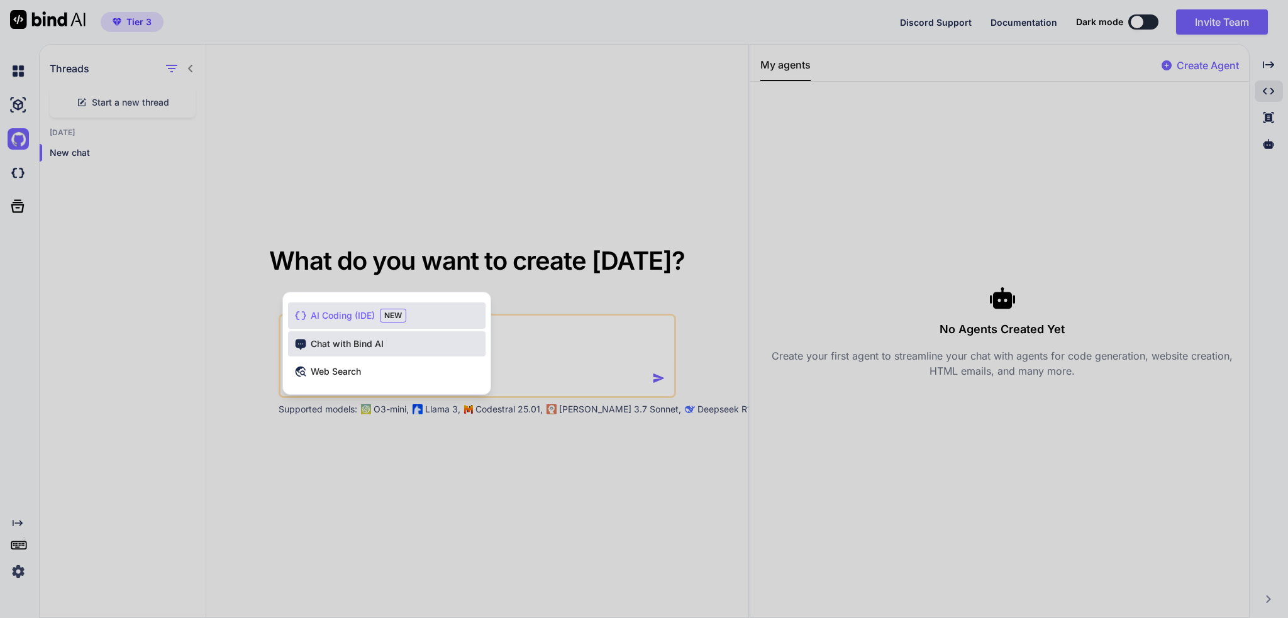
click at [355, 351] on div "Chat with Bind AI" at bounding box center [387, 344] width 198 height 25
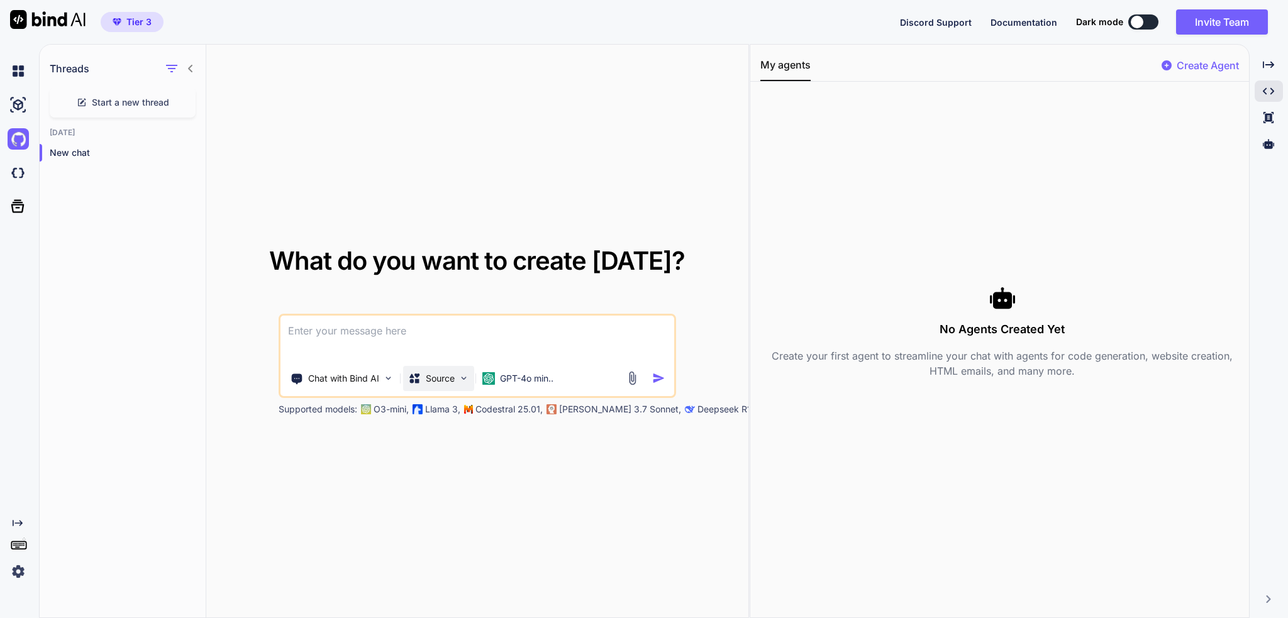
click at [442, 387] on div "Source" at bounding box center [438, 378] width 71 height 25
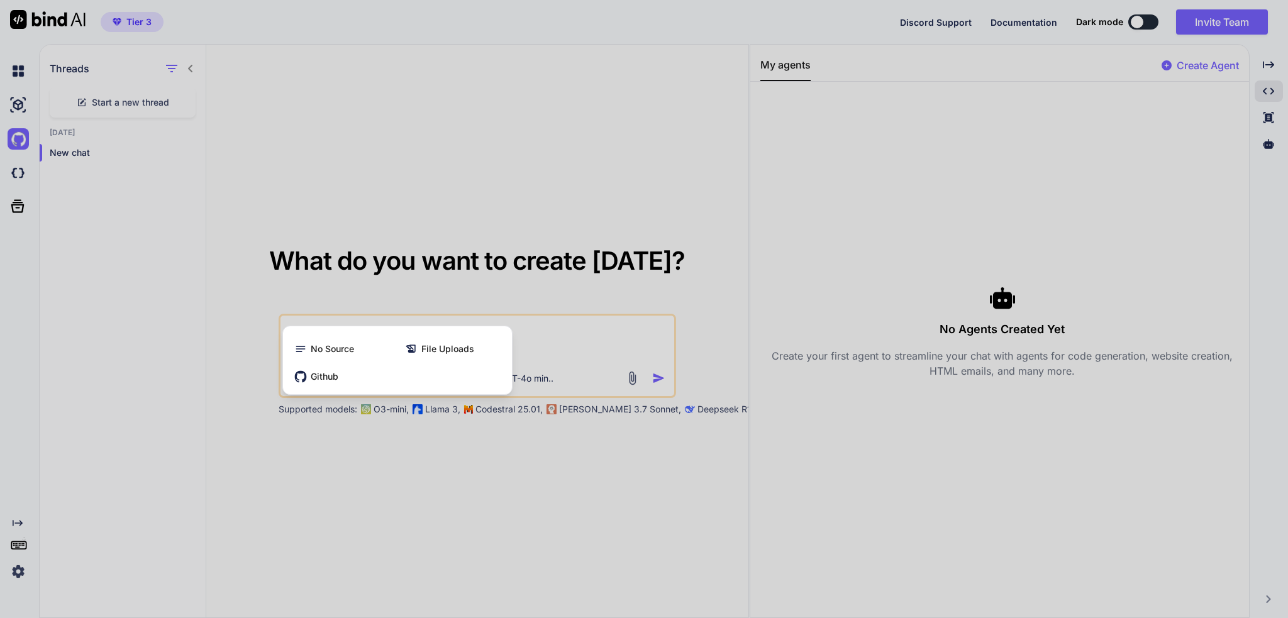
click at [421, 271] on div at bounding box center [644, 309] width 1288 height 618
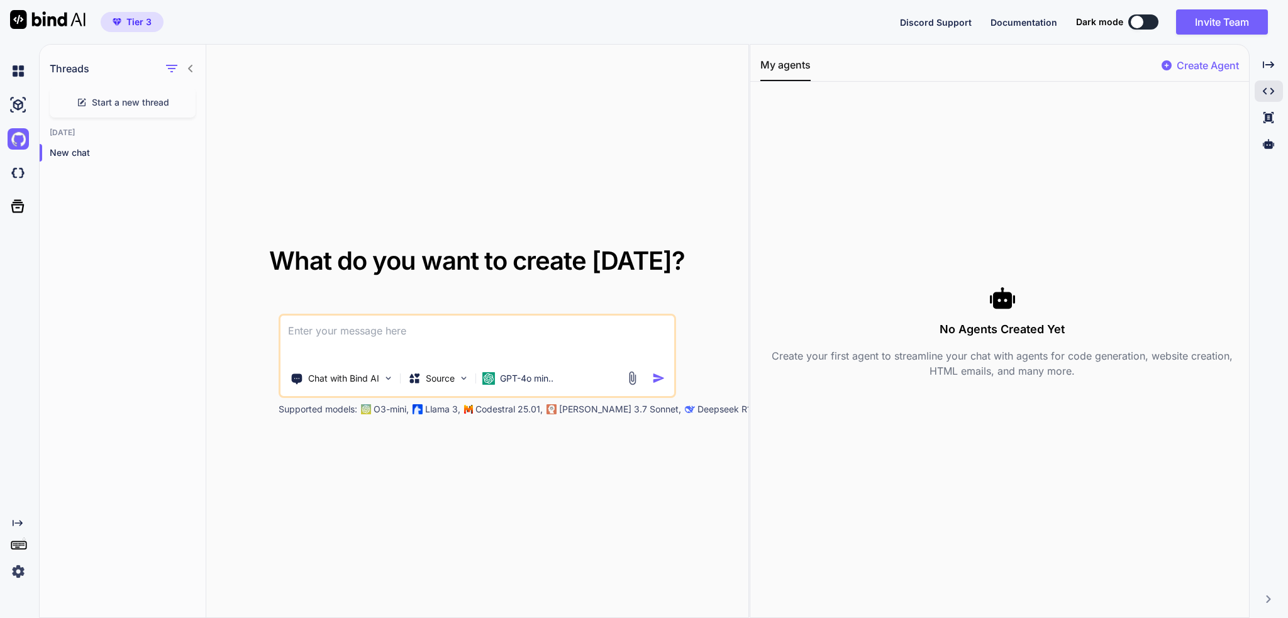
click at [386, 330] on textarea at bounding box center [478, 339] width 394 height 47
paste textarea "Create a blog post website with a client login option that allows the client to…"
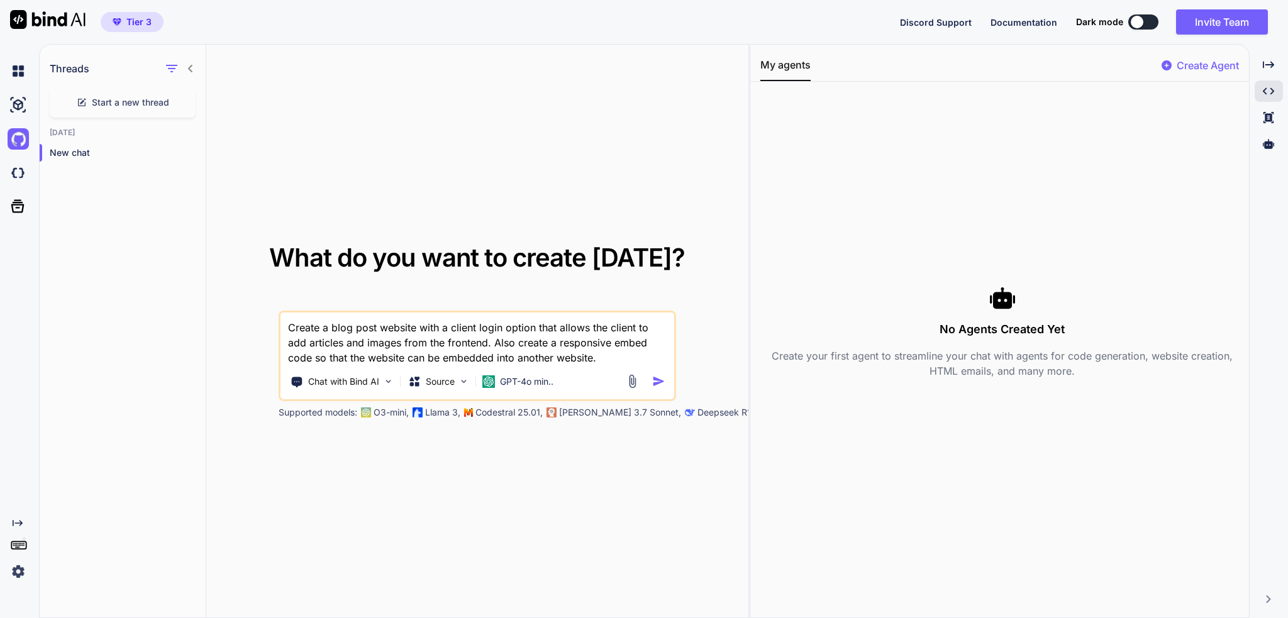
type textarea "Create a blog post website with a client login option that allows the client to…"
click at [657, 383] on img "button" at bounding box center [658, 381] width 13 height 13
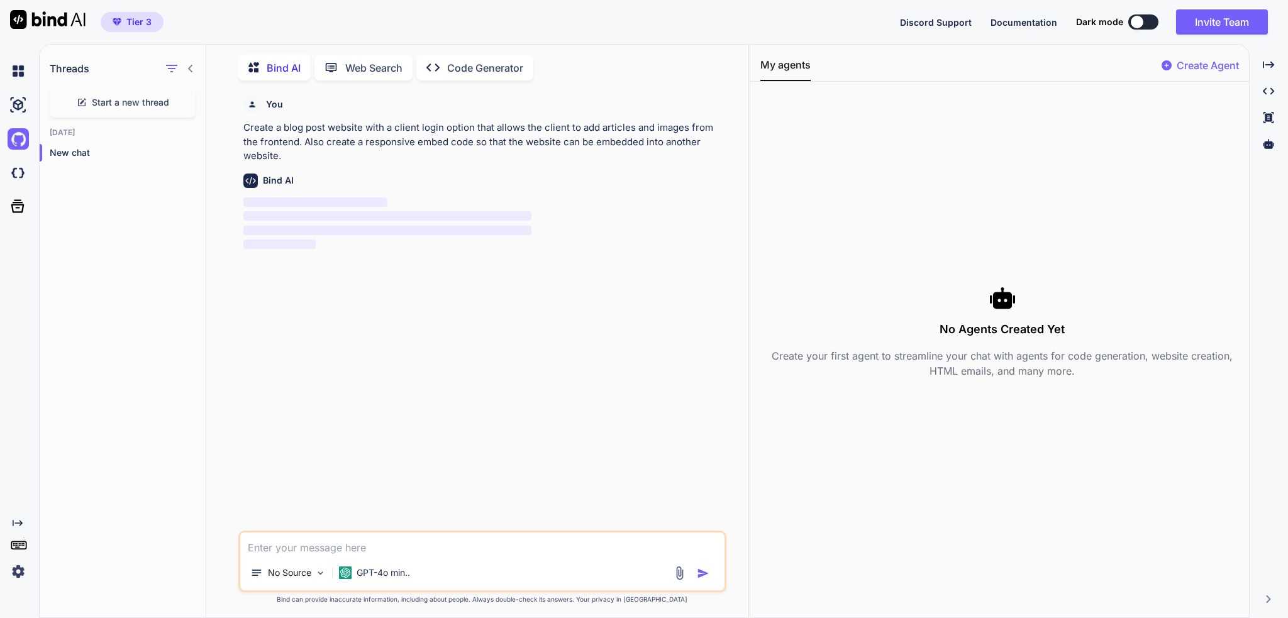
scroll to position [4, 0]
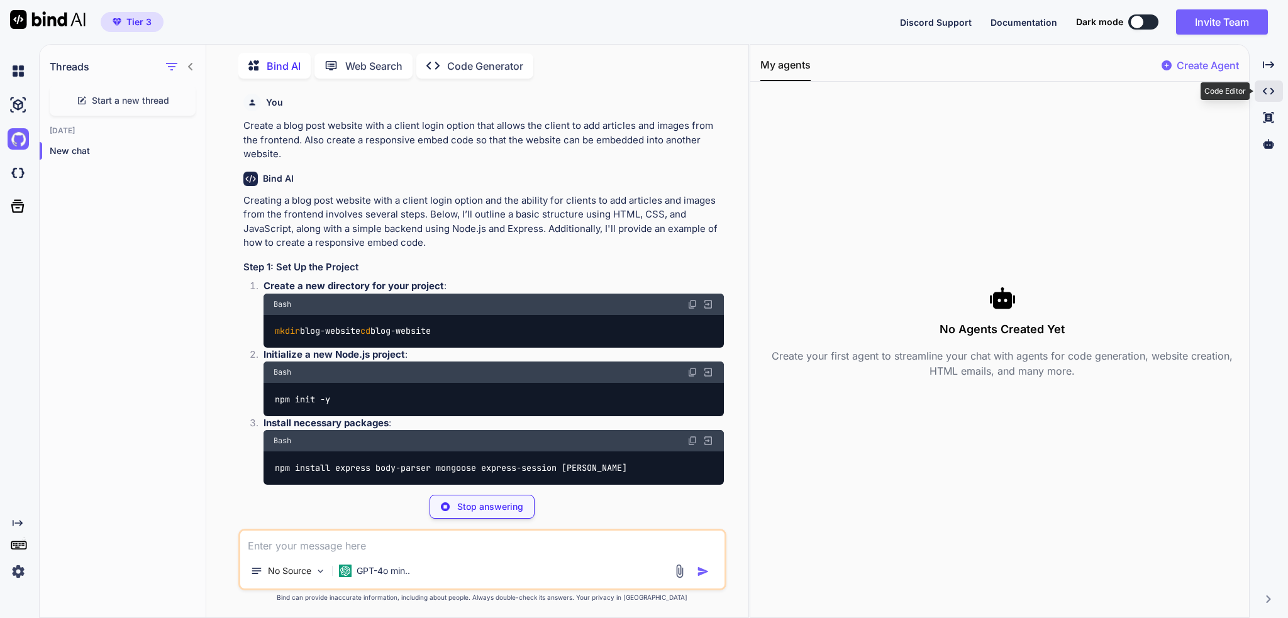
click at [1270, 94] on icon "Created with Pixso." at bounding box center [1268, 91] width 11 height 11
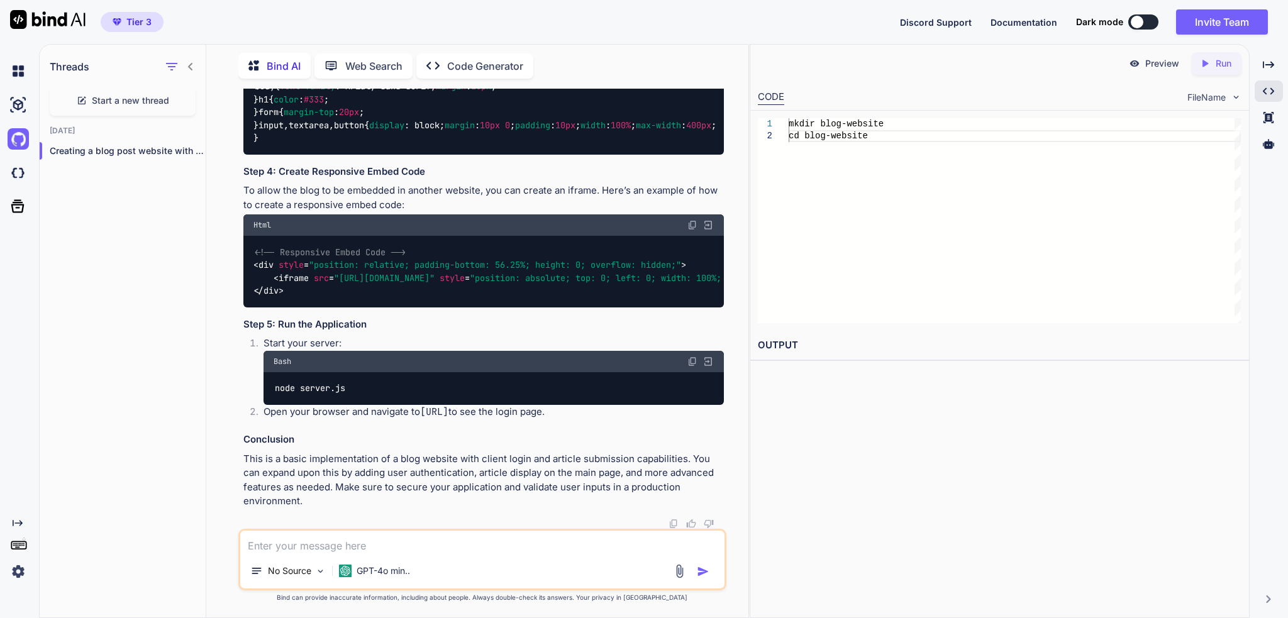
scroll to position [2263, 0]
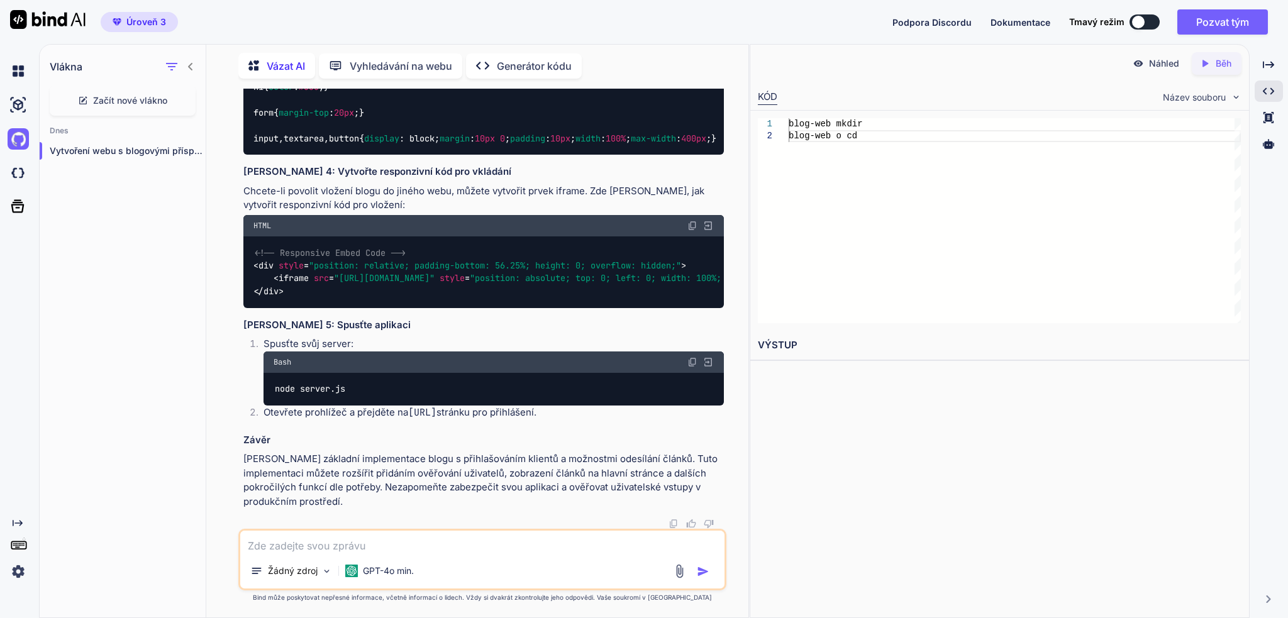
click at [778, 344] on font "VÝSTUP" at bounding box center [778, 345] width 40 height 12
click at [1222, 64] on font "Běh" at bounding box center [1224, 63] width 16 height 11
click at [1163, 64] on font "Náhled" at bounding box center [1164, 63] width 30 height 11
click at [1150, 65] on font "Náhled" at bounding box center [1164, 63] width 30 height 11
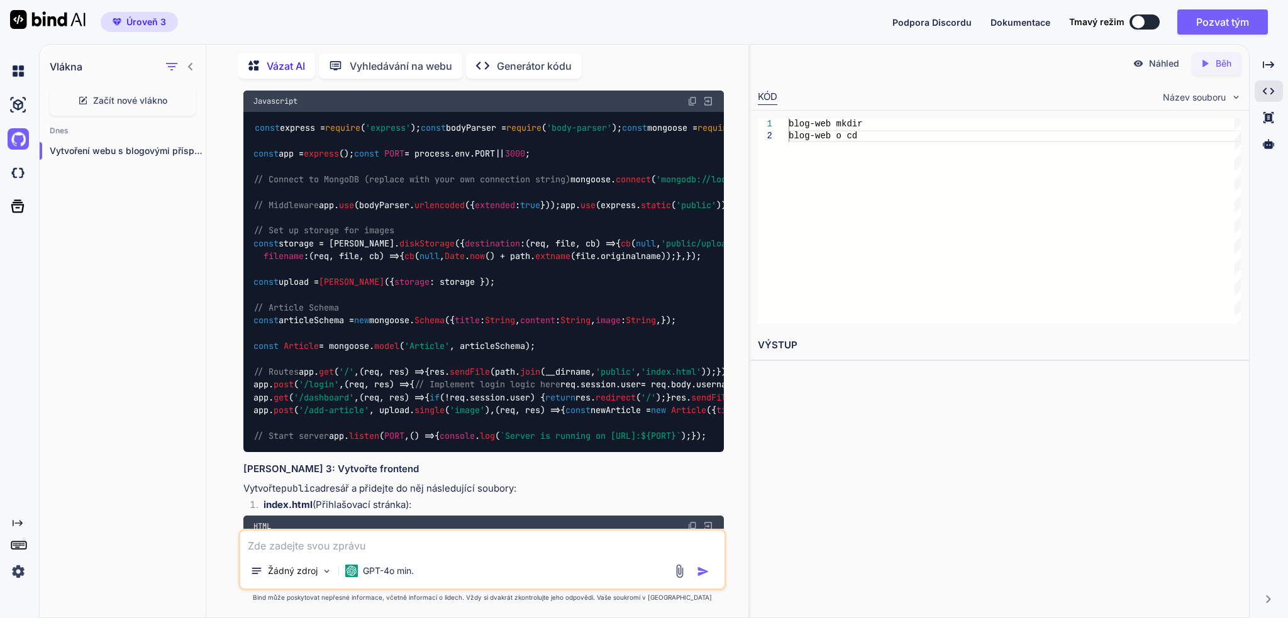
scroll to position [0, 0]
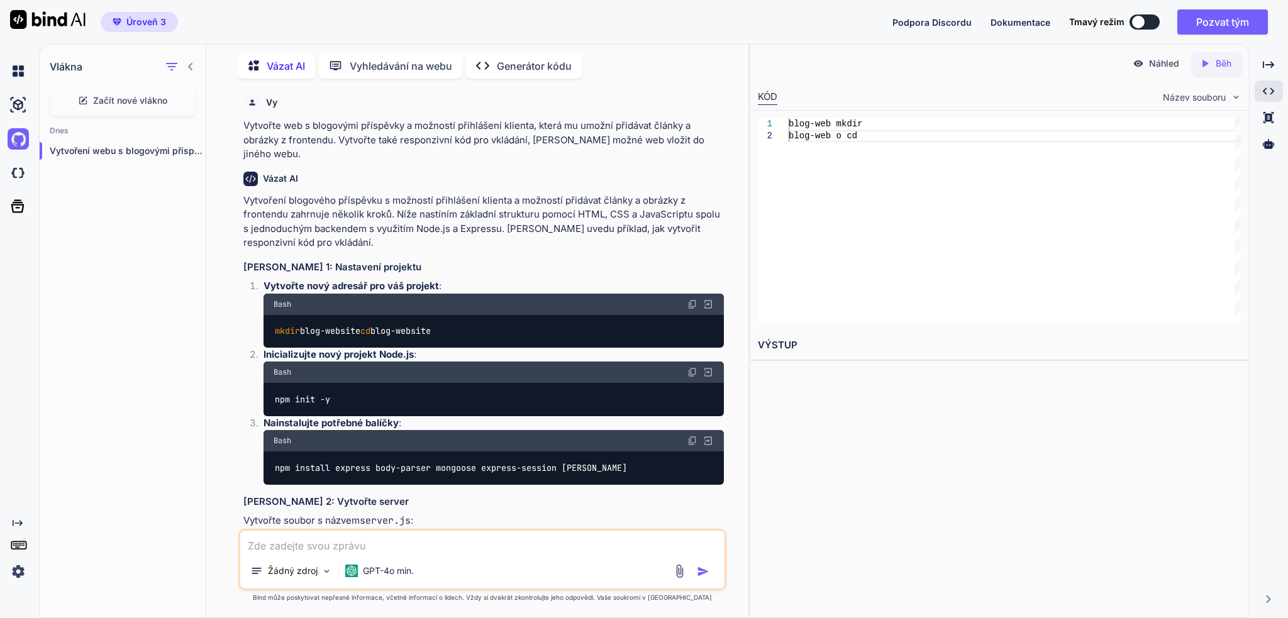
click at [284, 123] on font "Vytvořte web s blogovými příspěvky a možností přihlášení klienta, která mu umož…" at bounding box center [473, 140] width 461 height 40
click at [287, 125] on font "Vytvořte web s blogovými příspěvky a možností přihlášení klienta, která mu umož…" at bounding box center [473, 140] width 461 height 40
click at [25, 169] on img at bounding box center [18, 172] width 21 height 21
click at [1174, 98] on font "Název souboru" at bounding box center [1194, 97] width 63 height 11
click at [284, 125] on font "Vytvořte web s blogovými příspěvky a možností přihlášení klienta, která mu umož…" at bounding box center [473, 140] width 461 height 40
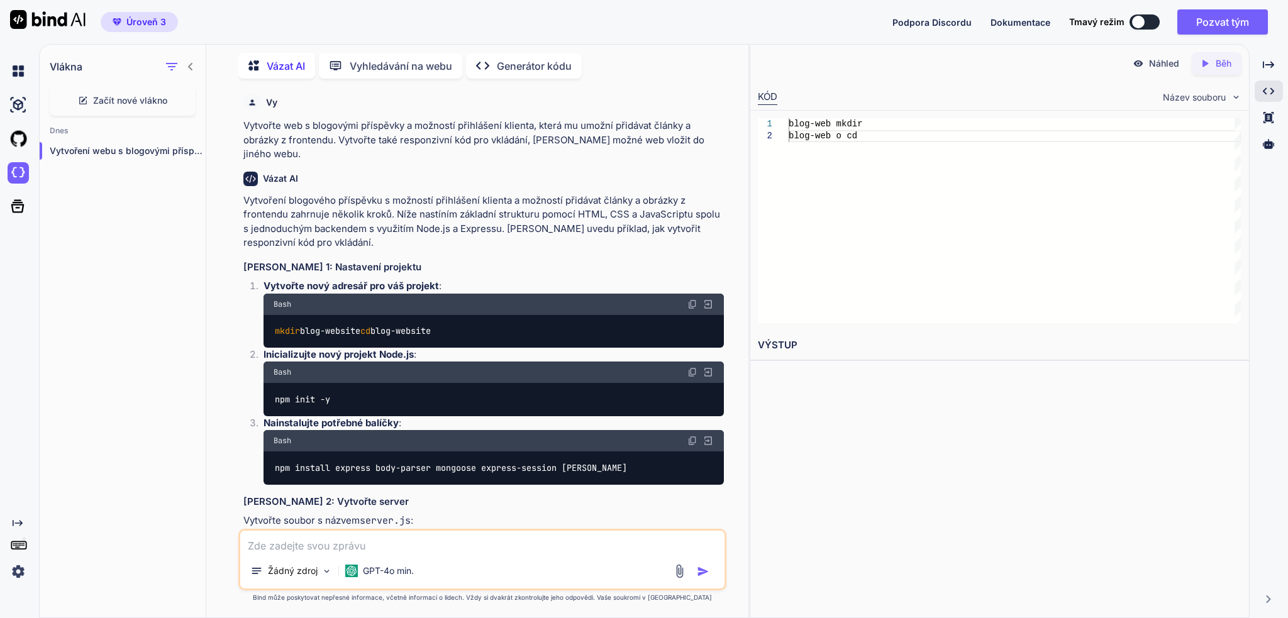
click at [284, 125] on font "Vytvořte web s blogovými příspěvky a možností přihlášení klienta, která mu umož…" at bounding box center [473, 140] width 461 height 40
click at [282, 159] on p "Vytvořte web s blogovými příspěvky a možností přihlášení klienta, která mu umož…" at bounding box center [483, 140] width 480 height 43
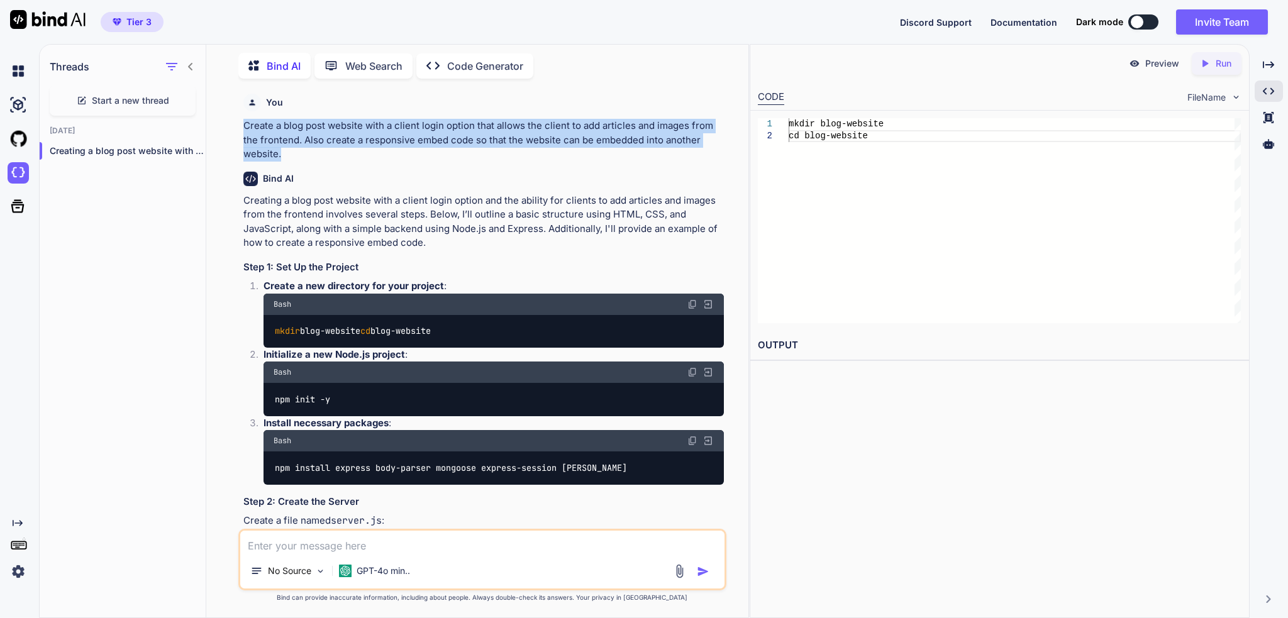
drag, startPoint x: 277, startPoint y: 157, endPoint x: 234, endPoint y: 128, distance: 51.6
click at [234, 128] on div "You Create a blog post website with a client login option that allows the clien…" at bounding box center [482, 353] width 532 height 529
copy p "Create a blog post website with a client login option that allows the client to…"
click at [283, 123] on p "Create a blog post website with a client login option that allows the client to…" at bounding box center [483, 140] width 480 height 43
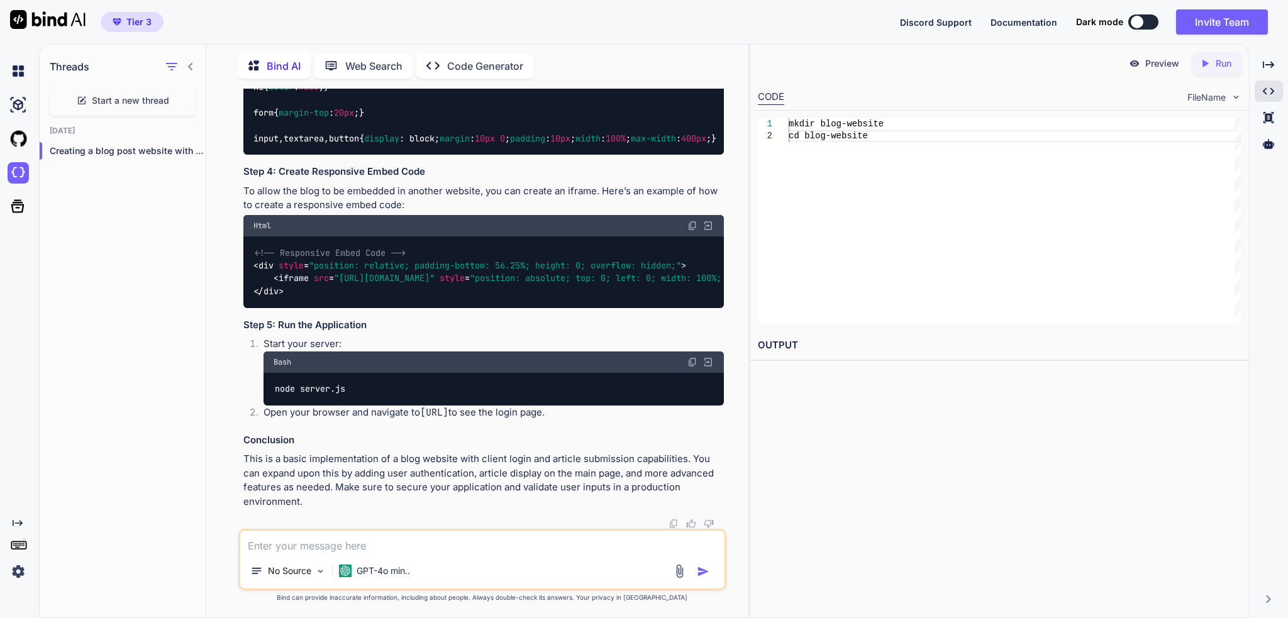
scroll to position [2263, 0]
click at [33, 109] on div at bounding box center [21, 104] width 26 height 21
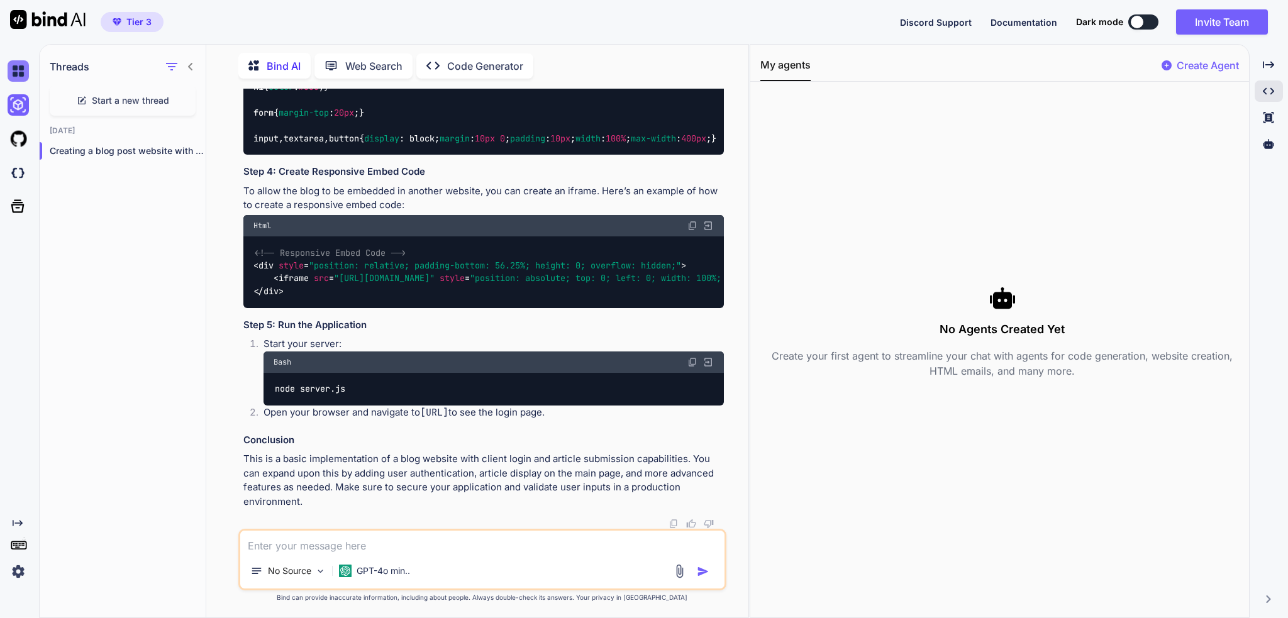
click at [21, 75] on img at bounding box center [18, 70] width 21 height 21
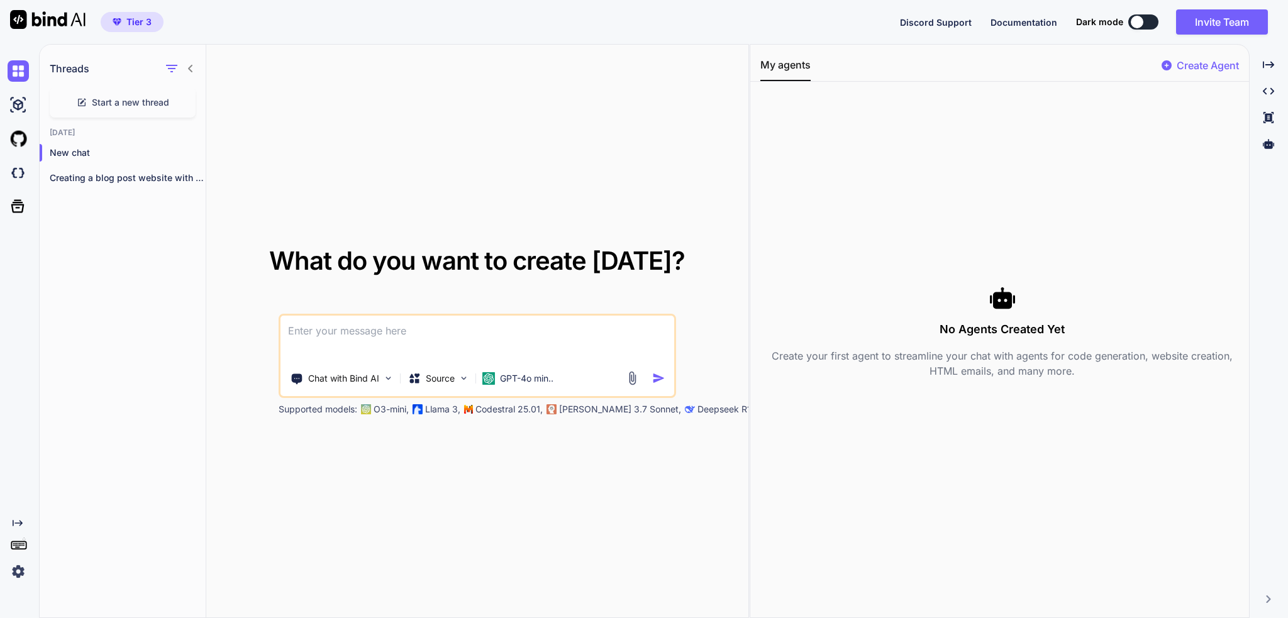
click at [332, 338] on textarea at bounding box center [478, 339] width 394 height 47
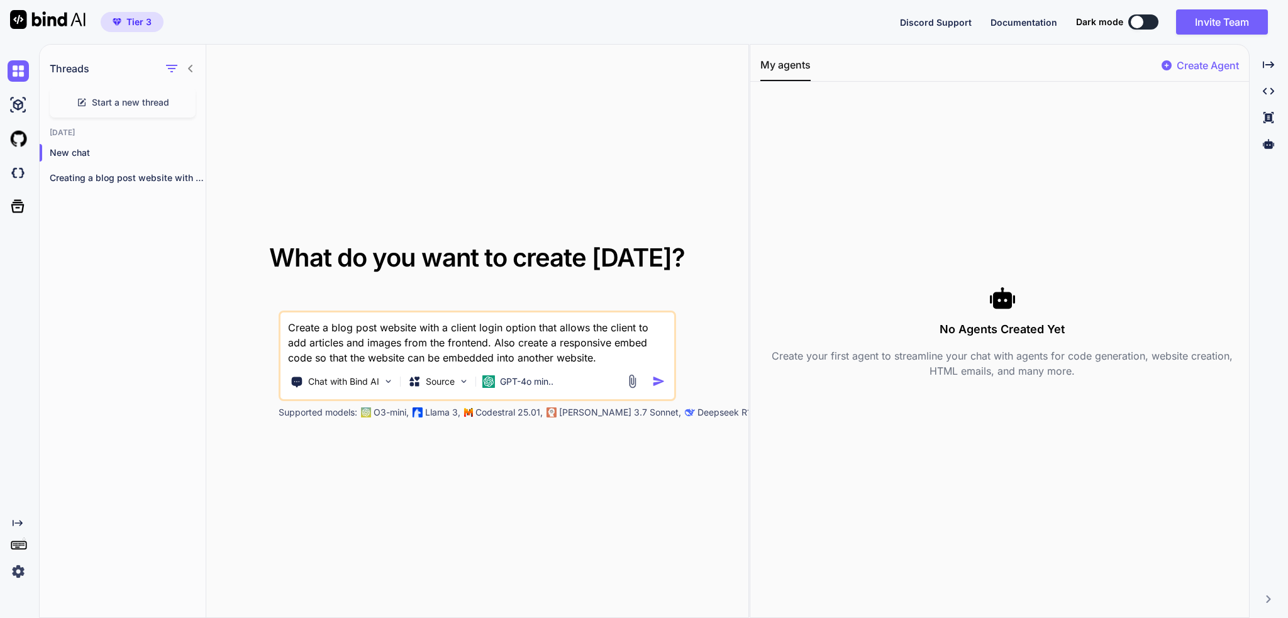
click at [330, 323] on textarea "Create a blog post website with a client login option that allows the client to…" at bounding box center [478, 339] width 394 height 53
click at [506, 340] on textarea "Create a html blog post website with a client login option that allows the clie…" at bounding box center [478, 339] width 394 height 53
drag, startPoint x: 506, startPoint y: 340, endPoint x: 604, endPoint y: 364, distance: 101.0
click at [604, 364] on textarea "Create a html blog post website with a client login option that allows the clie…" at bounding box center [478, 339] width 394 height 53
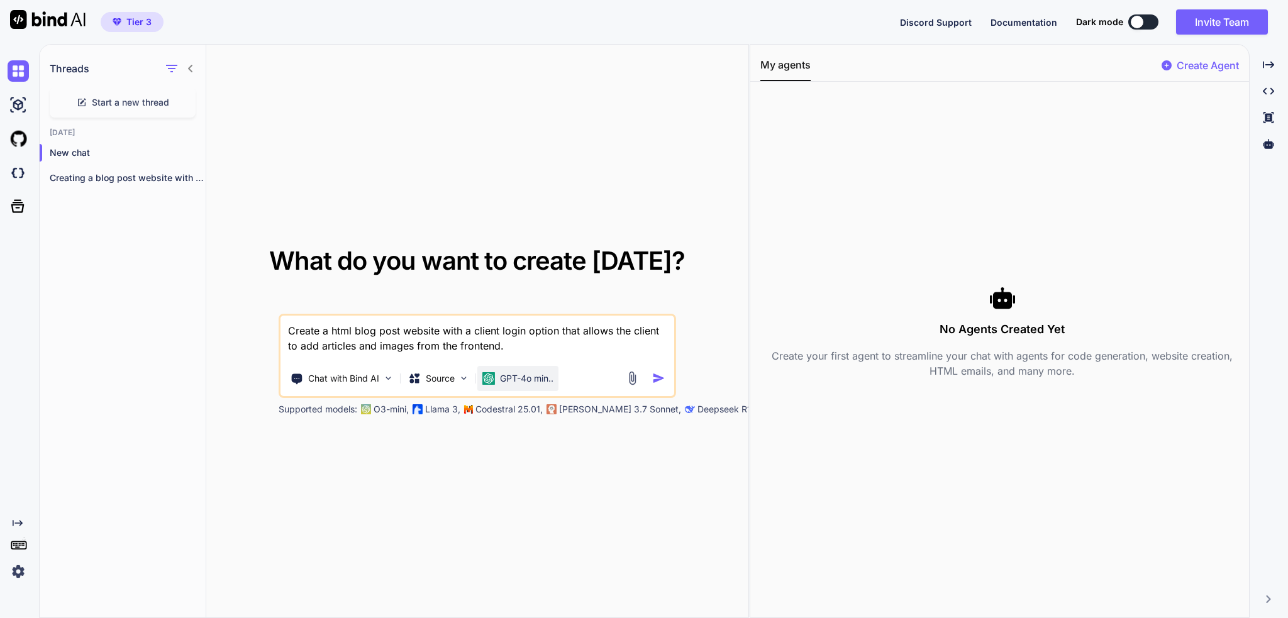
type textarea "Create a html blog post website with a client login option that allows the clie…"
click at [543, 377] on p "GPT-4o min.." at bounding box center [526, 378] width 53 height 13
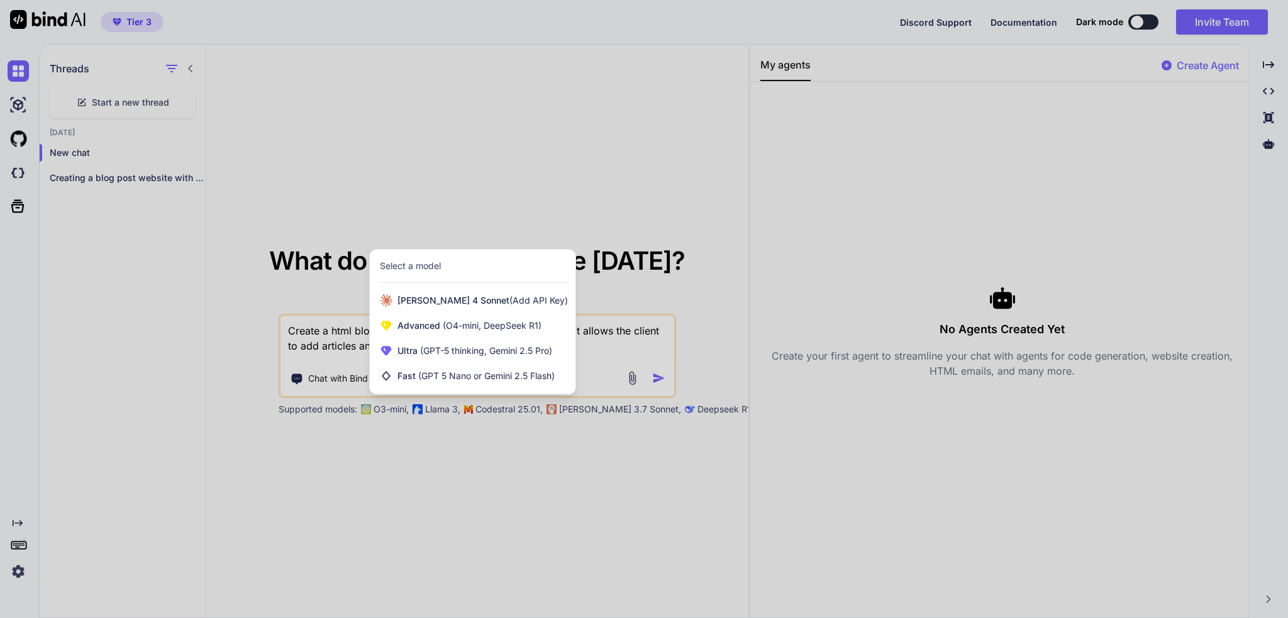
click at [484, 259] on div "Select a model" at bounding box center [473, 266] width 206 height 33
click at [558, 200] on div at bounding box center [644, 309] width 1288 height 618
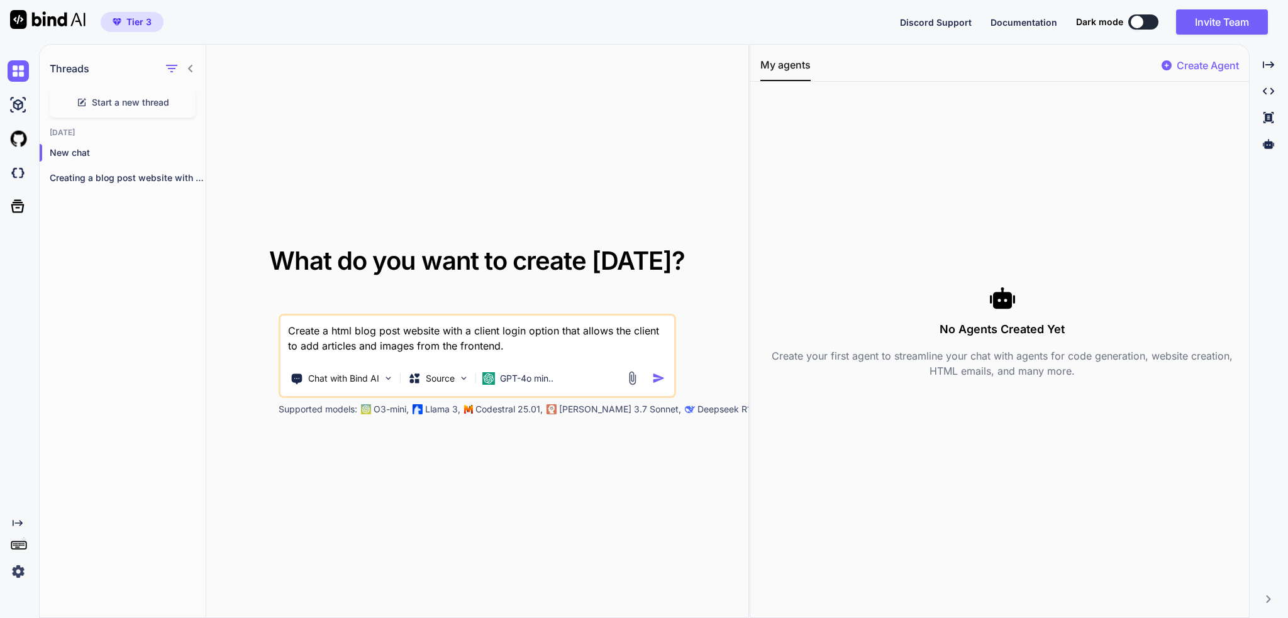
click at [659, 383] on img "button" at bounding box center [658, 378] width 13 height 13
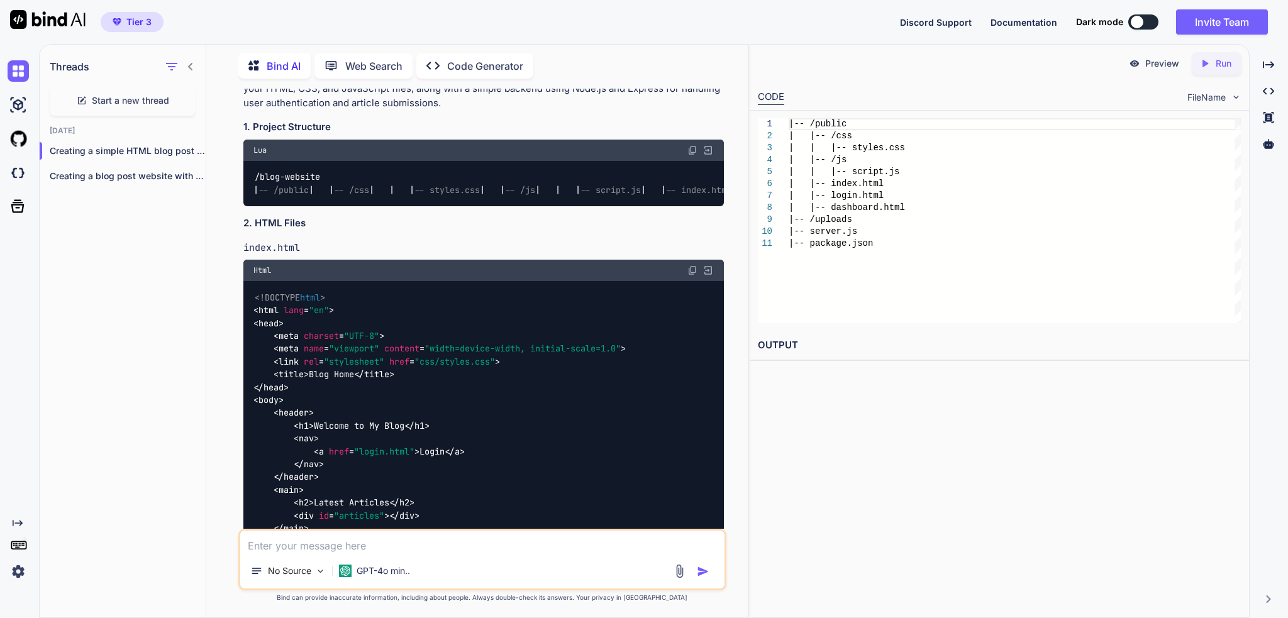
scroll to position [252, 0]
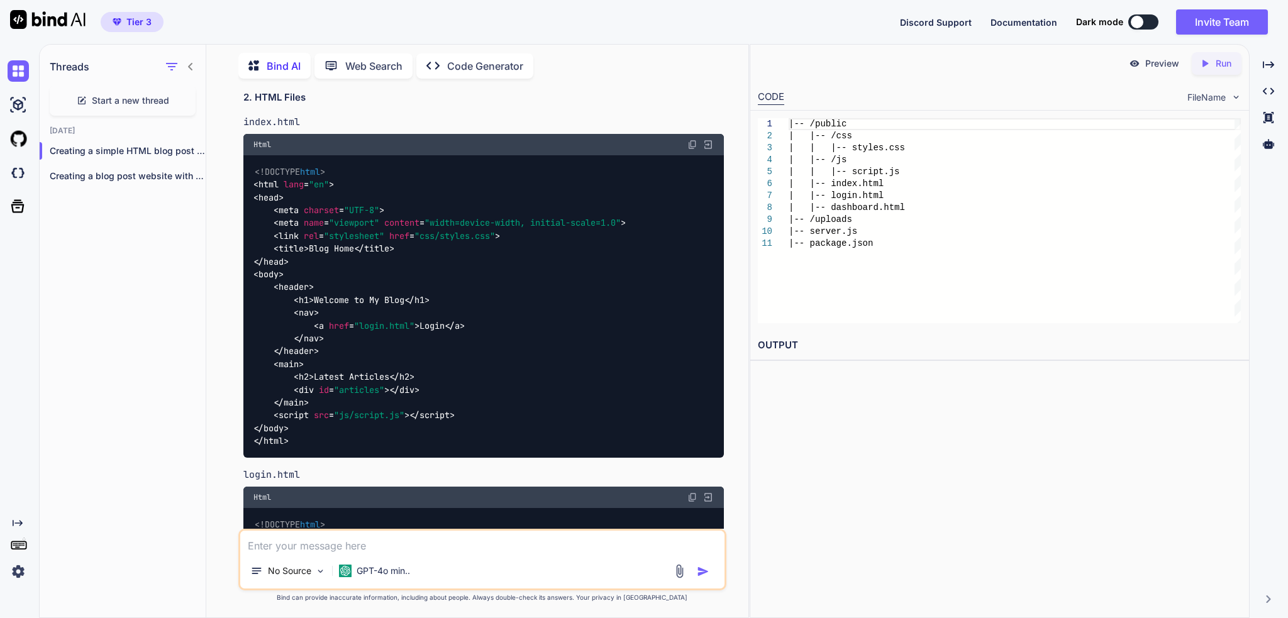
click at [706, 150] on img at bounding box center [708, 144] width 11 height 11
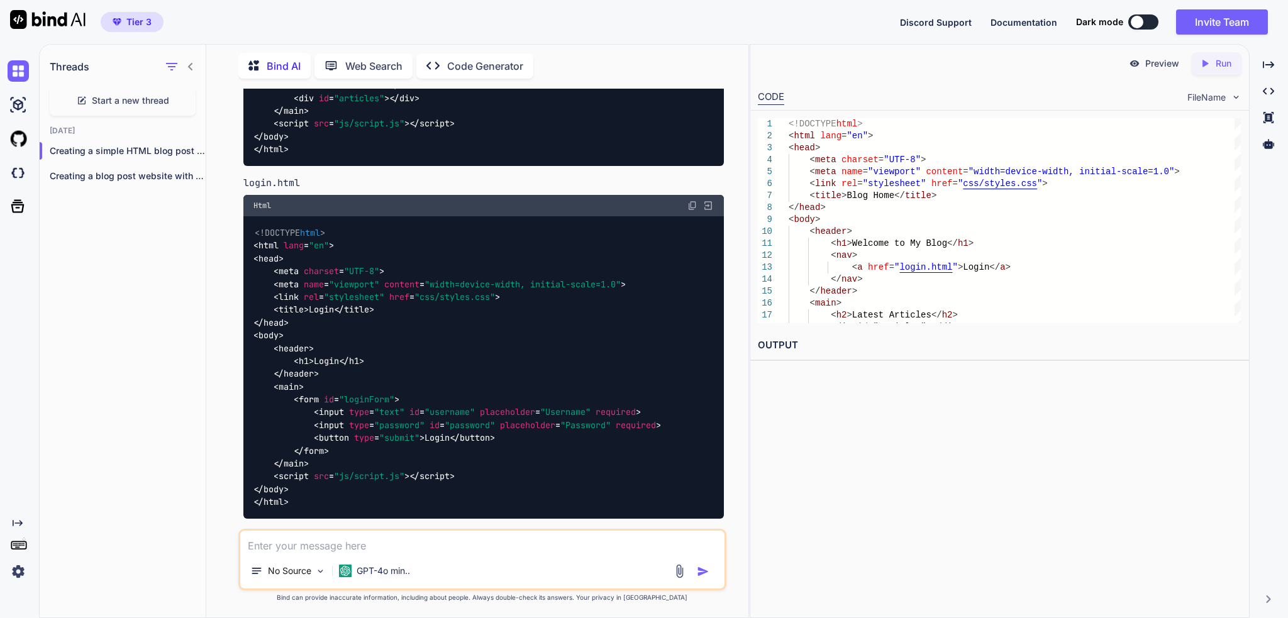
scroll to position [566, 0]
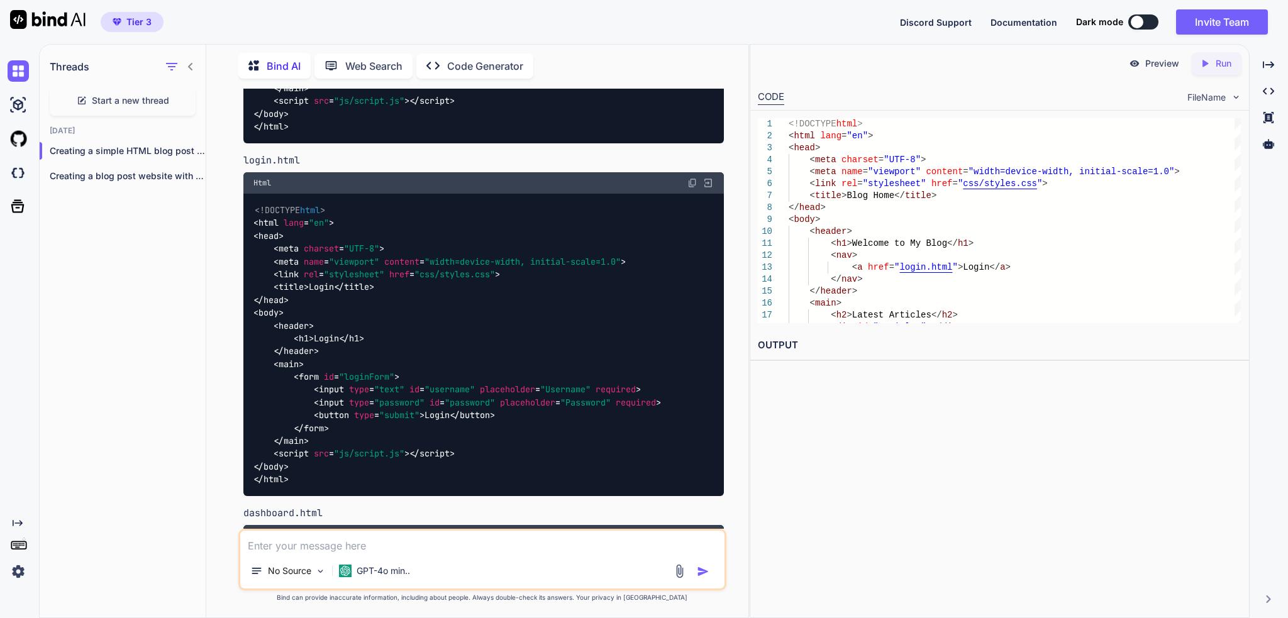
click at [706, 189] on img at bounding box center [708, 182] width 11 height 11
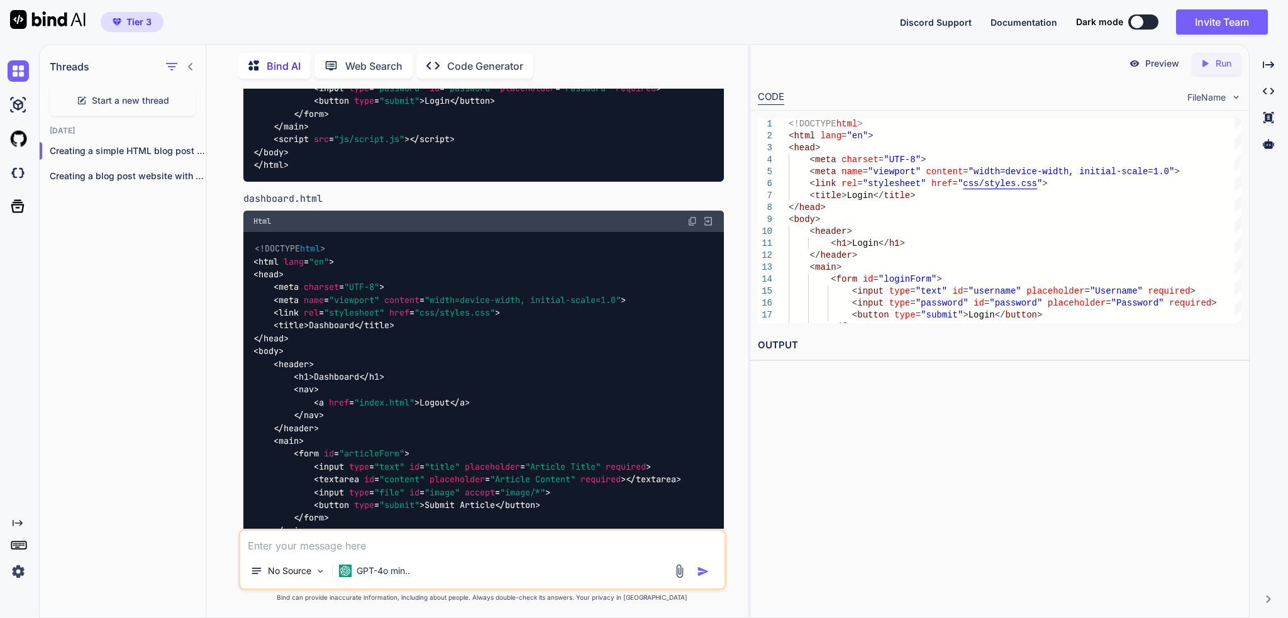
scroll to position [944, 0]
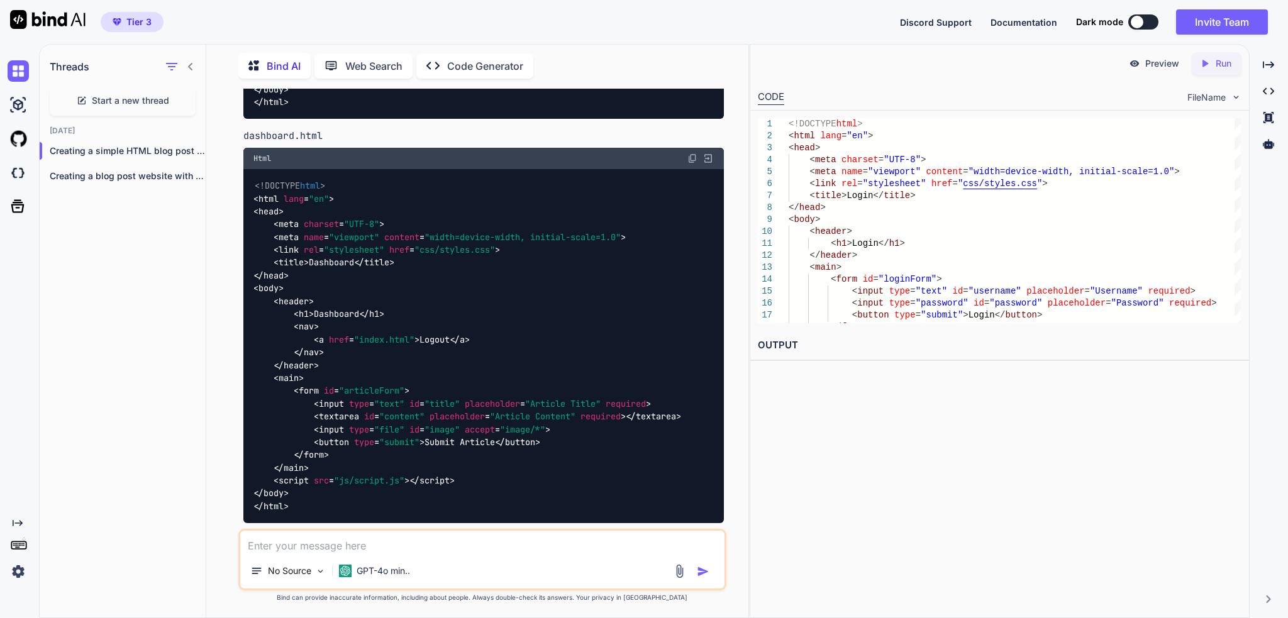
click at [706, 164] on img at bounding box center [708, 158] width 11 height 11
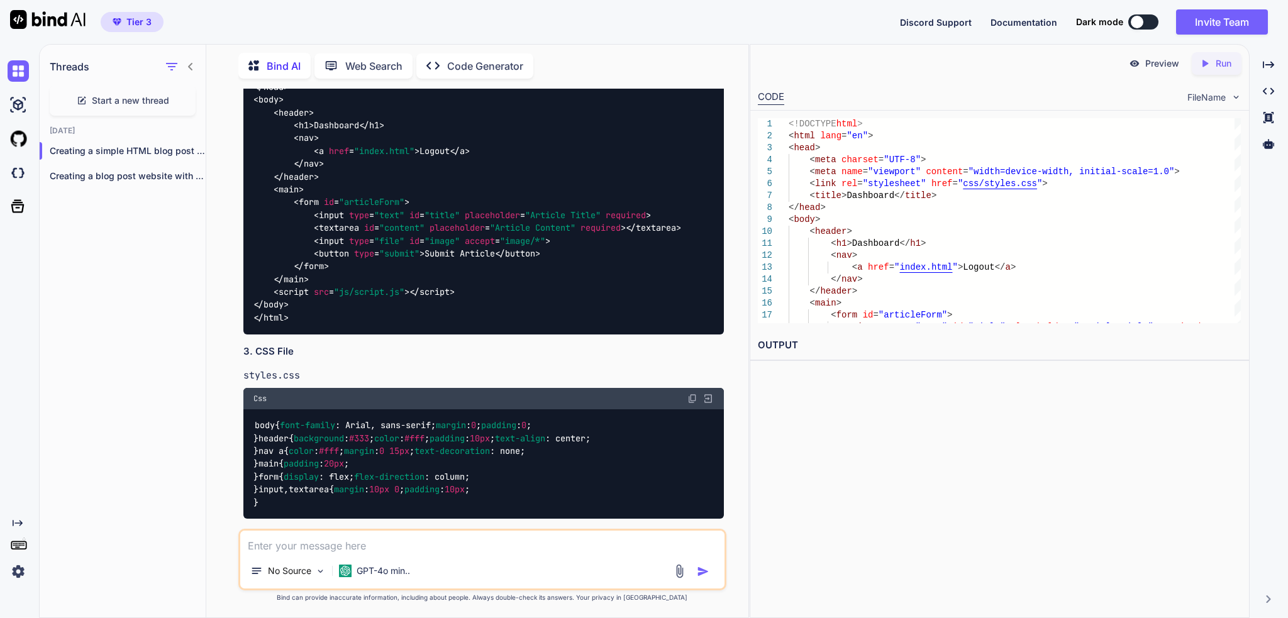
scroll to position [1321, 0]
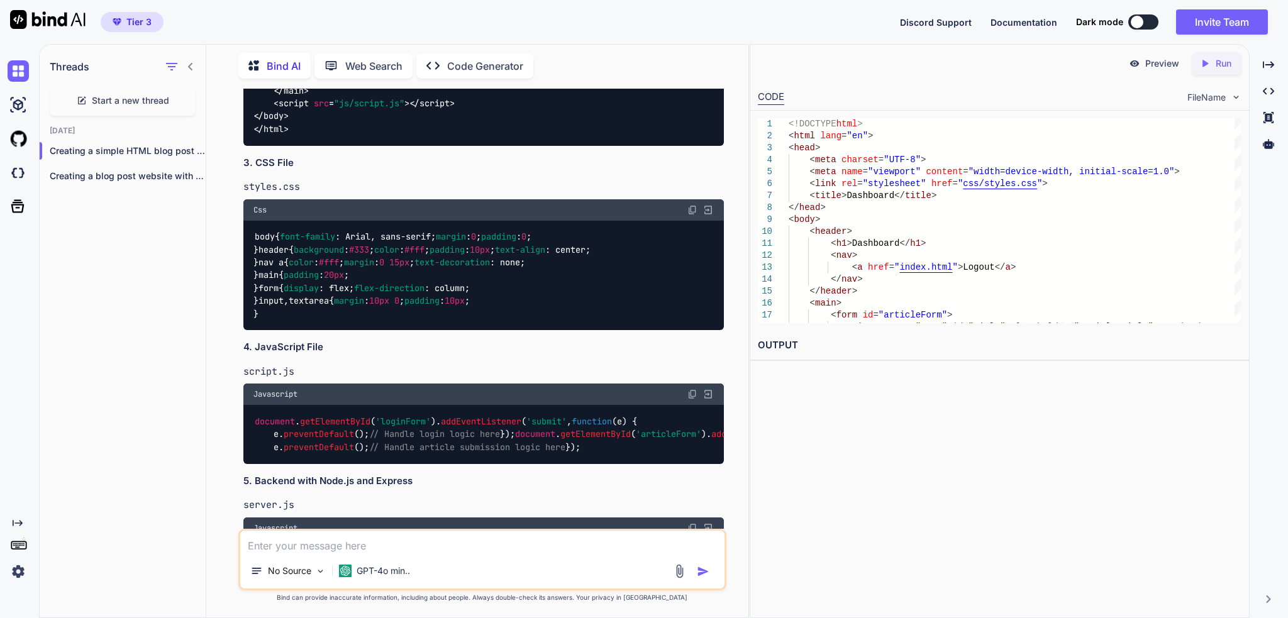
click at [709, 216] on img at bounding box center [708, 209] width 11 height 11
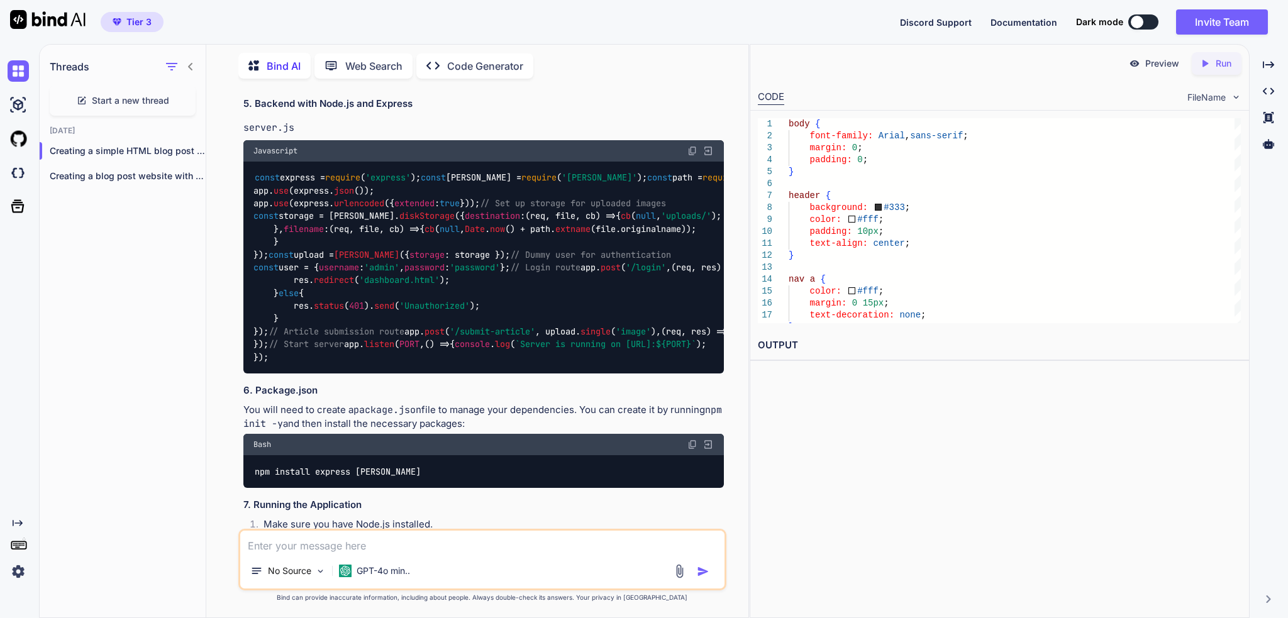
scroll to position [1824, 0]
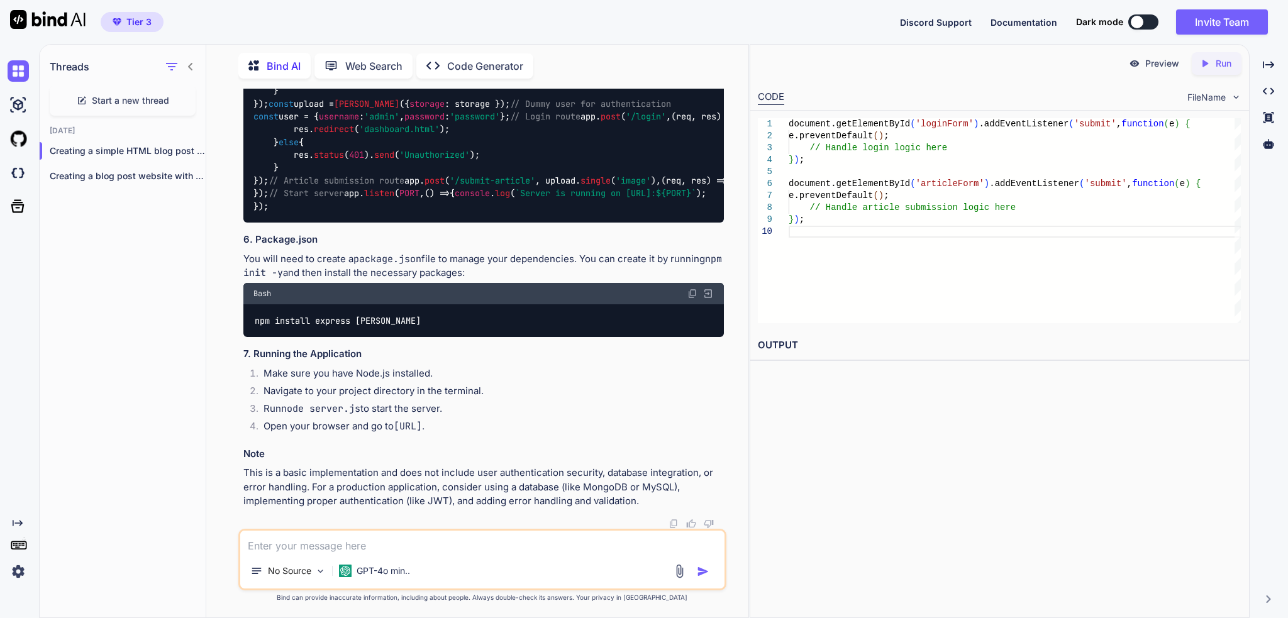
scroll to position [2076, 0]
click at [708, 6] on img at bounding box center [708, -1] width 11 height 11
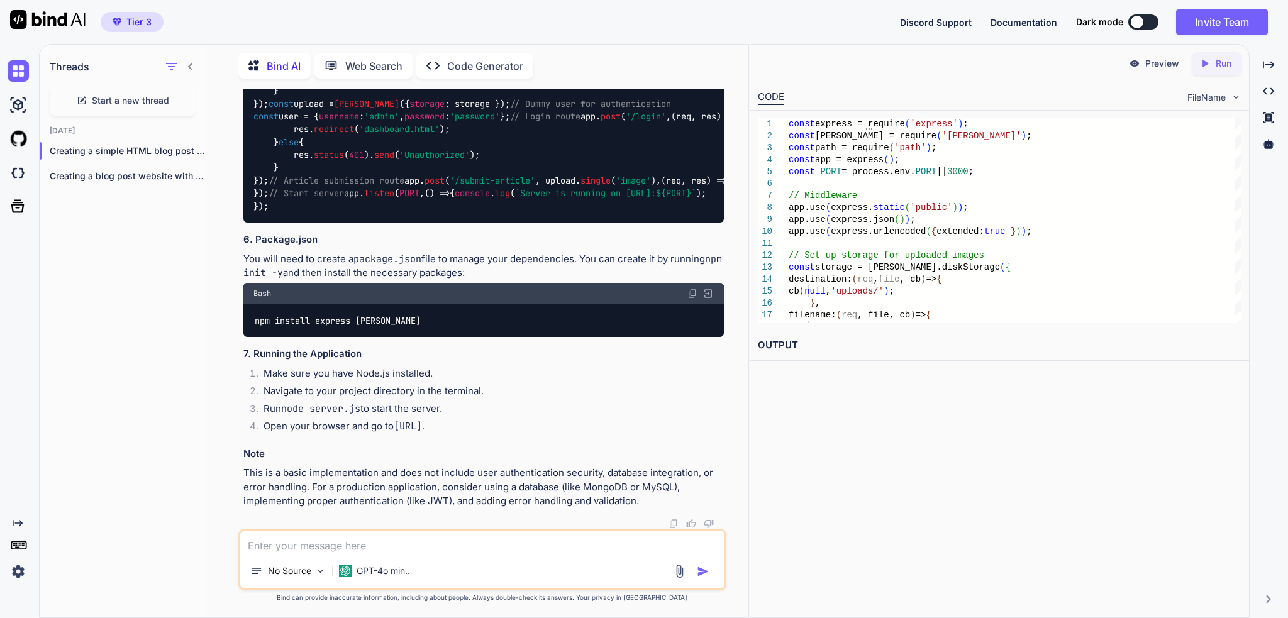
scroll to position [2768, 0]
click at [707, 299] on img at bounding box center [708, 293] width 11 height 11
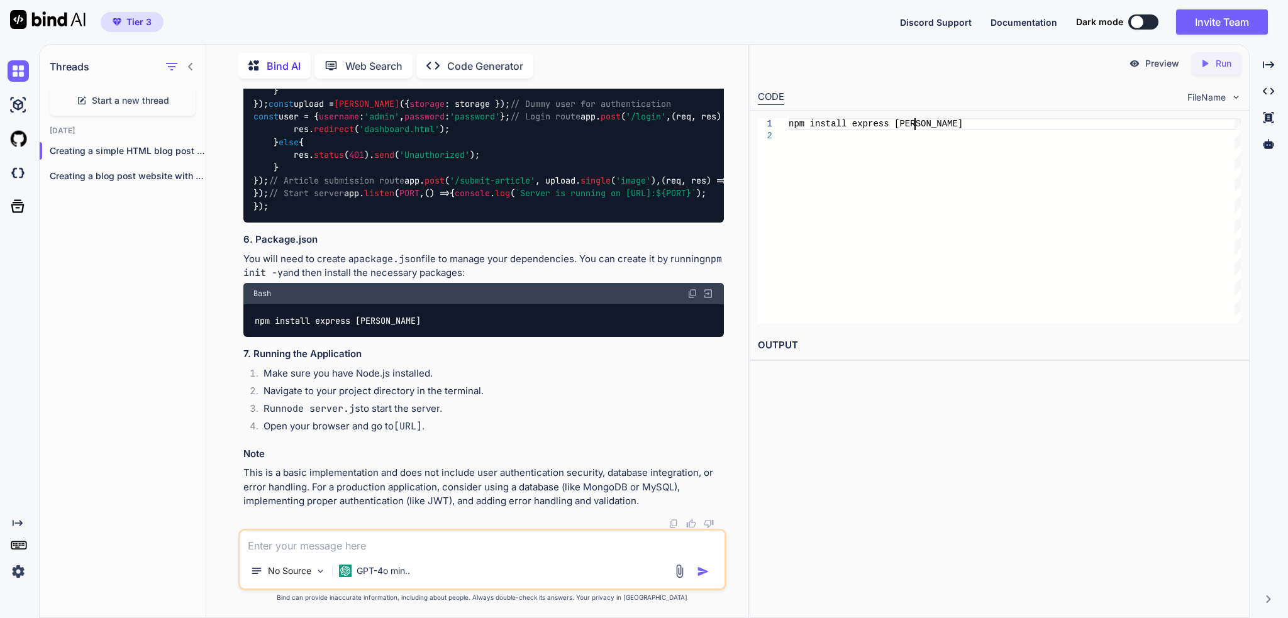
scroll to position [0, 0]
click at [1134, 127] on div "npm install express multer" at bounding box center [1015, 220] width 452 height 205
click at [878, 150] on div "npm install express multer" at bounding box center [1015, 220] width 452 height 205
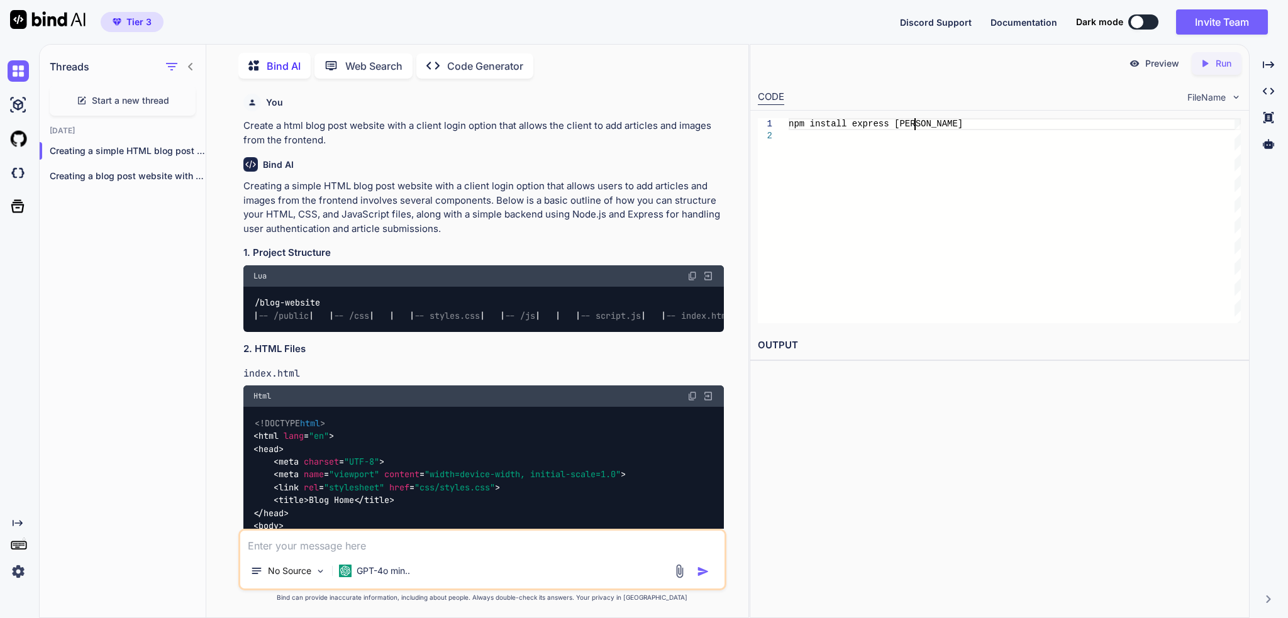
click at [922, 123] on div "npm install express multer" at bounding box center [1015, 220] width 452 height 205
drag, startPoint x: 923, startPoint y: 120, endPoint x: 772, endPoint y: 123, distance: 151.0
click at [789, 123] on div "npm install express multer" at bounding box center [1015, 220] width 452 height 205
type textarea "npm install express multer"
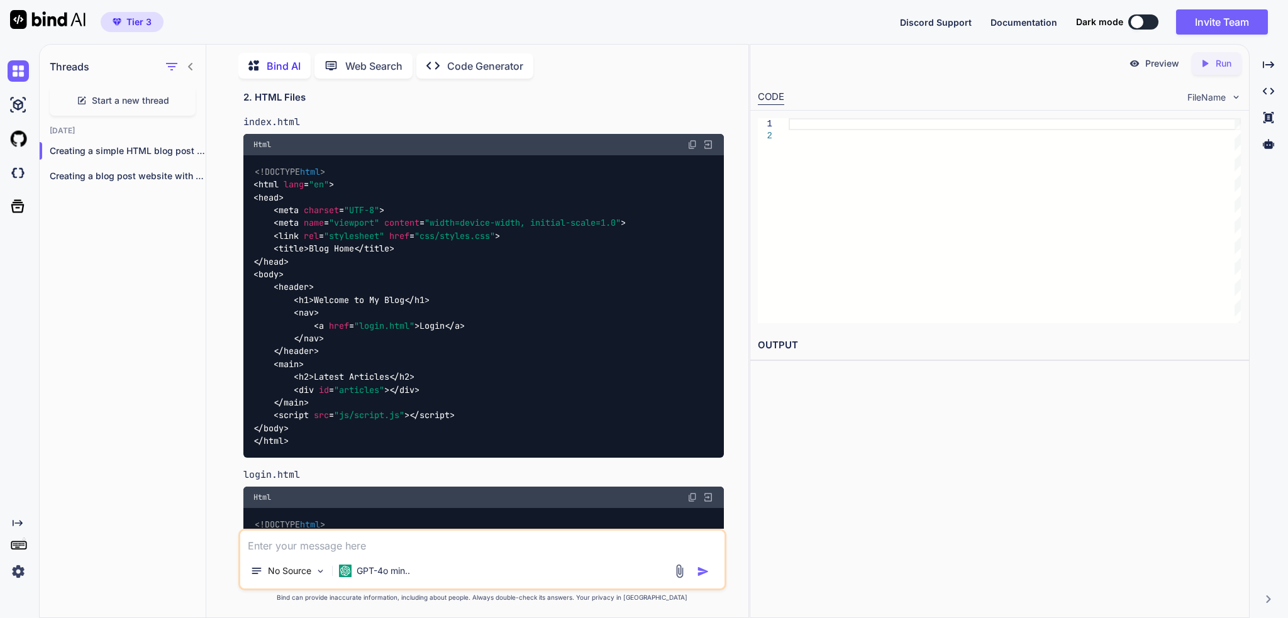
scroll to position [126, 0]
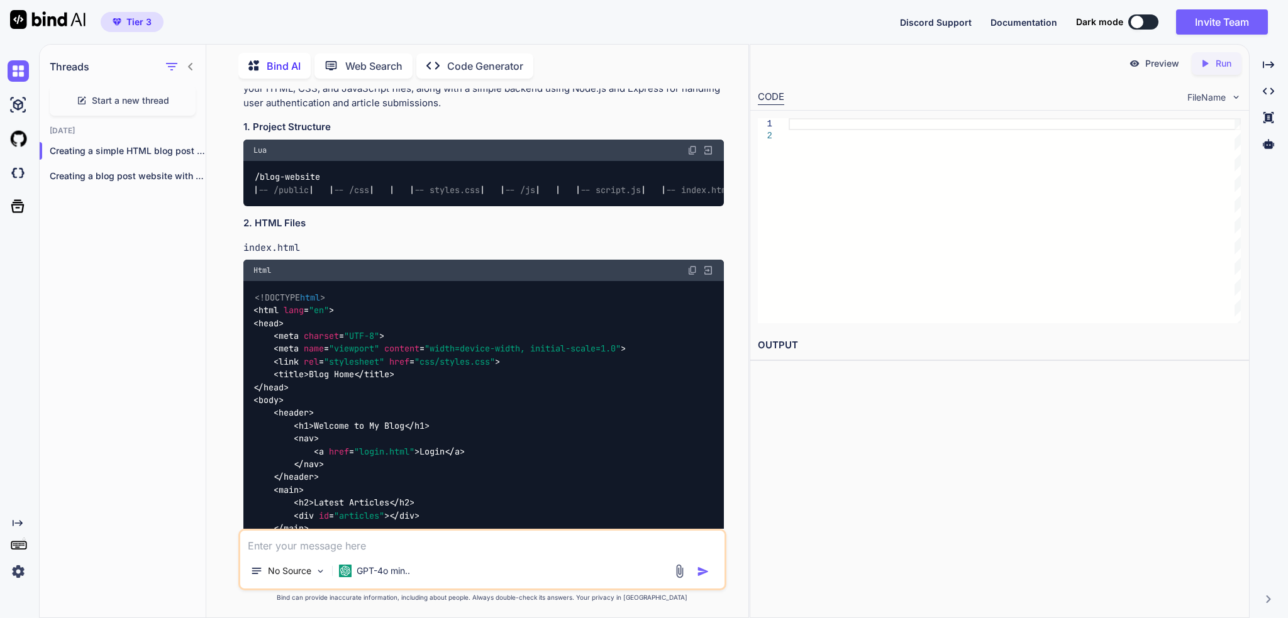
click at [705, 150] on img at bounding box center [708, 150] width 11 height 11
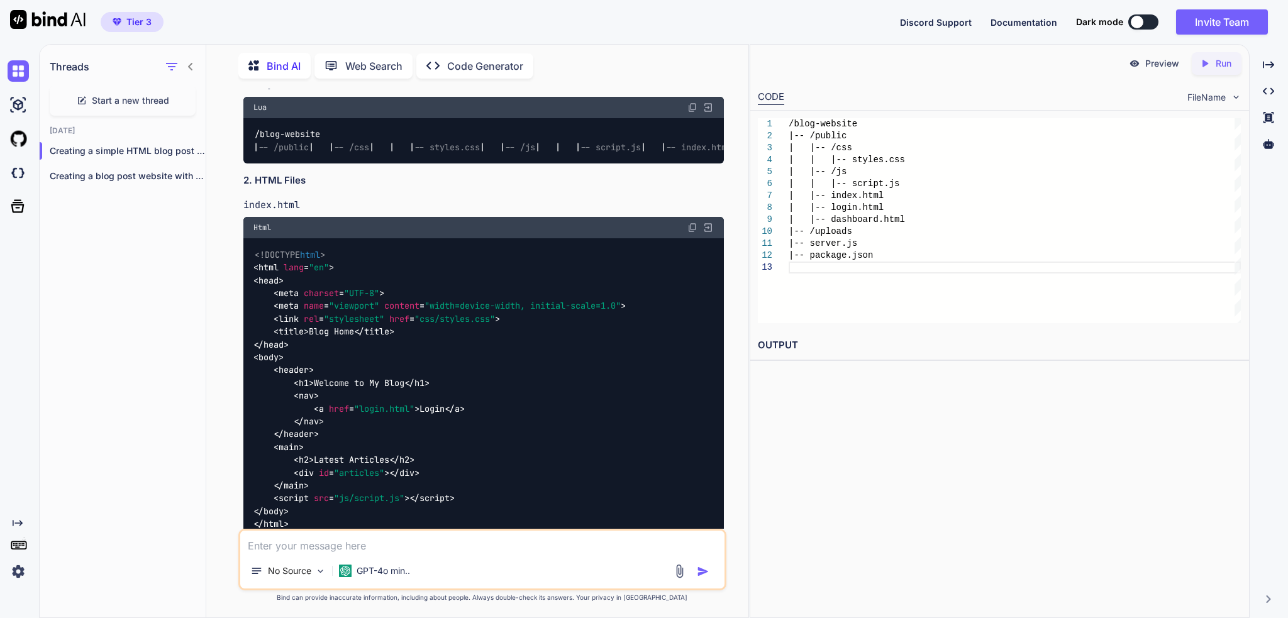
scroll to position [252, 0]
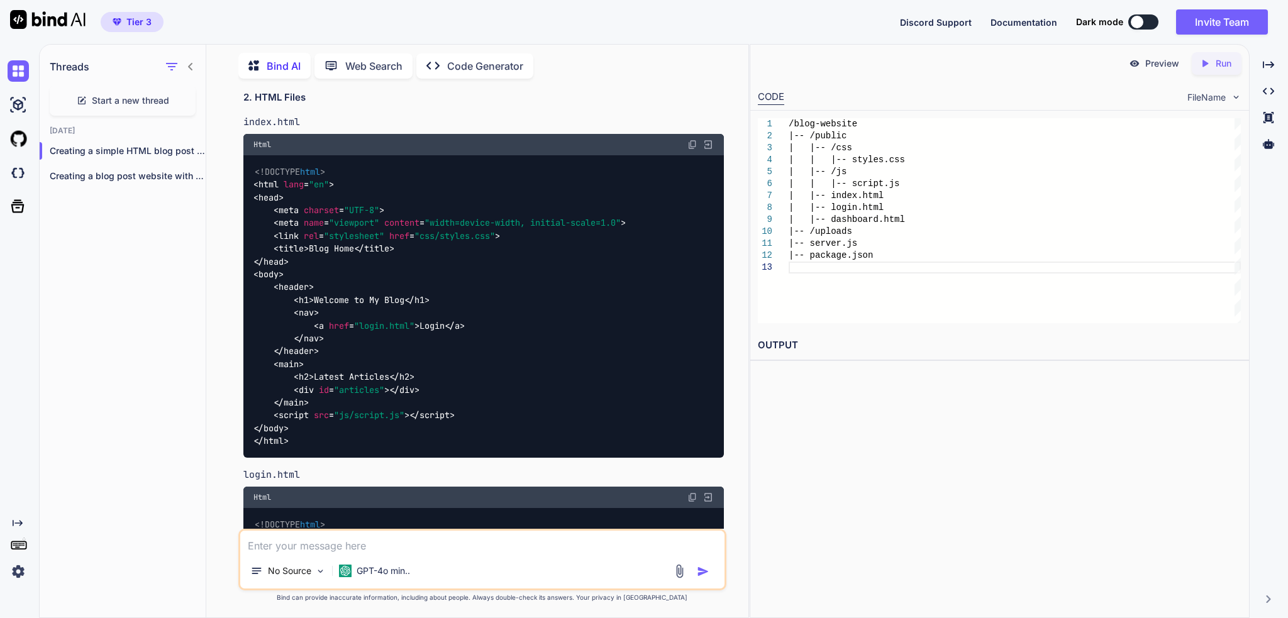
click at [711, 150] on img at bounding box center [708, 144] width 11 height 11
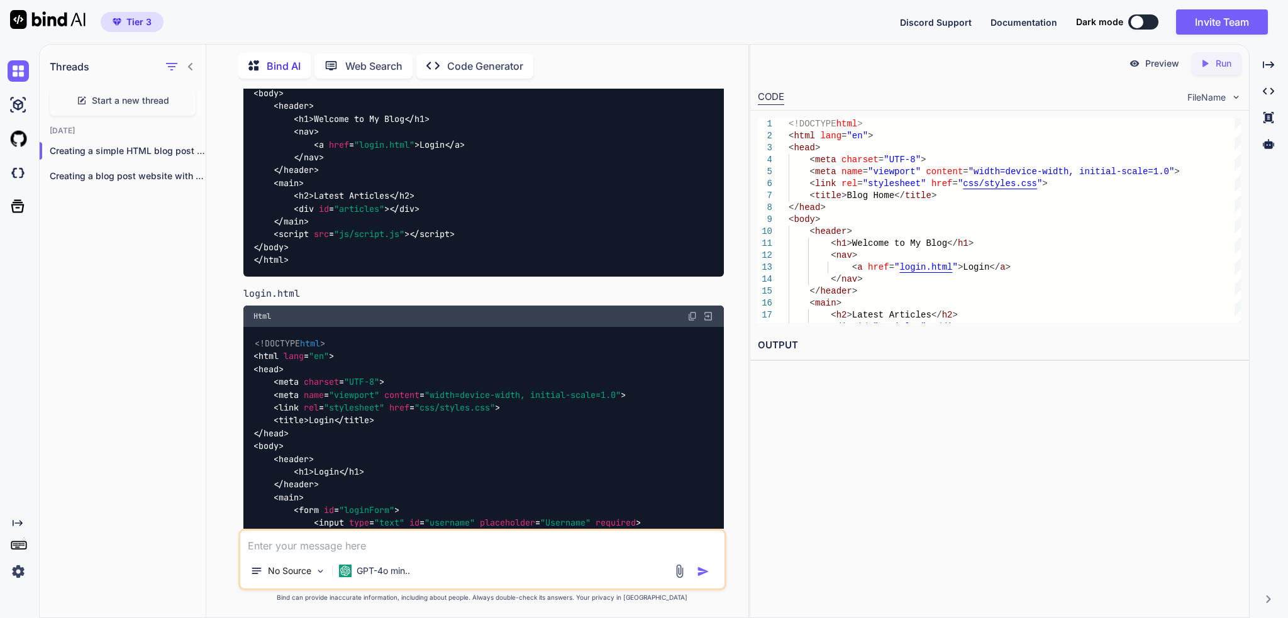
scroll to position [440, 0]
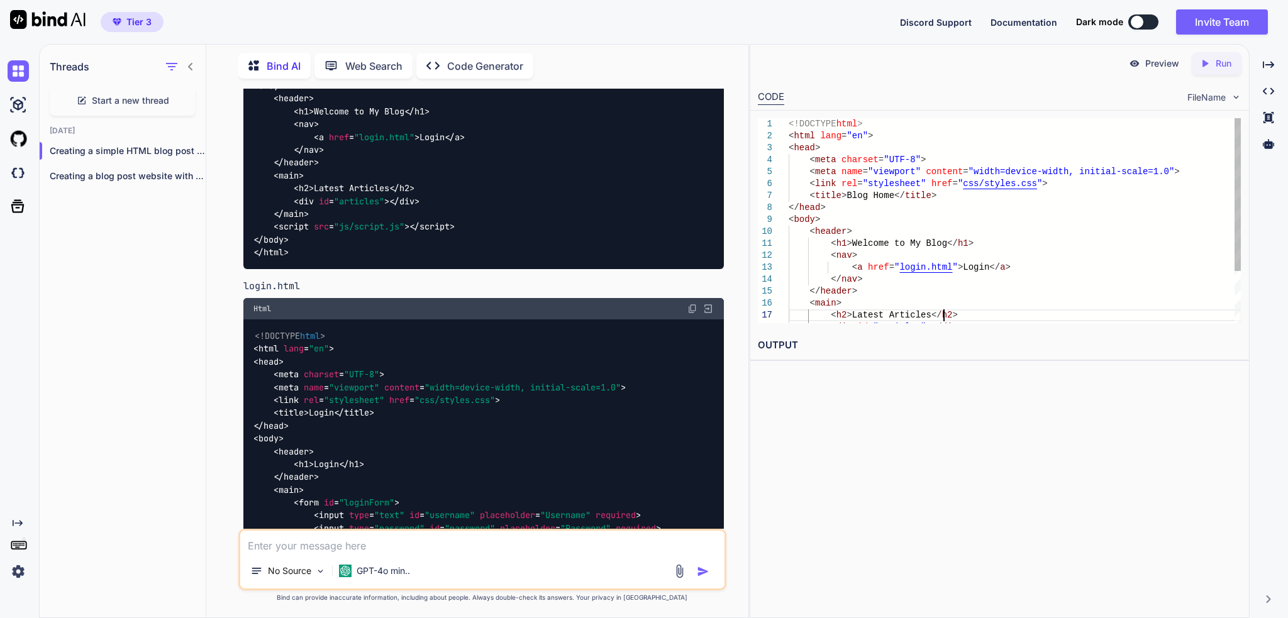
click at [981, 313] on div "<!DOCTYPE html > < html lang = "en" > < head > < meta charset = "UTF-8" > < met…" at bounding box center [1015, 255] width 452 height 275
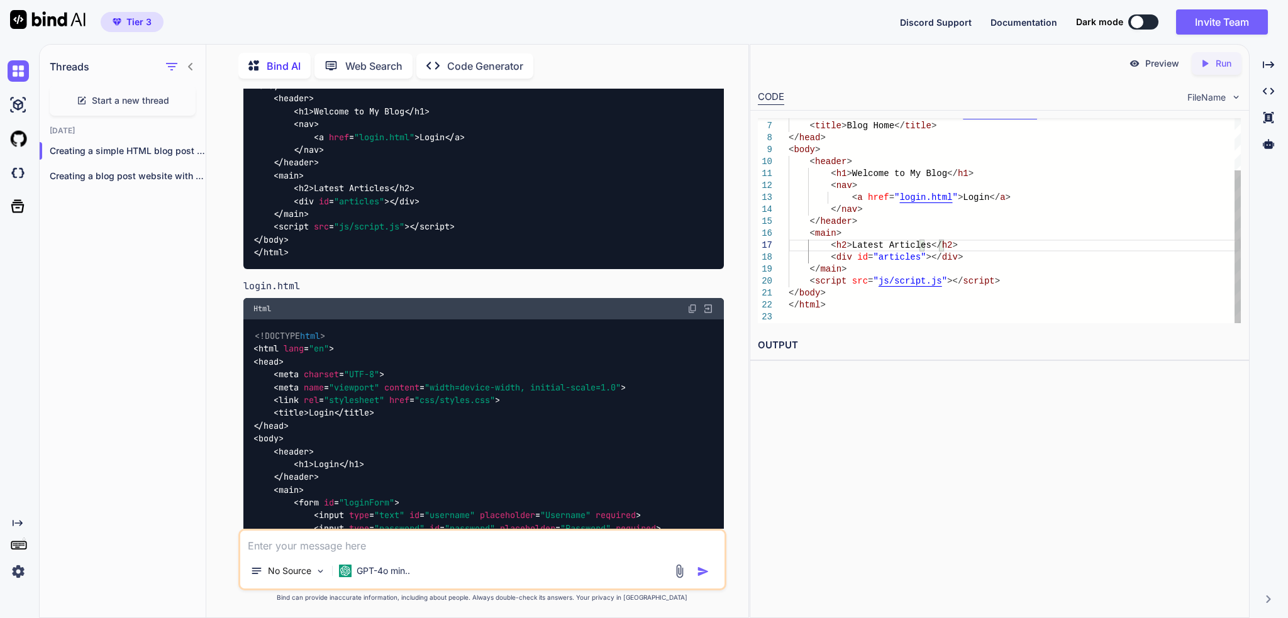
click at [853, 304] on div "< link rel = "stylesheet" href = " css/styles.css " > < title > Blog Home </ ti…" at bounding box center [1015, 185] width 452 height 275
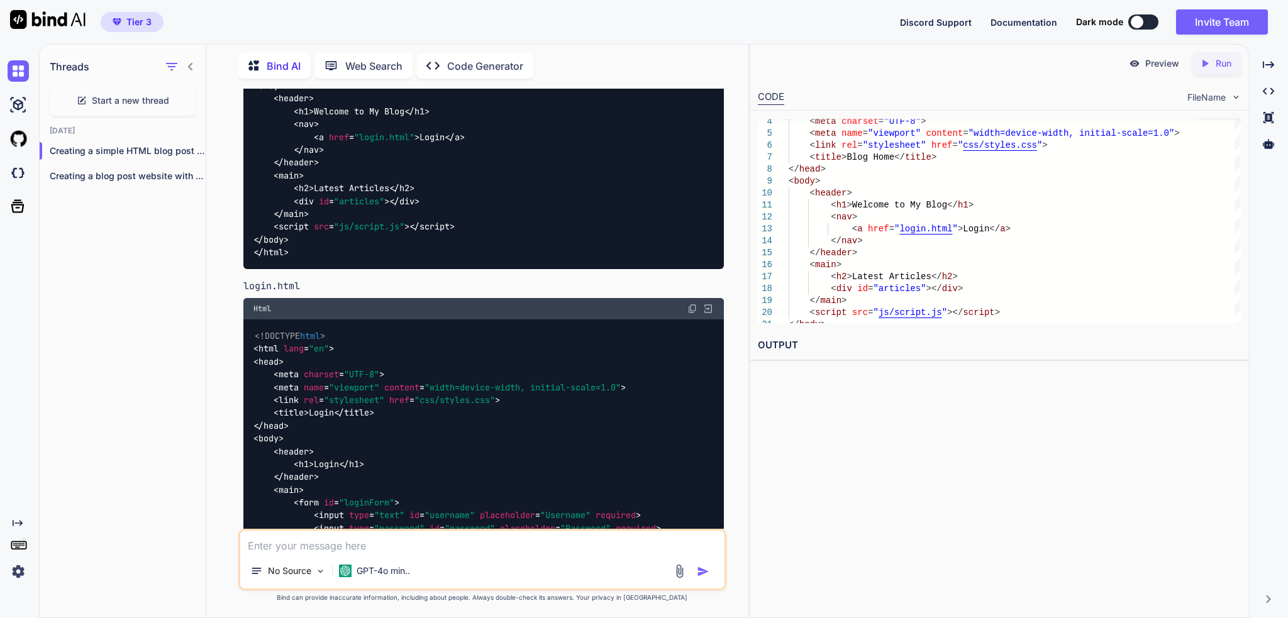
click at [1217, 70] on div "Created with Pixso. Run" at bounding box center [1217, 63] width 50 height 23
click at [1167, 62] on p "Preview" at bounding box center [1162, 63] width 34 height 13
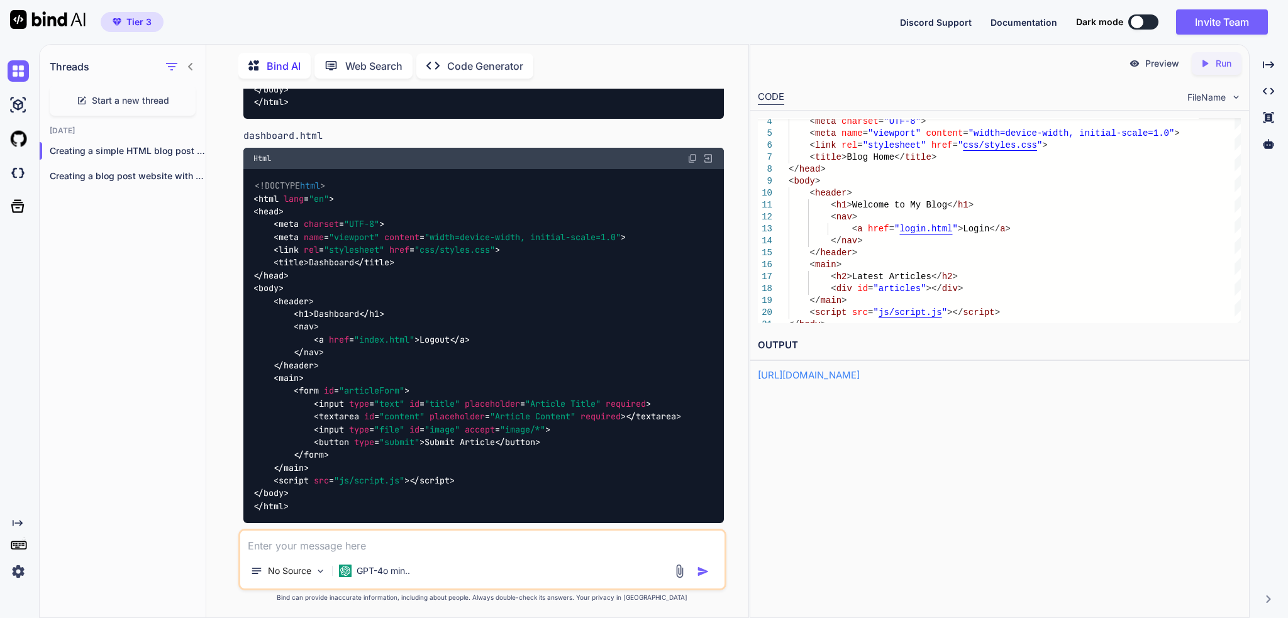
scroll to position [1069, 0]
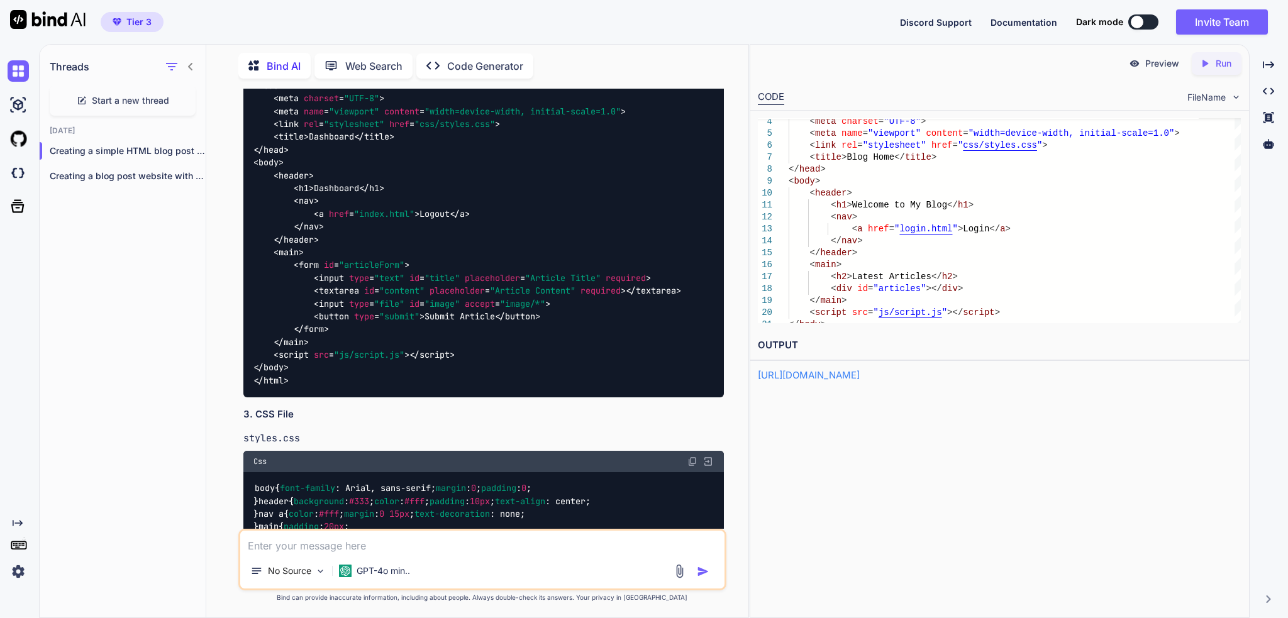
click at [703, 38] on img at bounding box center [708, 32] width 11 height 11
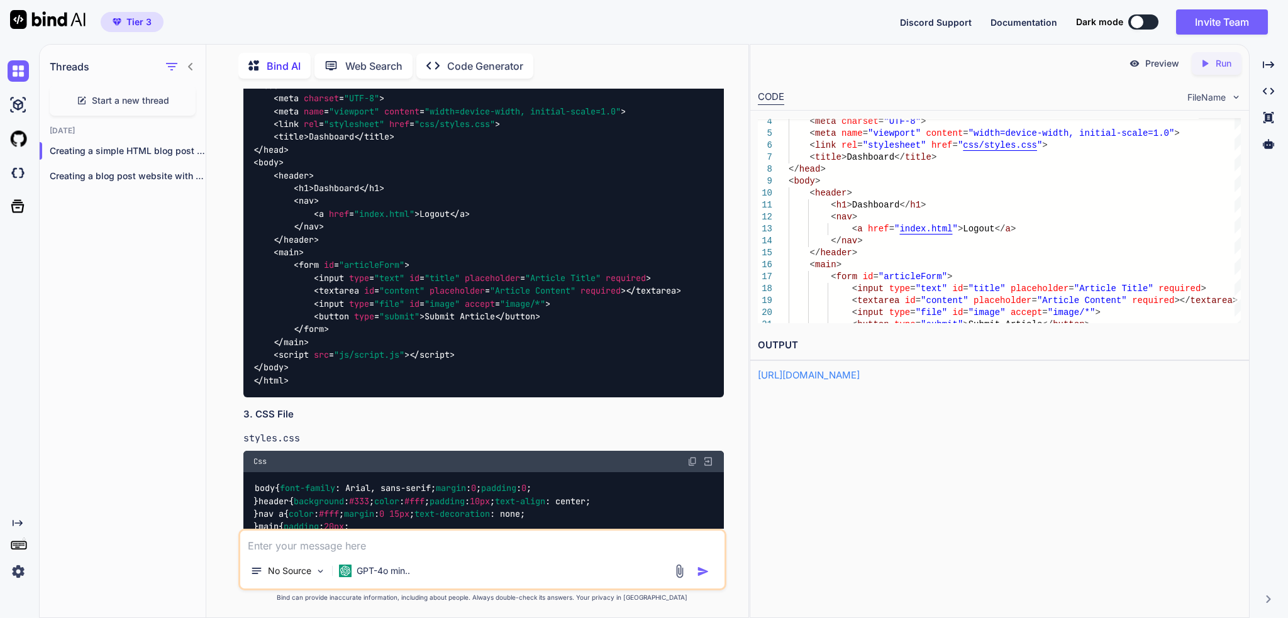
click at [1223, 66] on p "Run" at bounding box center [1224, 63] width 16 height 13
click at [818, 371] on link "https://app.onecompiler.com/43w6z8ezz_43w8pppac" at bounding box center [809, 375] width 102 height 12
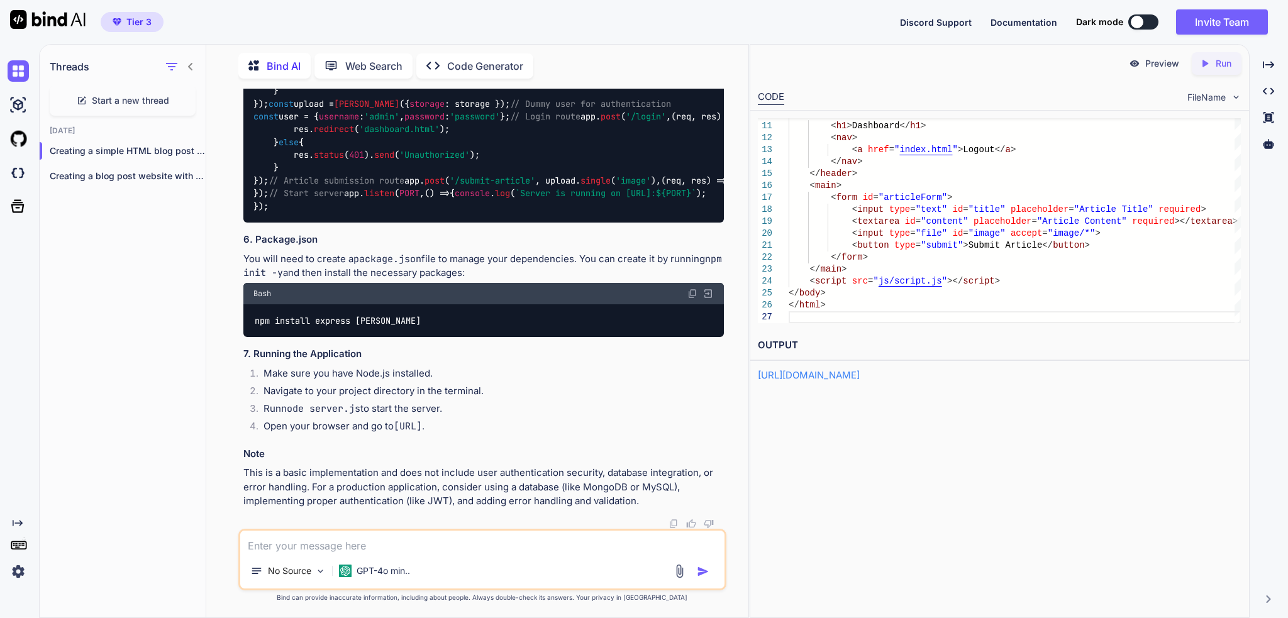
scroll to position [2139, 0]
click at [708, 6] on img at bounding box center [708, -1] width 11 height 11
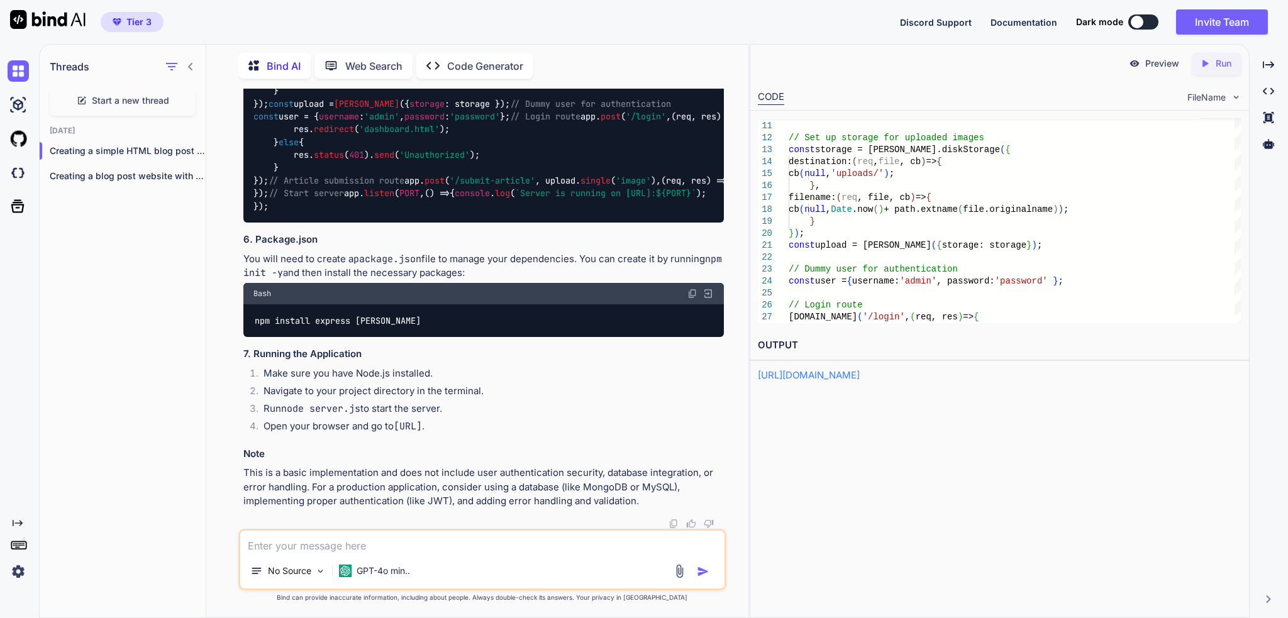
click at [1219, 58] on p "Run" at bounding box center [1224, 63] width 16 height 13
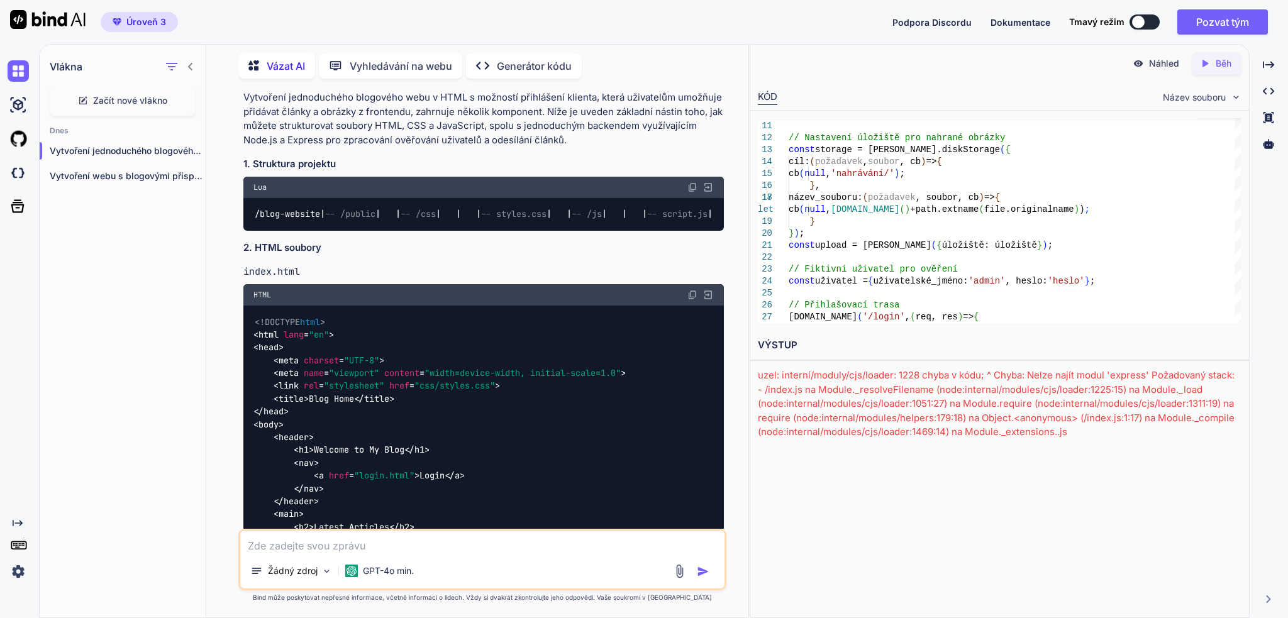
scroll to position [0, 0]
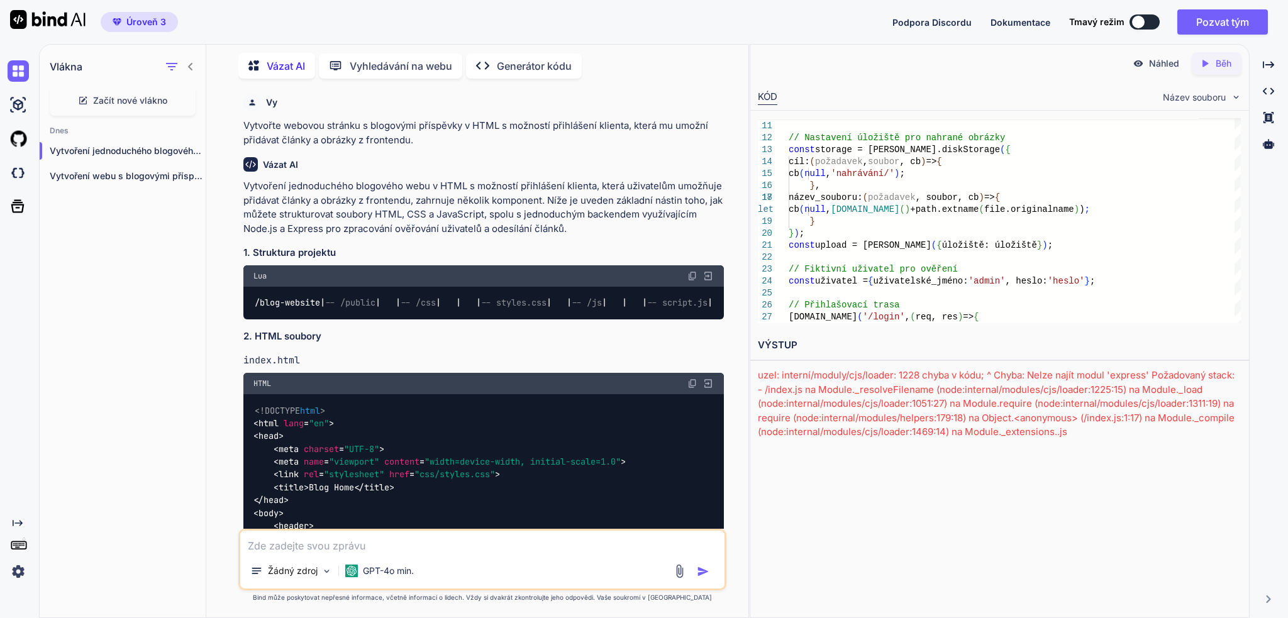
click at [631, 62] on div "Vázat AI Vyhledávání na webu Created with Pixso. Generátor kódu" at bounding box center [465, 66] width 454 height 26
click at [599, 28] on div "Úroveň 3 Podpora Discordu Dokumentace Tmavý režim Pozvat tým Created with Pixso." at bounding box center [644, 22] width 1288 height 44
click at [659, 25] on div "Úroveň 3 Podpora Discordu Dokumentace Tmavý režim Pozvat tým Created with Pixso." at bounding box center [644, 22] width 1288 height 44
click at [68, 25] on img at bounding box center [47, 19] width 75 height 19
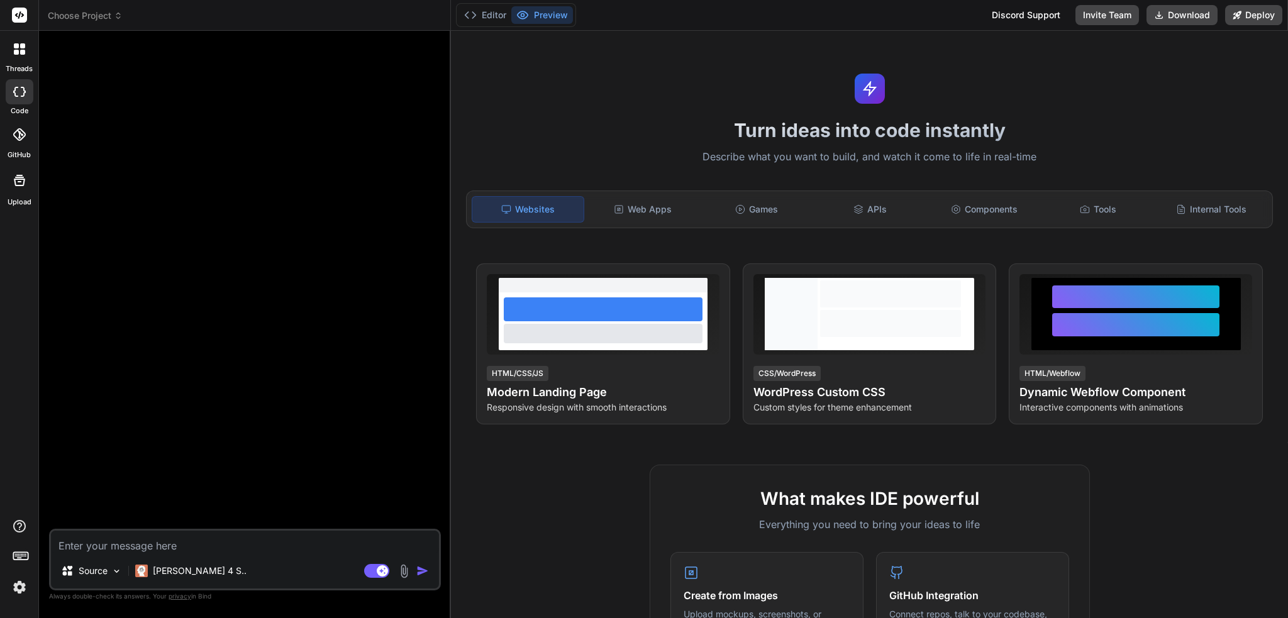
type textarea "x"
